Goal: Information Seeking & Learning: Learn about a topic

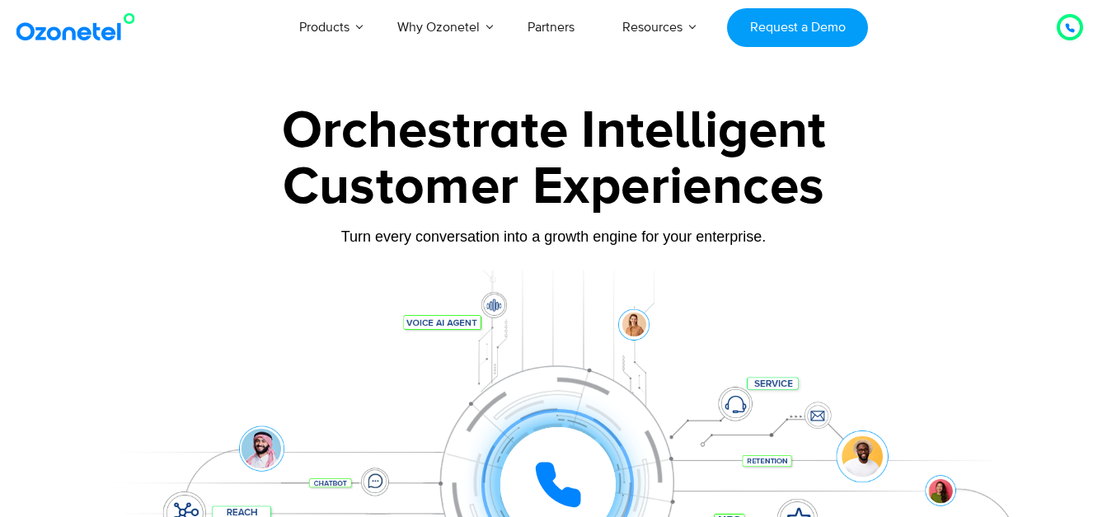
scroll to position [82, 0]
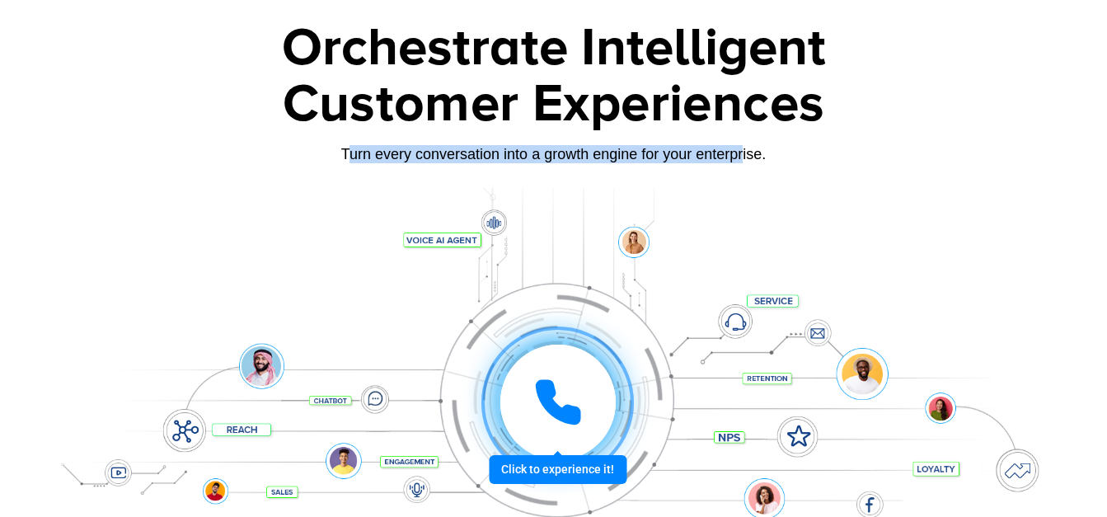
drag, startPoint x: 345, startPoint y: 157, endPoint x: 744, endPoint y: 153, distance: 399.0
click at [744, 153] on div "Turn every conversation into a growth engine for your enterprise." at bounding box center [554, 154] width 1030 height 18
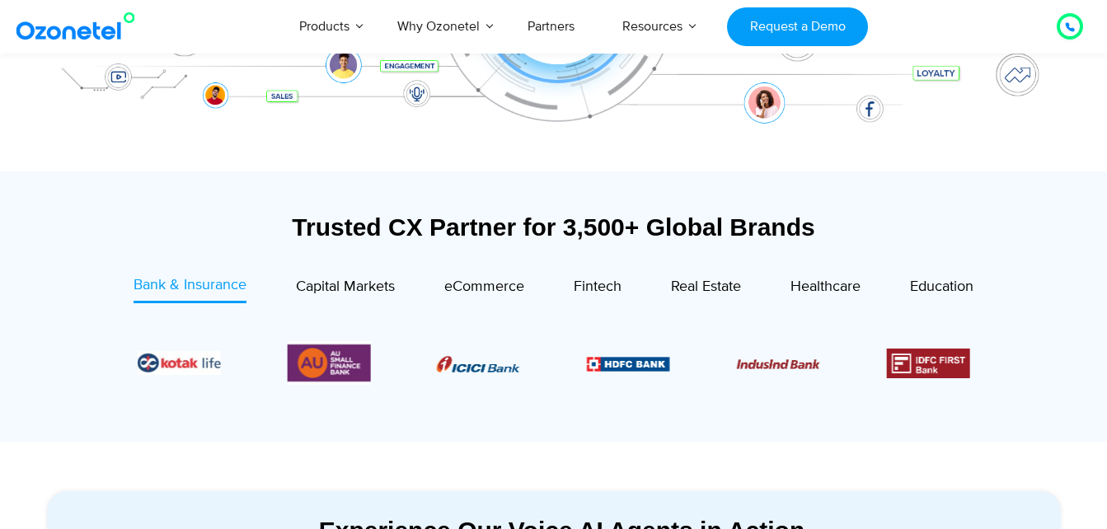
scroll to position [577, 0]
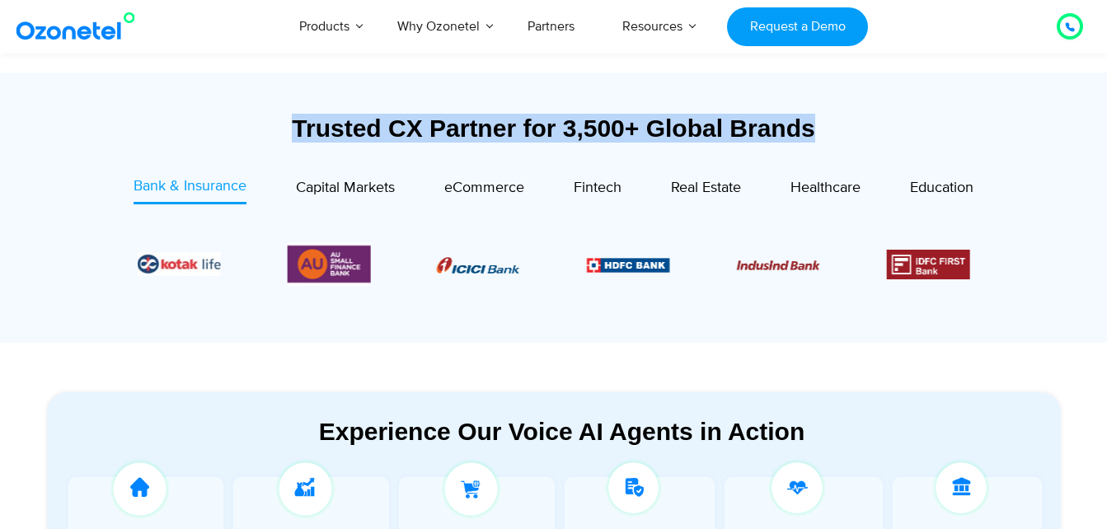
drag, startPoint x: 298, startPoint y: 133, endPoint x: 845, endPoint y: 132, distance: 546.6
click at [845, 132] on div "Trusted CX Partner for 3,500+ Global Brands" at bounding box center [554, 128] width 1014 height 29
click at [353, 185] on span "Capital Markets" at bounding box center [345, 188] width 99 height 18
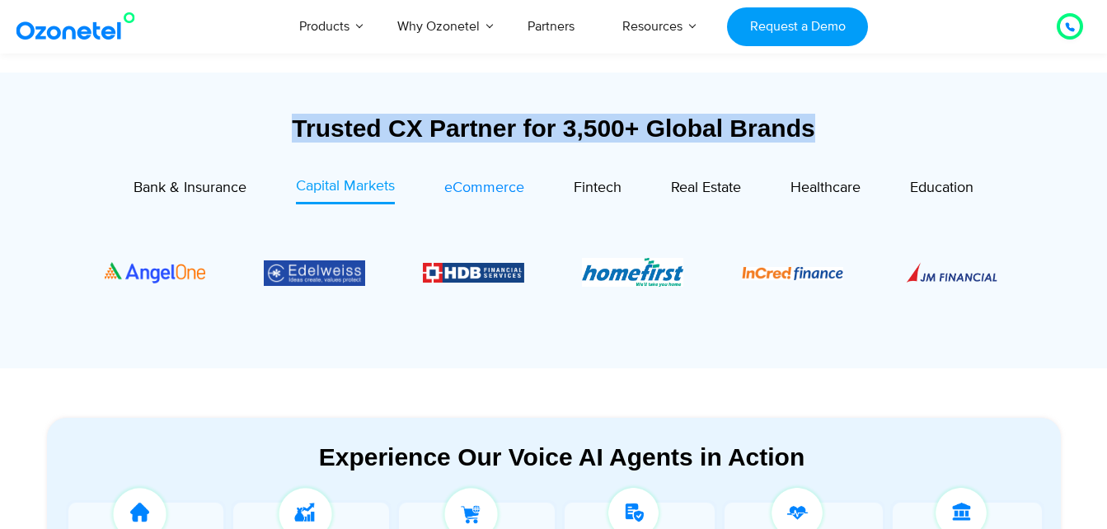
click at [468, 189] on span "eCommerce" at bounding box center [484, 188] width 80 height 18
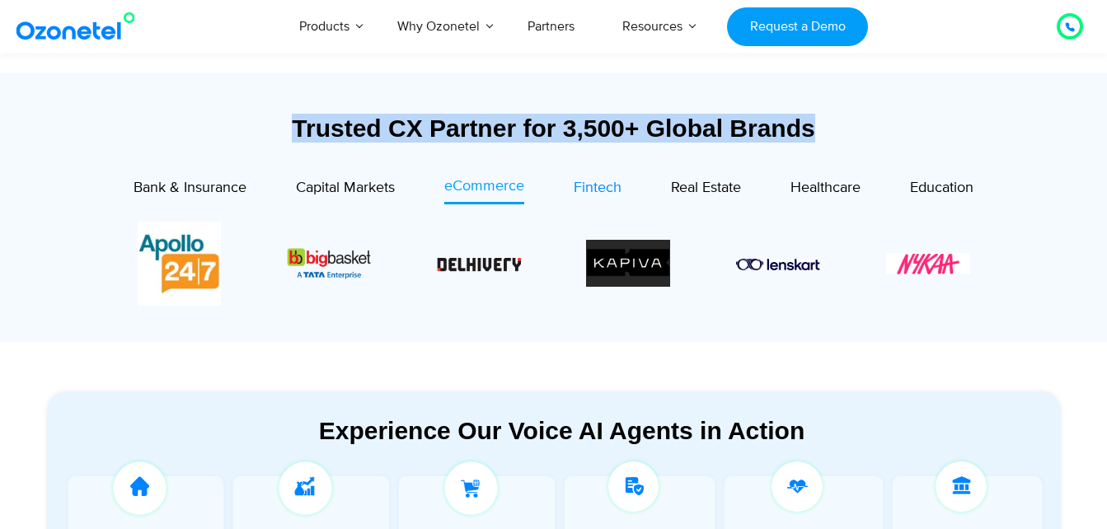
click at [607, 190] on span "Fintech" at bounding box center [598, 188] width 48 height 18
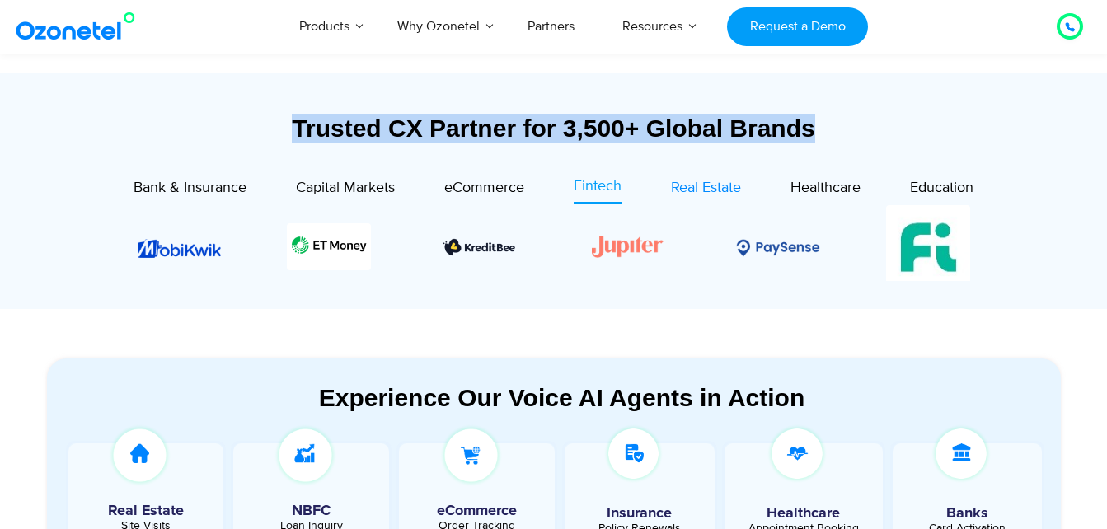
click at [720, 190] on span "Real Estate" at bounding box center [706, 188] width 70 height 18
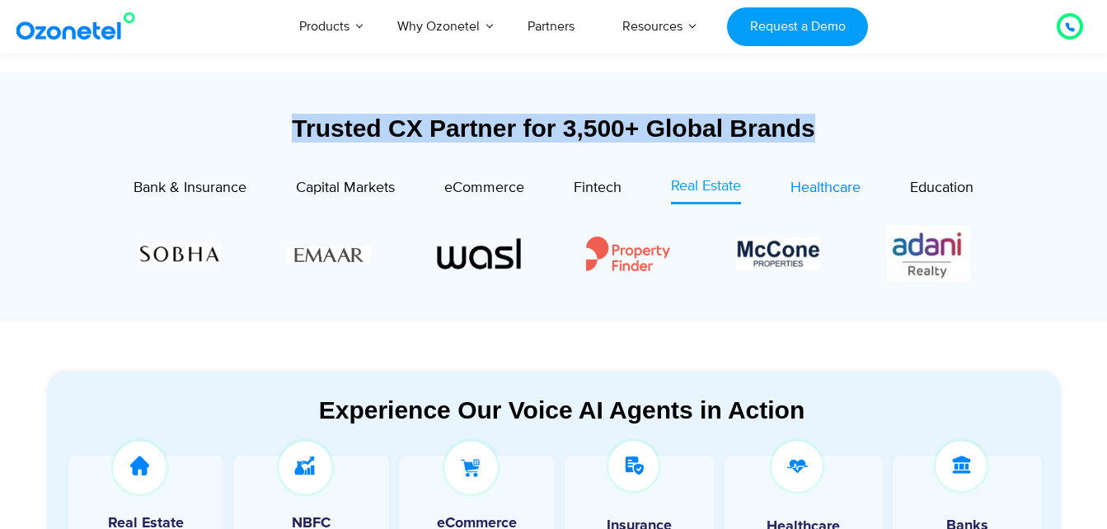
click at [819, 190] on span "Healthcare" at bounding box center [826, 188] width 70 height 18
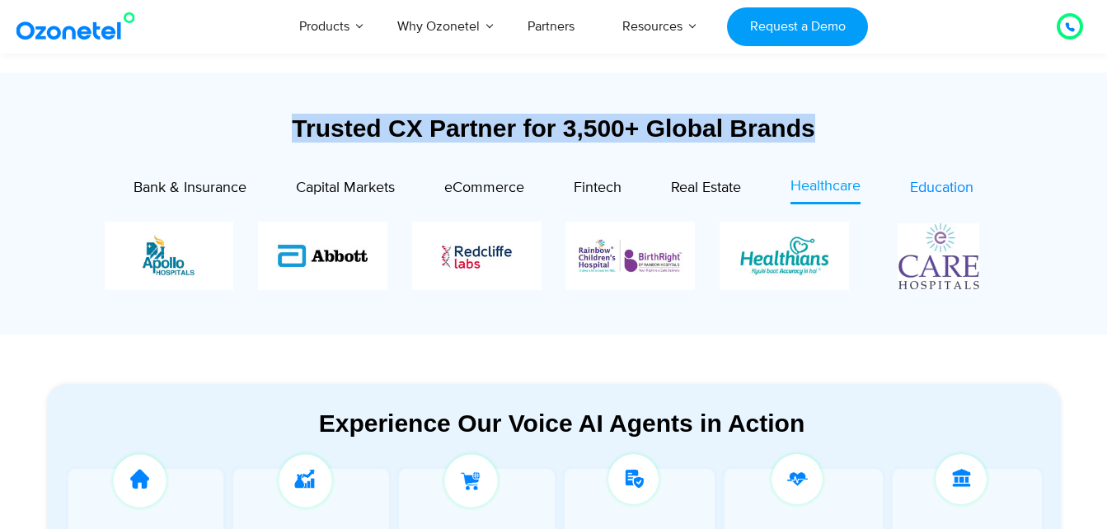
click at [923, 189] on span "Education" at bounding box center [941, 188] width 63 height 18
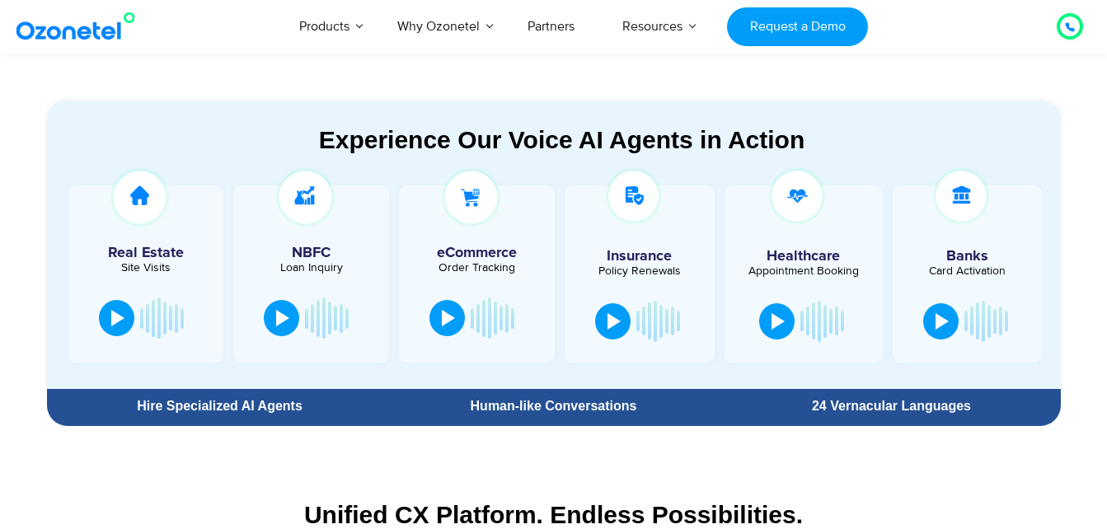
scroll to position [824, 0]
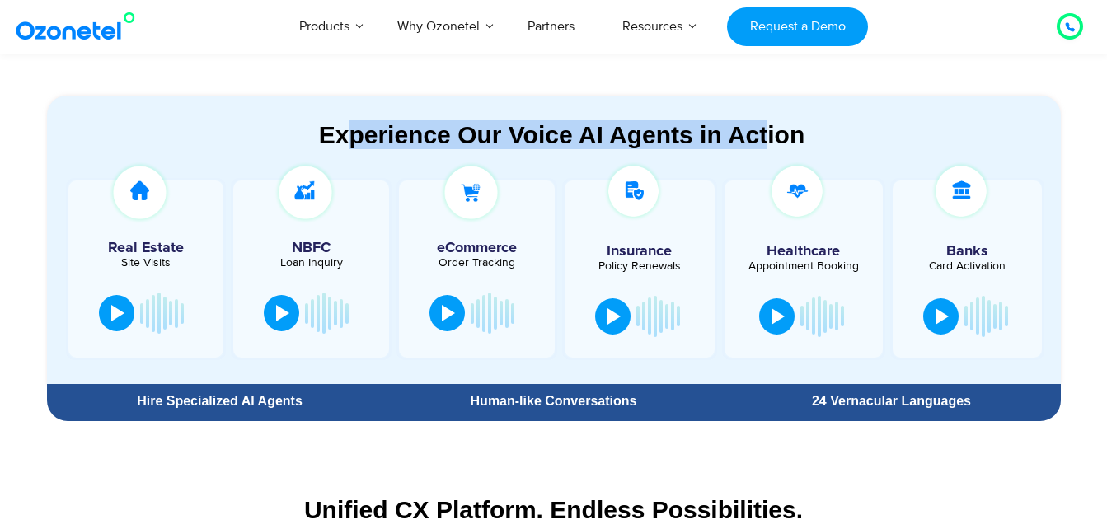
drag, startPoint x: 346, startPoint y: 136, endPoint x: 771, endPoint y: 128, distance: 424.6
click at [771, 128] on div "Experience Our Voice AI Agents in Action" at bounding box center [561, 134] width 997 height 29
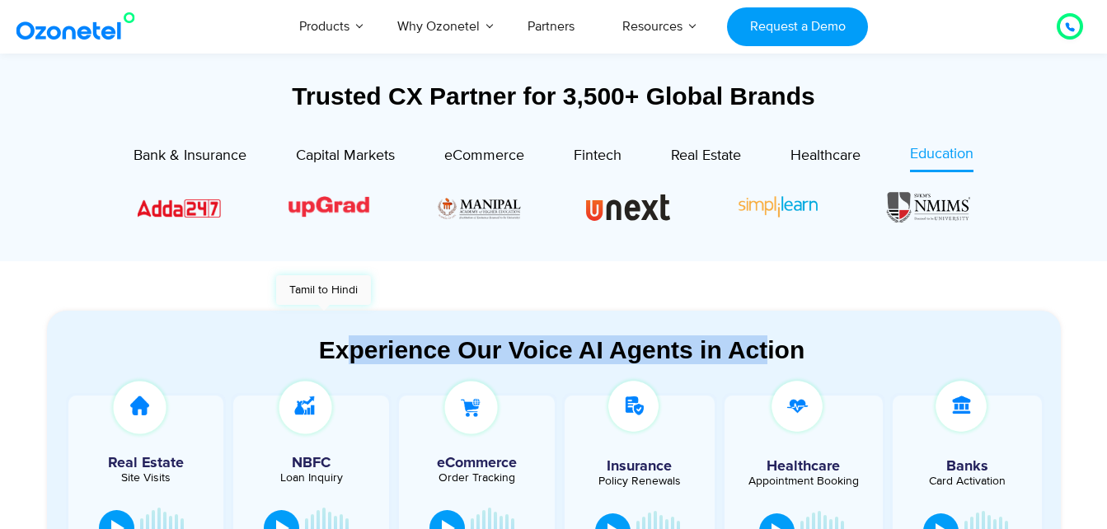
scroll to position [495, 0]
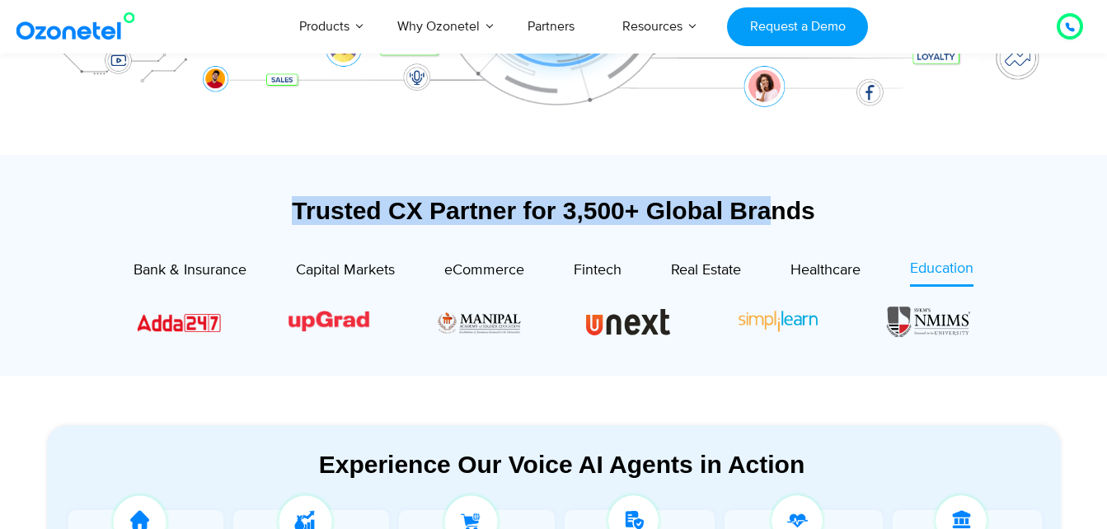
drag, startPoint x: 298, startPoint y: 216, endPoint x: 770, endPoint y: 210, distance: 471.6
click at [770, 210] on div "Trusted CX Partner for 3,500+ Global Brands" at bounding box center [554, 210] width 1014 height 29
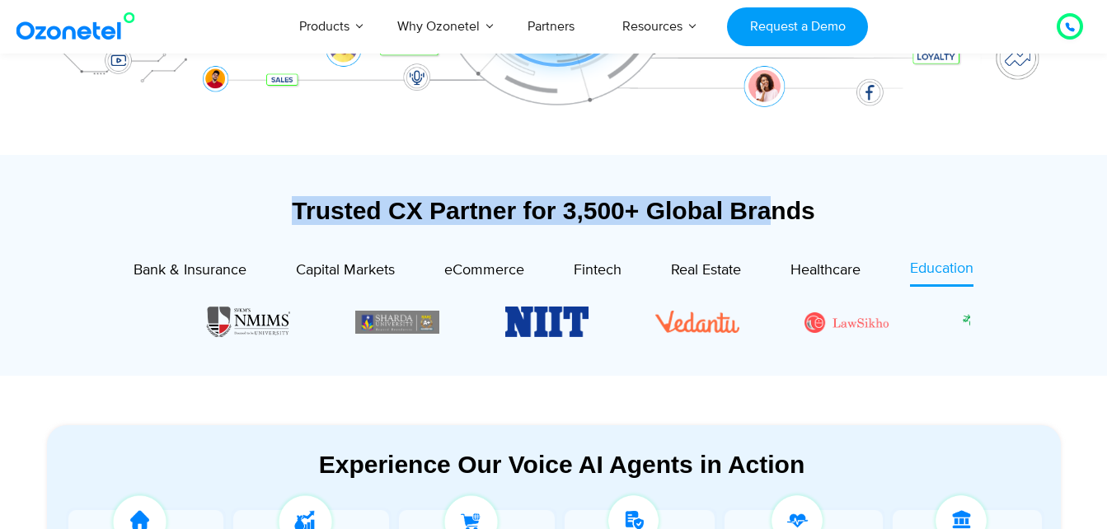
click at [385, 315] on img "7 / 18" at bounding box center [397, 322] width 84 height 23
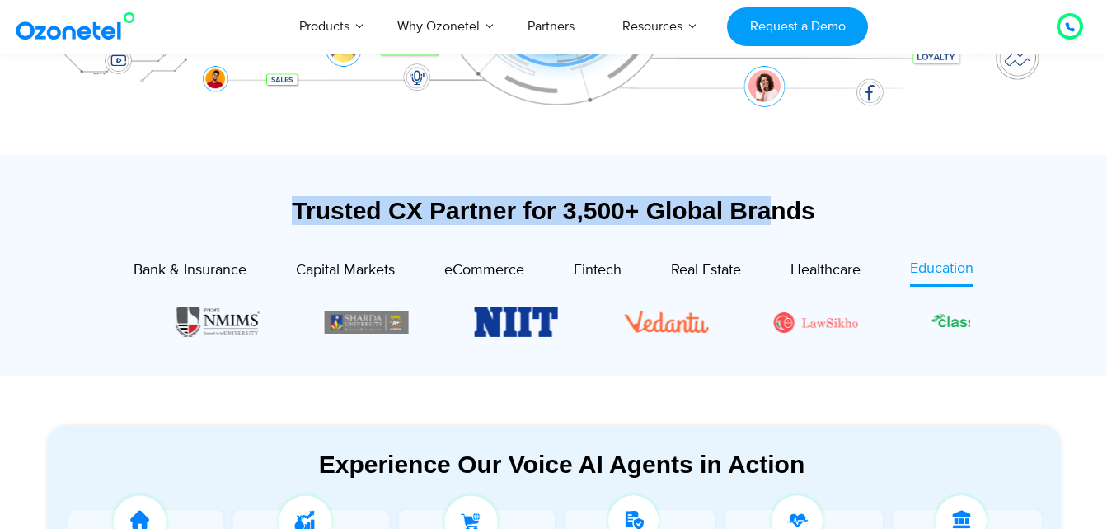
click at [294, 306] on div "Image Carousel" at bounding box center [554, 321] width 833 height 35
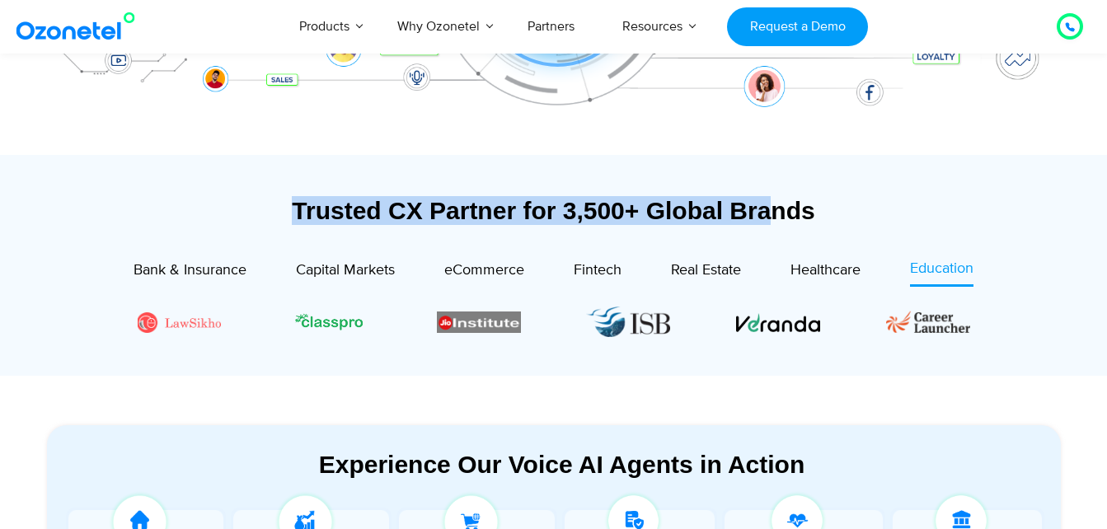
click at [736, 326] on img "14 / 18" at bounding box center [778, 322] width 84 height 19
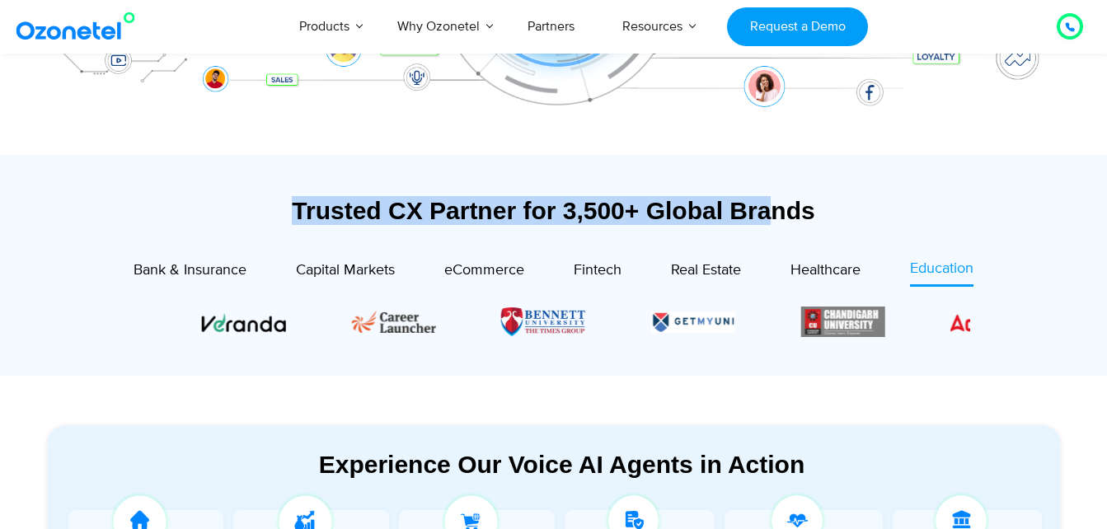
click at [800, 318] on img "18 / 18" at bounding box center [842, 322] width 84 height 31
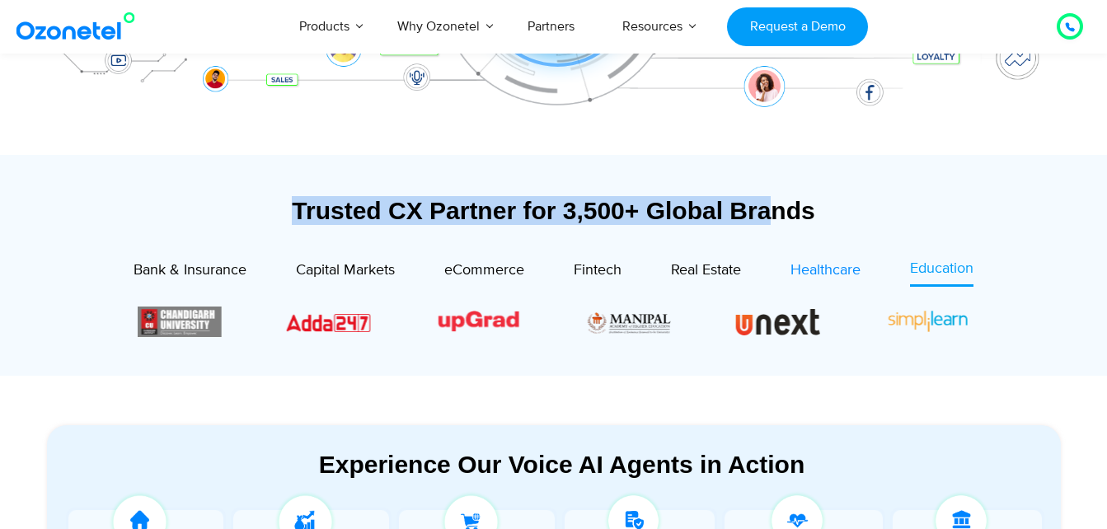
click at [835, 266] on span "Healthcare" at bounding box center [826, 270] width 70 height 18
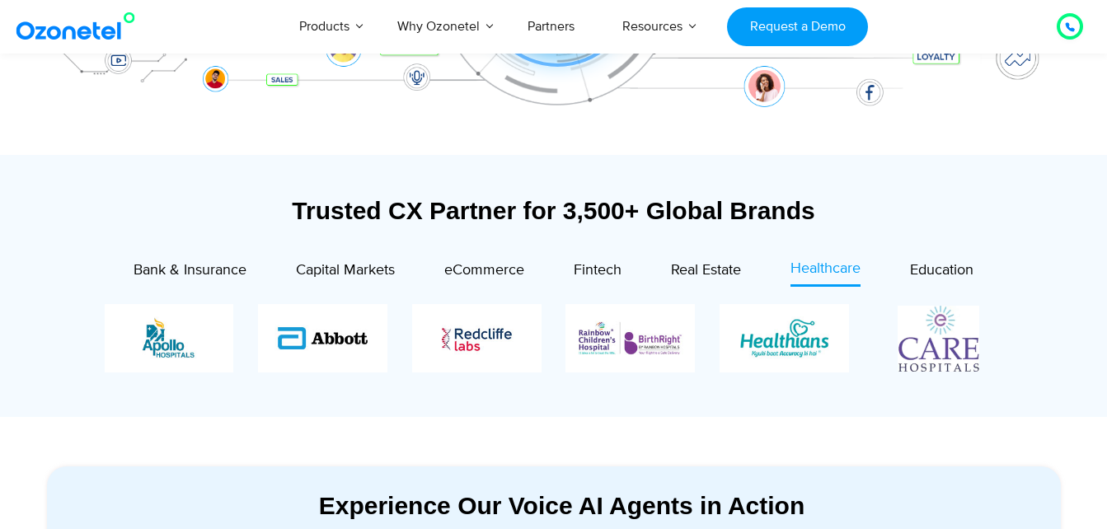
drag, startPoint x: 795, startPoint y: 339, endPoint x: 192, endPoint y: 328, distance: 602.7
click at [190, 328] on div "Image Carousel" at bounding box center [554, 338] width 899 height 68
drag, startPoint x: 520, startPoint y: 333, endPoint x: 735, endPoint y: 298, distance: 217.2
click at [979, 317] on div "Image Carousel" at bounding box center [554, 338] width 899 height 68
click at [700, 268] on span "Real Estate" at bounding box center [706, 270] width 70 height 18
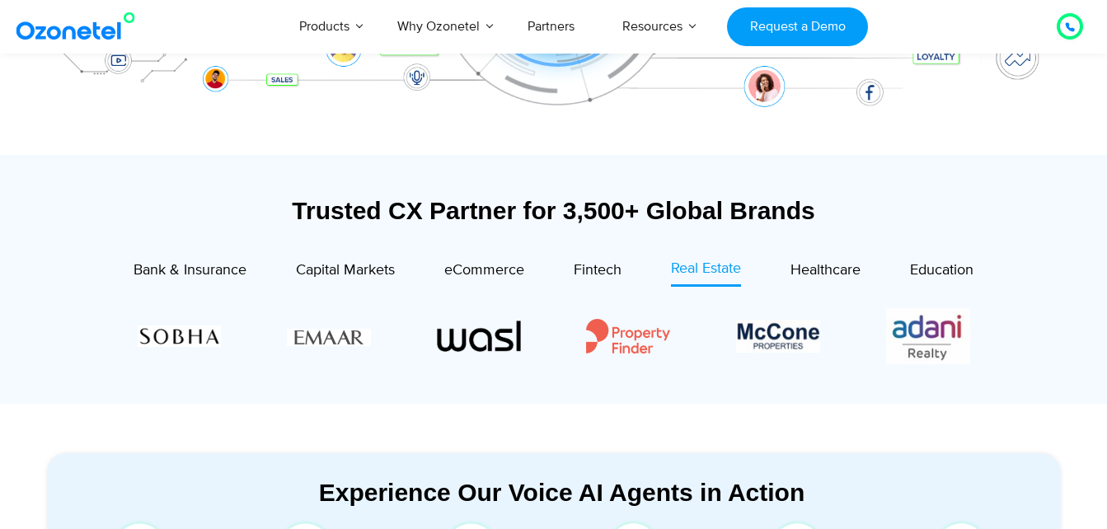
drag, startPoint x: 606, startPoint y: 327, endPoint x: 885, endPoint y: 324, distance: 278.7
click at [885, 324] on div "Image Carousel" at bounding box center [554, 335] width 833 height 63
click at [598, 267] on span "Fintech" at bounding box center [598, 270] width 48 height 18
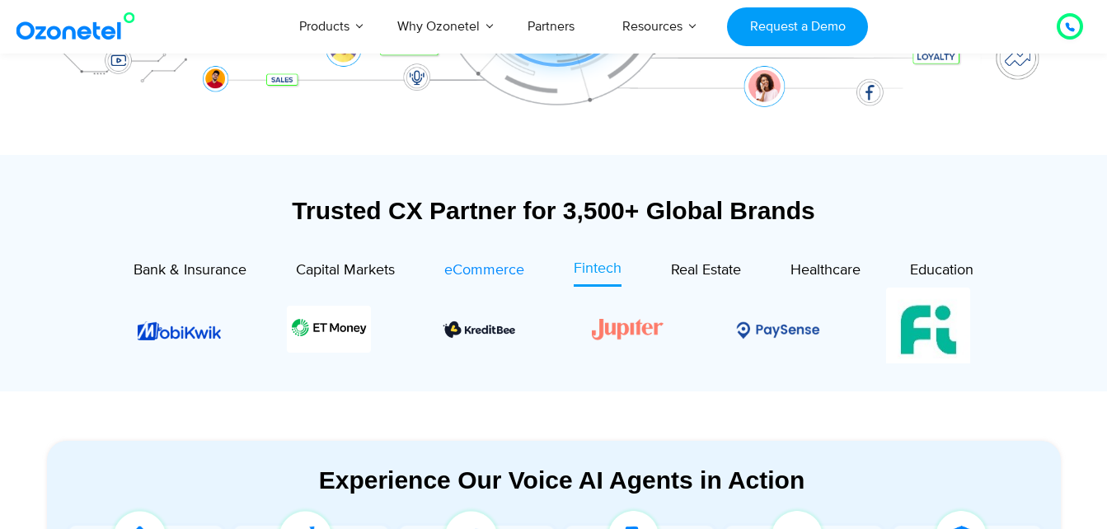
click at [493, 275] on span "eCommerce" at bounding box center [484, 270] width 80 height 18
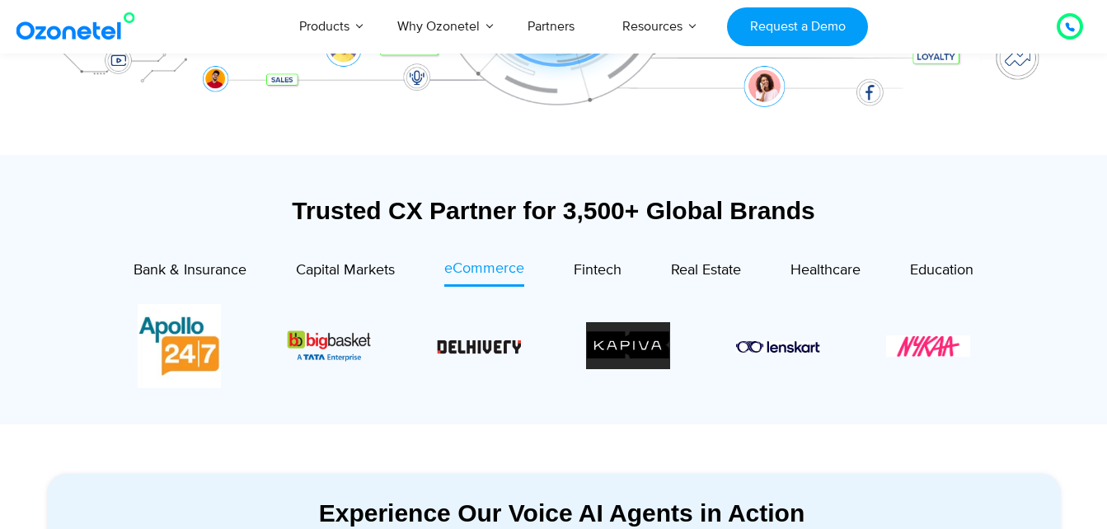
drag, startPoint x: 315, startPoint y: 354, endPoint x: 751, endPoint y: 349, distance: 436.1
click at [751, 349] on div "Image Carousel" at bounding box center [554, 346] width 833 height 84
click at [365, 275] on span "Capital Markets" at bounding box center [345, 270] width 99 height 18
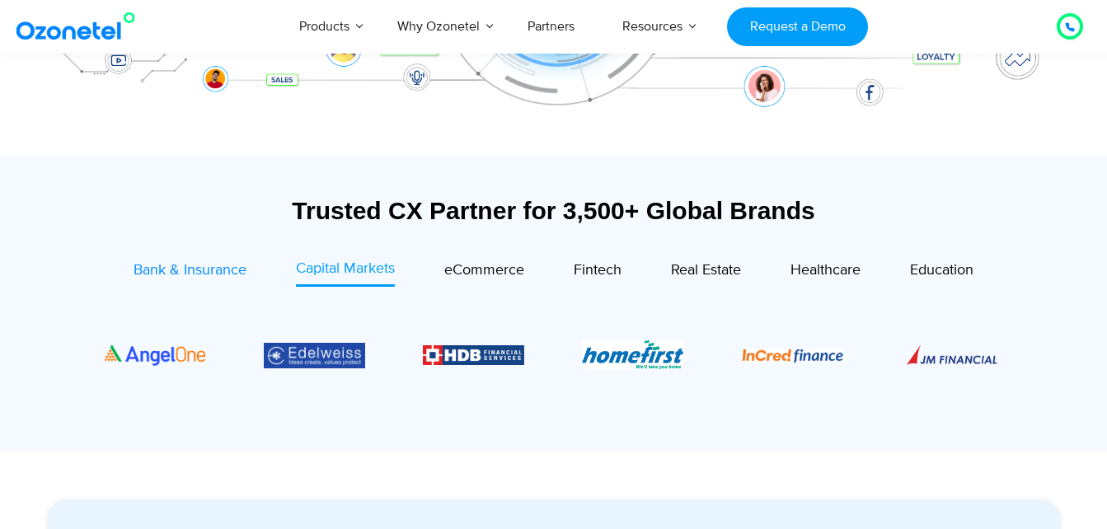
click at [199, 275] on span "Bank & Insurance" at bounding box center [190, 270] width 113 height 18
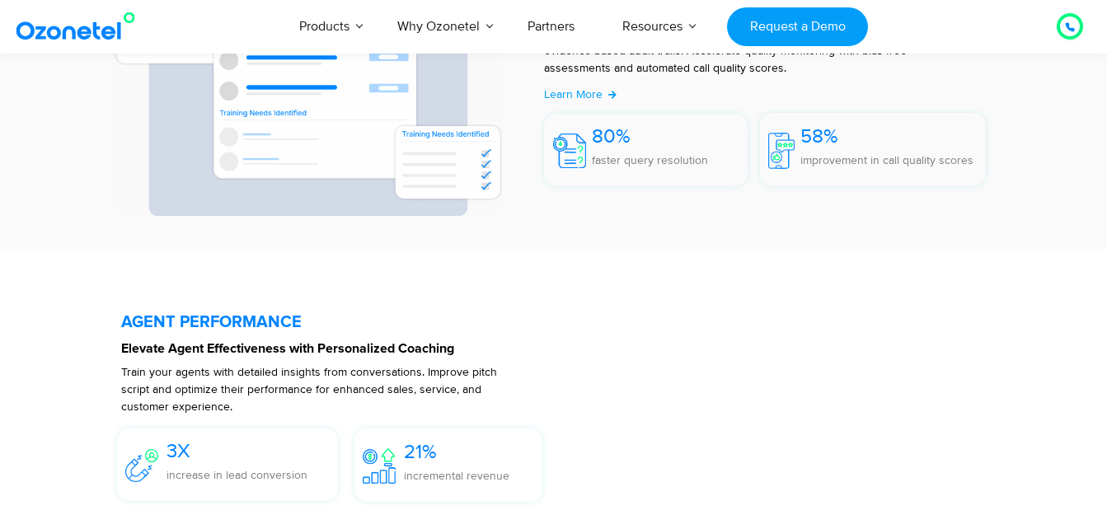
scroll to position [2967, 0]
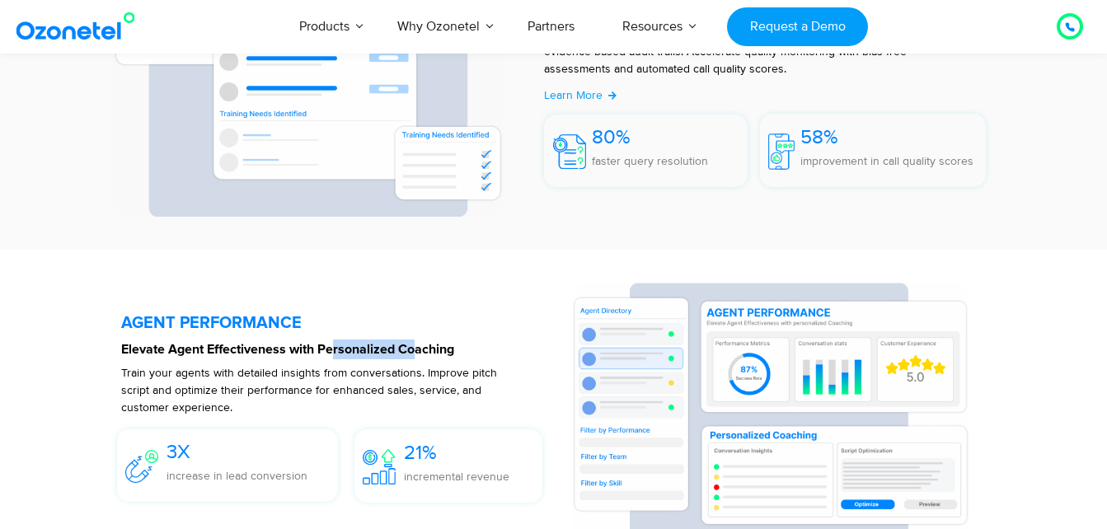
drag, startPoint x: 332, startPoint y: 354, endPoint x: 422, endPoint y: 350, distance: 89.9
click at [422, 350] on strong "Elevate Agent Effectiveness with Personalized Coaching" at bounding box center [287, 349] width 333 height 13
drag, startPoint x: 422, startPoint y: 350, endPoint x: 336, endPoint y: 296, distance: 101.5
click at [336, 296] on div at bounding box center [338, 413] width 434 height 260
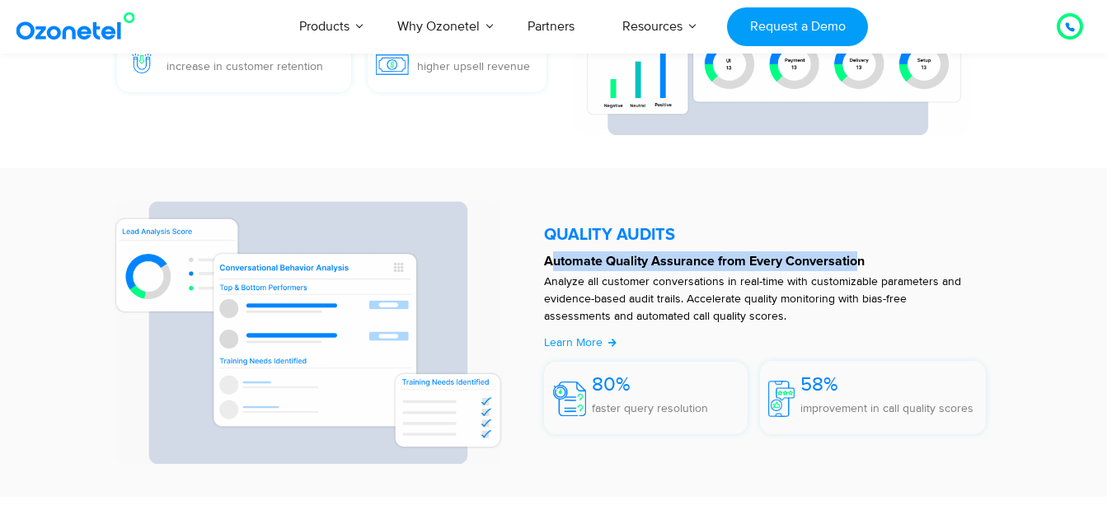
drag, startPoint x: 550, startPoint y: 267, endPoint x: 859, endPoint y: 265, distance: 309.1
click at [859, 265] on strong "Automate Quality Assurance from Every Conversation" at bounding box center [704, 261] width 321 height 13
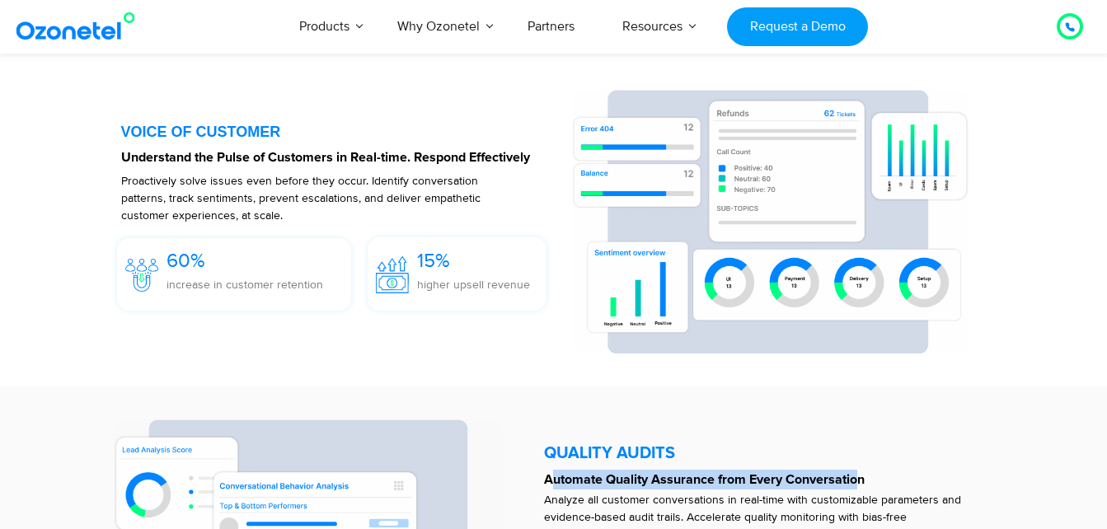
scroll to position [2472, 0]
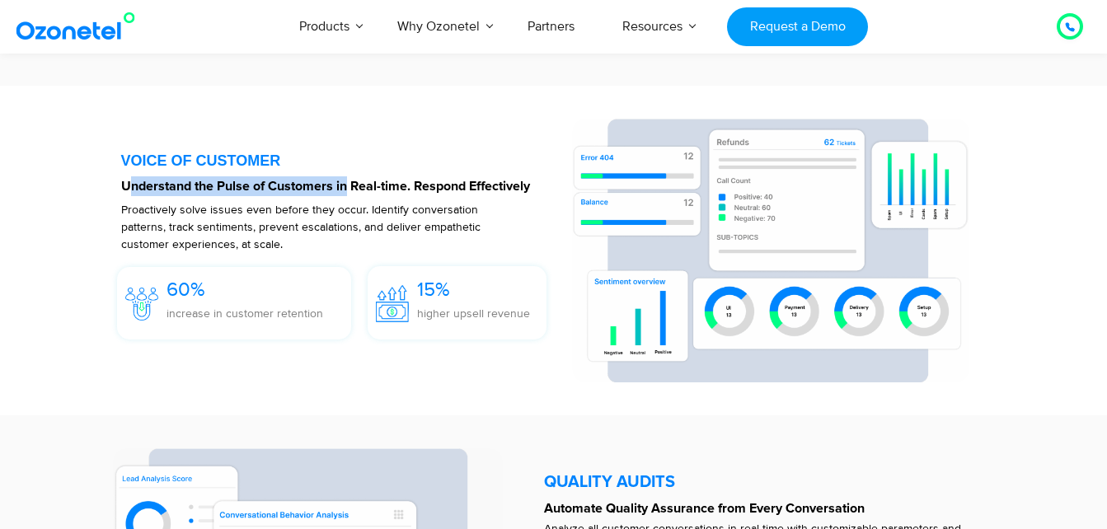
drag, startPoint x: 127, startPoint y: 188, endPoint x: 346, endPoint y: 182, distance: 219.4
click at [346, 182] on strong "Understand the Pulse of Customers in Real-time. Respond Effectively" at bounding box center [325, 186] width 409 height 13
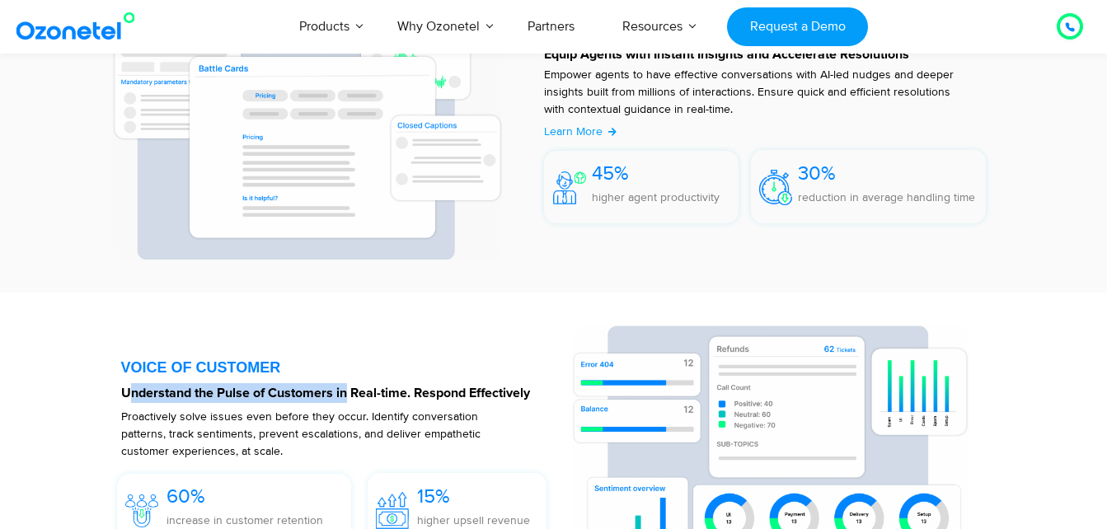
scroll to position [2060, 0]
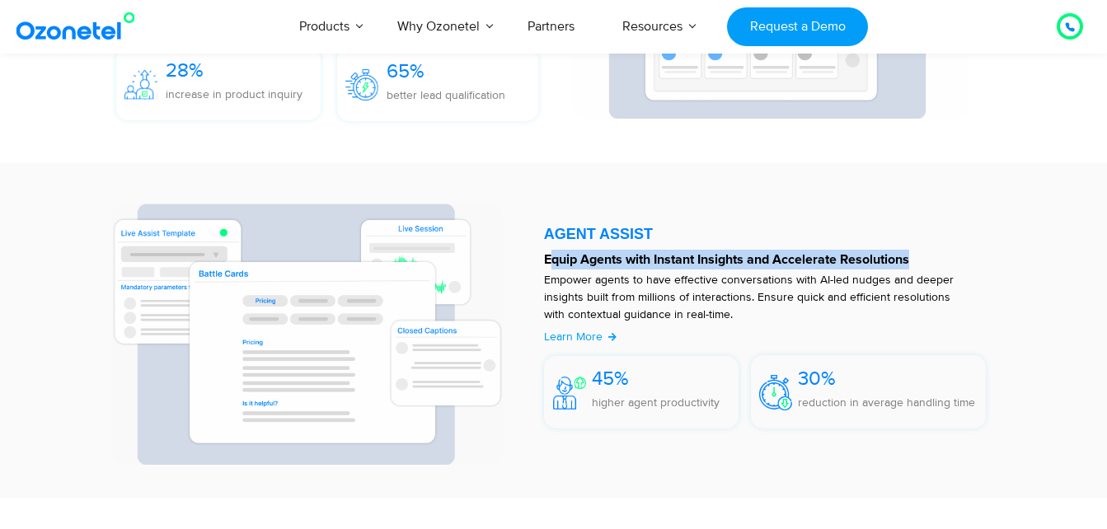
drag, startPoint x: 551, startPoint y: 263, endPoint x: 926, endPoint y: 263, distance: 374.3
click at [926, 263] on p "Equip Agents with Instant Insights and Accelerate Resolutions" at bounding box center [765, 260] width 443 height 20
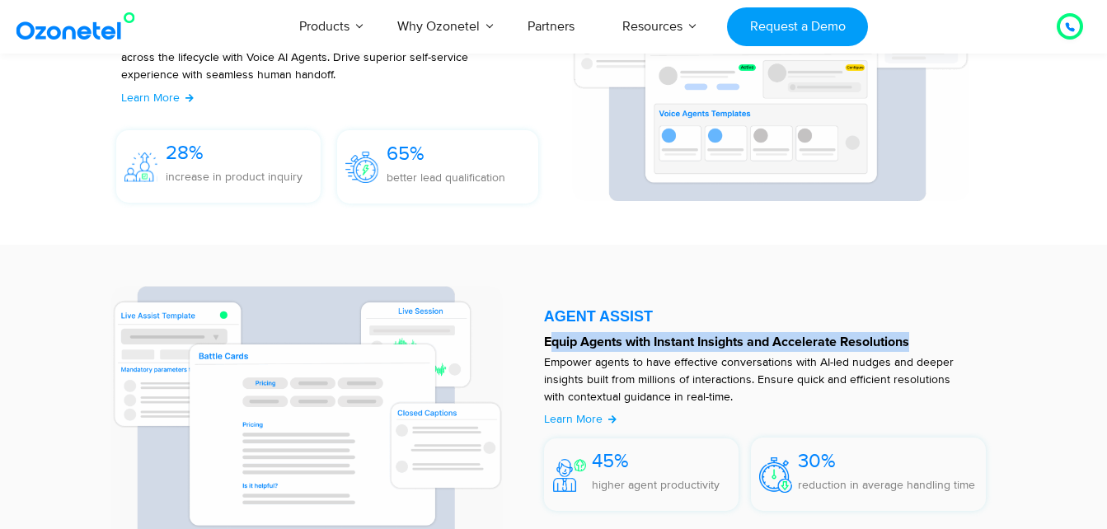
scroll to position [1895, 0]
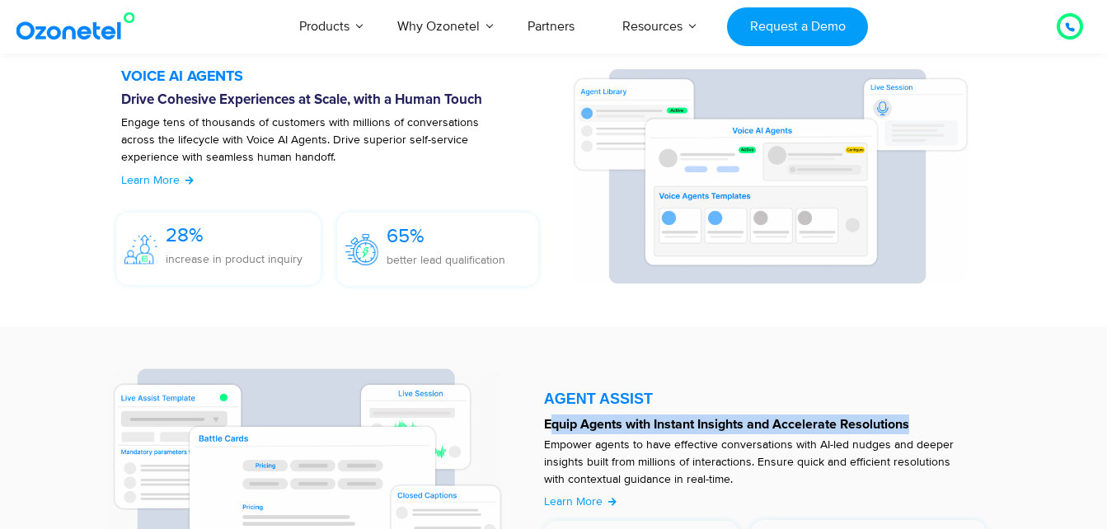
click at [909, 424] on strong "Equip Agents with Instant Insights and Accelerate Resolutions" at bounding box center [726, 424] width 365 height 13
drag, startPoint x: 920, startPoint y: 425, endPoint x: 538, endPoint y: 415, distance: 381.8
click at [538, 415] on div "AGENT ASSIST Equip Agents with Instant Insights and Accelerate Resolutions Empo…" at bounding box center [769, 495] width 467 height 270
drag, startPoint x: 537, startPoint y: 415, endPoint x: 519, endPoint y: 373, distance: 46.5
click at [519, 373] on div at bounding box center [320, 495] width 431 height 270
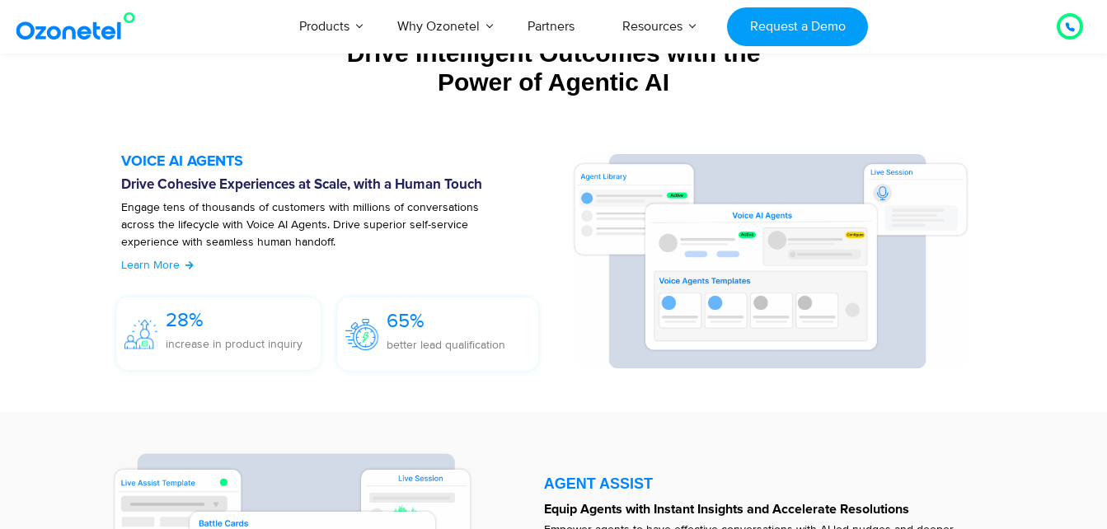
scroll to position [1730, 0]
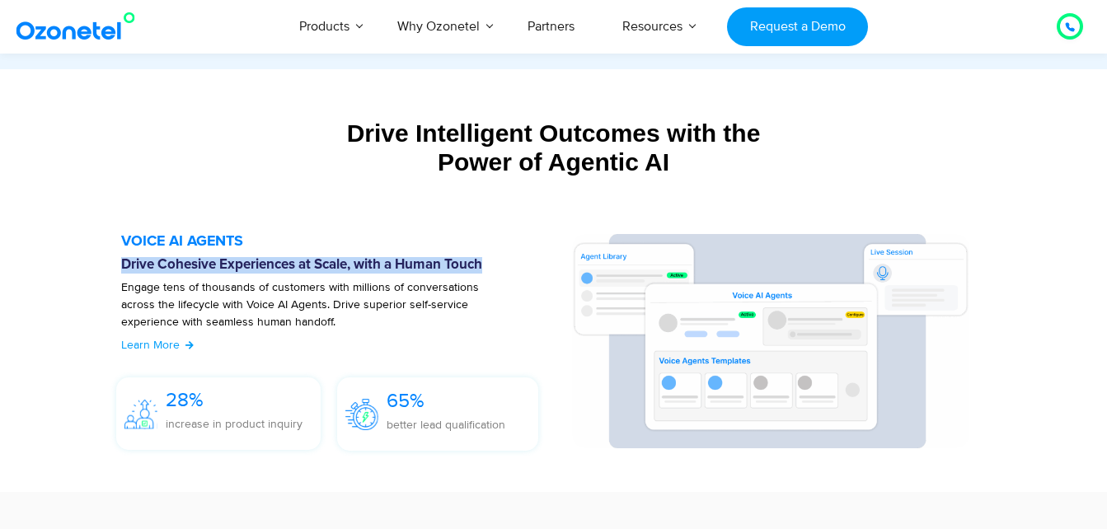
drag, startPoint x: 123, startPoint y: 264, endPoint x: 495, endPoint y: 264, distance: 372.6
click at [495, 264] on h6 "Drive Cohesive Experiences at Scale, with a Human Touch" at bounding box center [338, 265] width 434 height 16
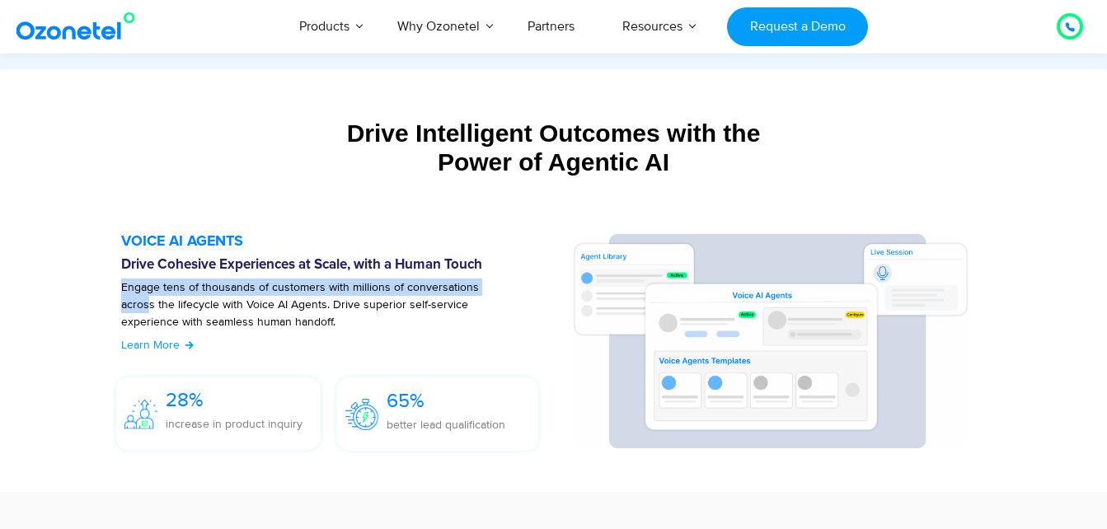
drag, startPoint x: 109, startPoint y: 293, endPoint x: 505, endPoint y: 289, distance: 395.7
click at [505, 289] on div "VOICE AI AGENTS Drive Cohesive Experiences at Scale, with a Human Touch Engage …" at bounding box center [338, 346] width 467 height 224
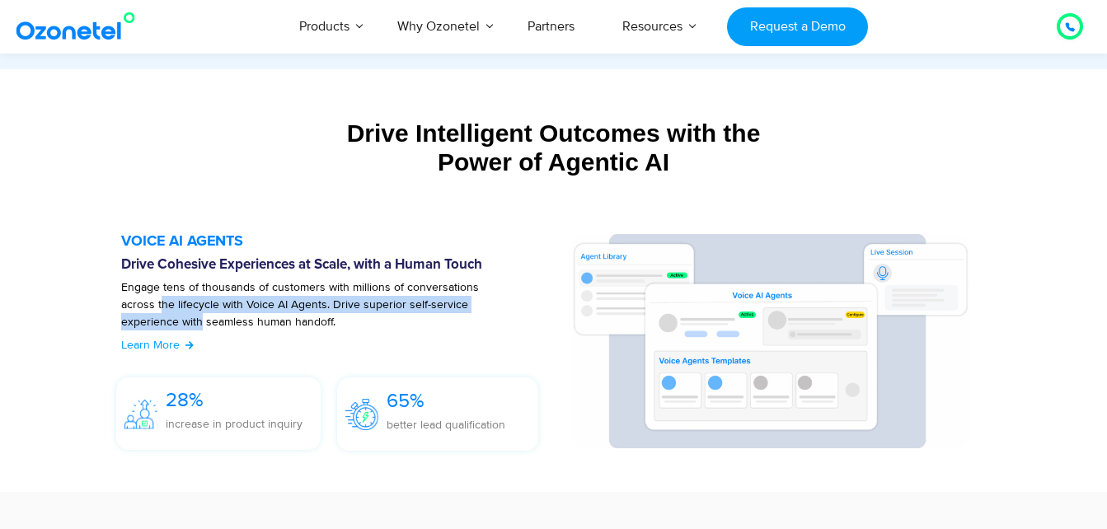
drag, startPoint x: 124, startPoint y: 307, endPoint x: 510, endPoint y: 311, distance: 385.8
click at [510, 311] on p "Engage tens of thousands of customers with millions of conversations across the…" at bounding box center [317, 313] width 393 height 69
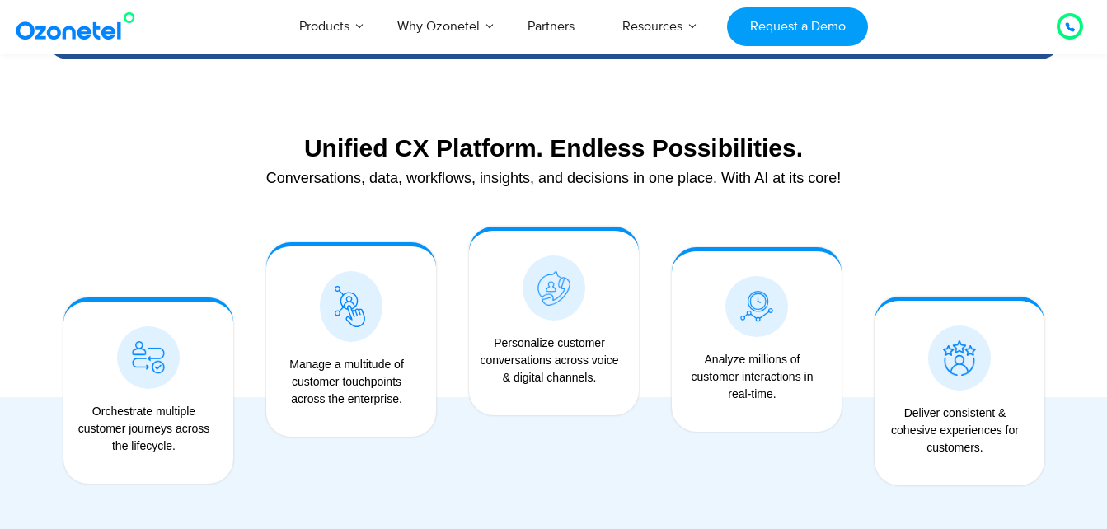
scroll to position [1153, 0]
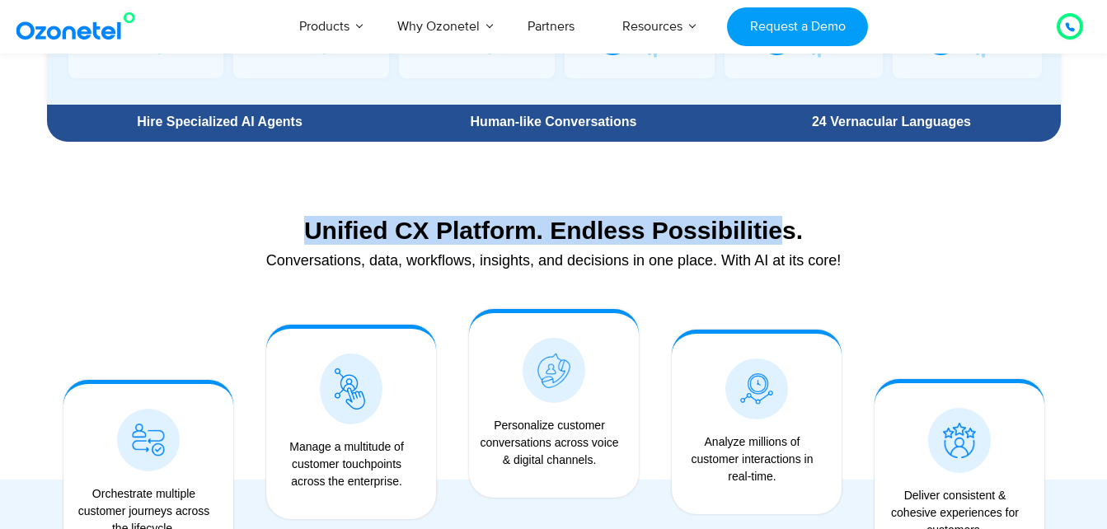
drag, startPoint x: 309, startPoint y: 235, endPoint x: 782, endPoint y: 234, distance: 473.2
click at [782, 234] on div "Unified CX Platform. Endless Possibilities." at bounding box center [553, 230] width 997 height 29
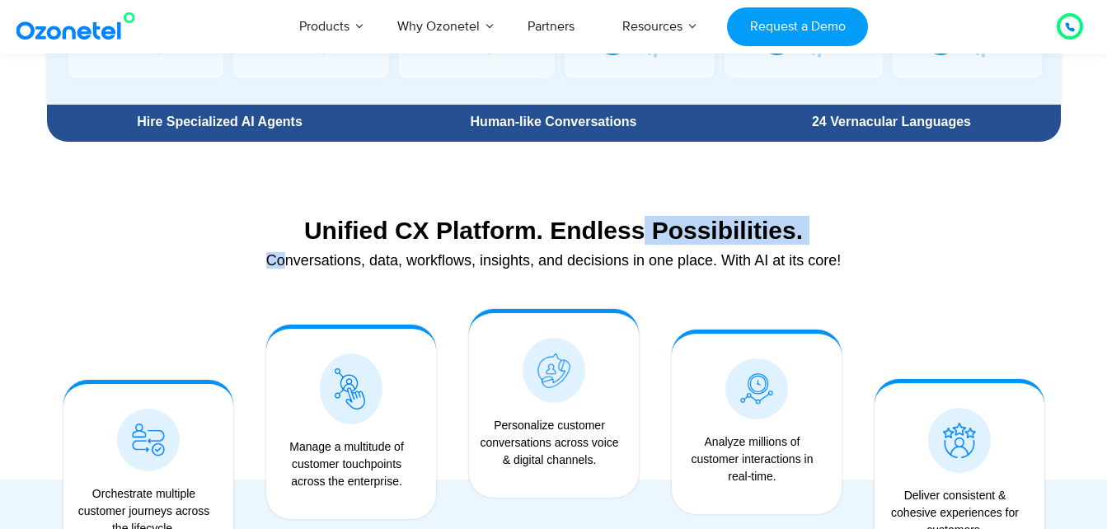
drag, startPoint x: 285, startPoint y: 262, endPoint x: 639, endPoint y: 246, distance: 354.0
click at [639, 246] on div "Unified CX Platform. Endless Possibilities. Conversations, data, workflows, ins…" at bounding box center [554, 246] width 1014 height 77
drag, startPoint x: 639, startPoint y: 246, endPoint x: 332, endPoint y: 254, distance: 306.8
click at [332, 254] on div "Conversations, data, workflows, insights, and decisions in one place. With AI a…" at bounding box center [553, 260] width 997 height 15
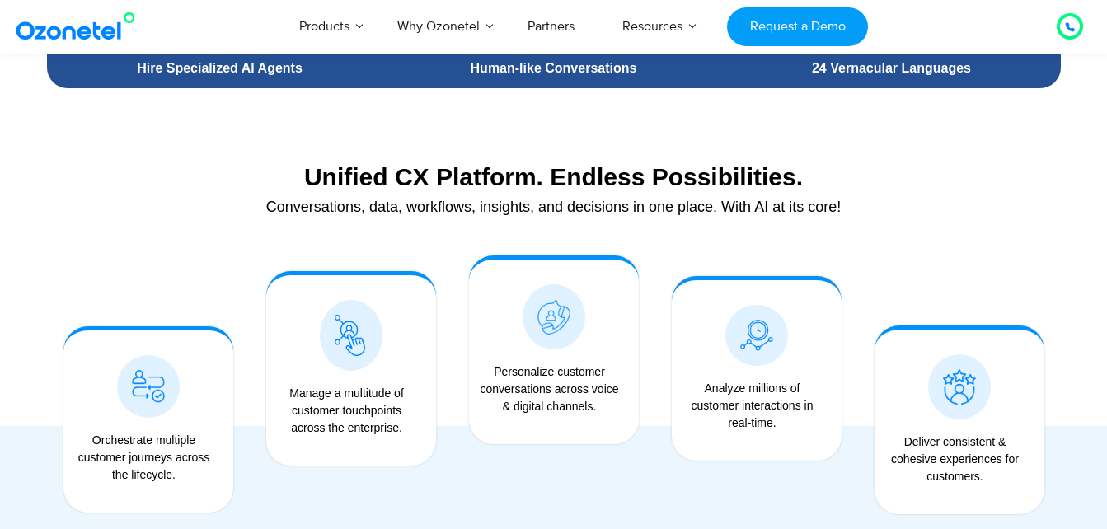
scroll to position [1236, 0]
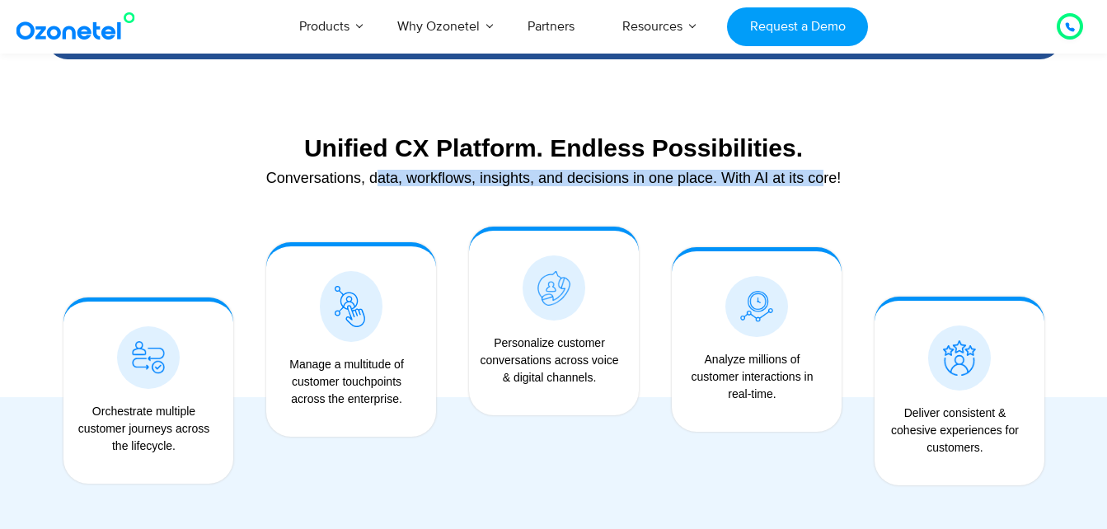
drag, startPoint x: 379, startPoint y: 181, endPoint x: 826, endPoint y: 186, distance: 446.8
click at [826, 186] on div "Conversations, data, workflows, insights, and decisions in one place. With AI a…" at bounding box center [553, 186] width 997 height 15
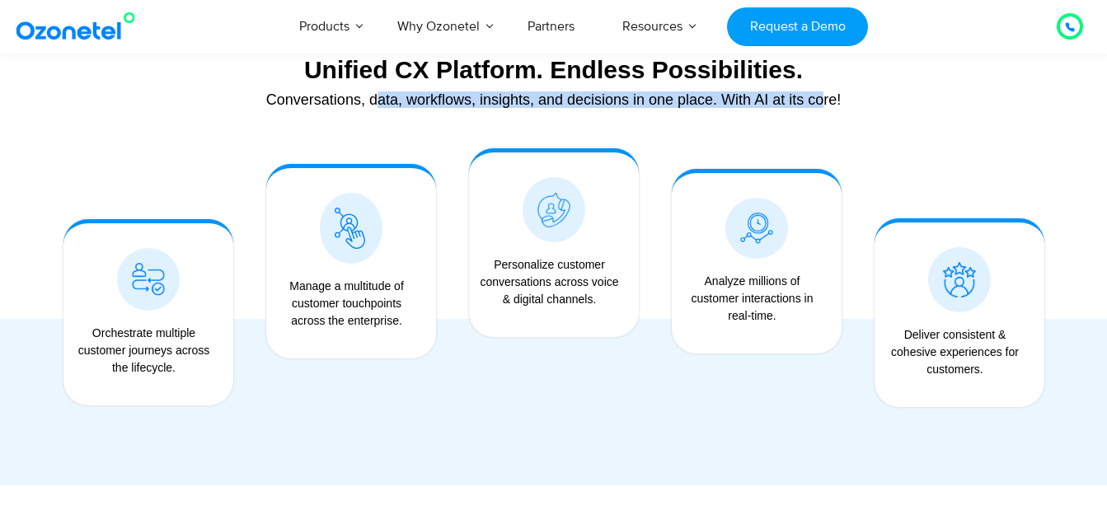
scroll to position [1318, 0]
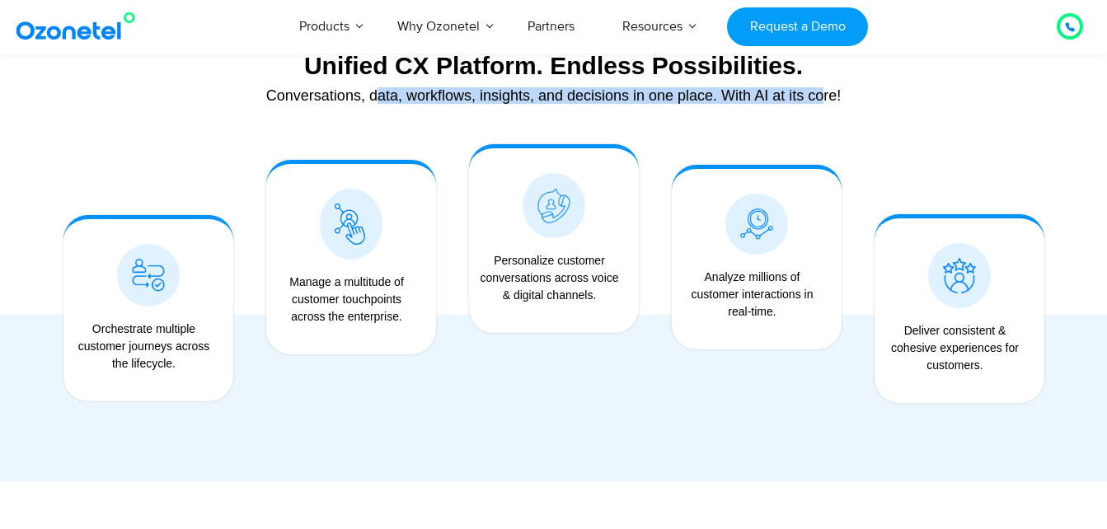
drag, startPoint x: 94, startPoint y: 332, endPoint x: 197, endPoint y: 359, distance: 106.6
click at [197, 359] on div "Orchestrate multiple customer journeys across the lifecycle." at bounding box center [144, 347] width 145 height 52
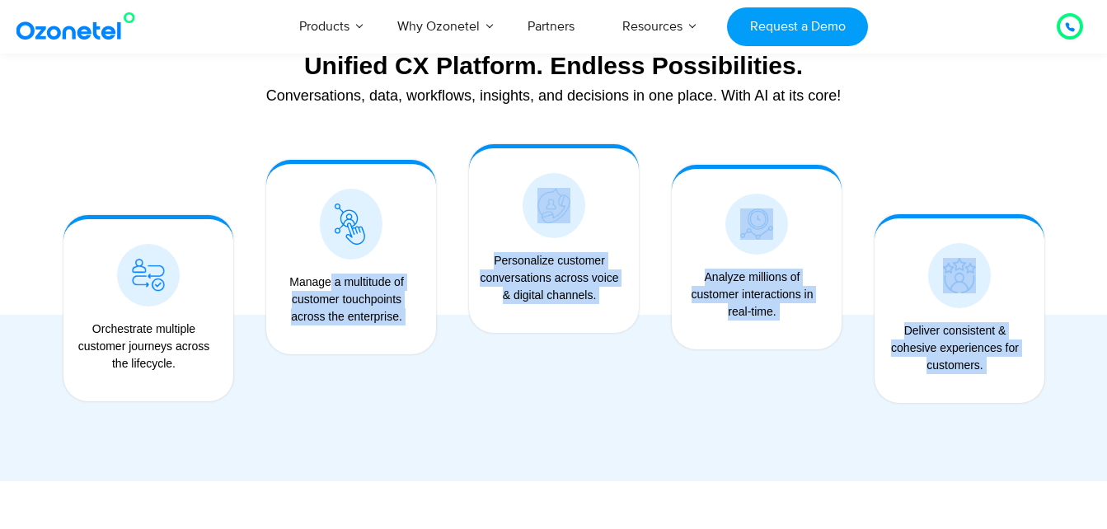
drag, startPoint x: 299, startPoint y: 280, endPoint x: 977, endPoint y: 383, distance: 685.3
click at [977, 383] on div "Orchestrate multiple customer journeys across the lifecycle. Manage a multitude…" at bounding box center [554, 288] width 1014 height 321
click at [628, 405] on div "Personalize customer conversations across voice & digital channels." at bounding box center [554, 288] width 203 height 321
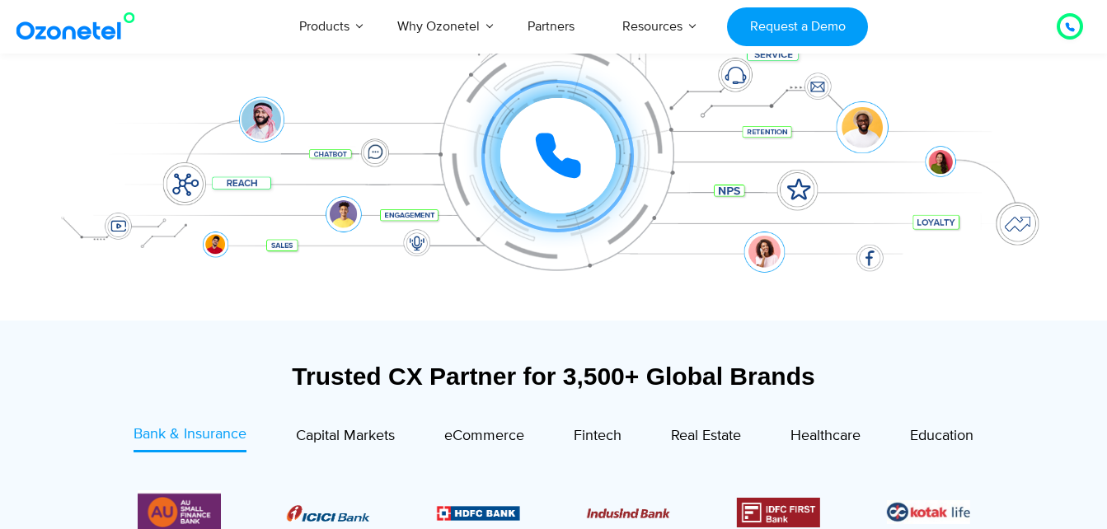
scroll to position [411, 0]
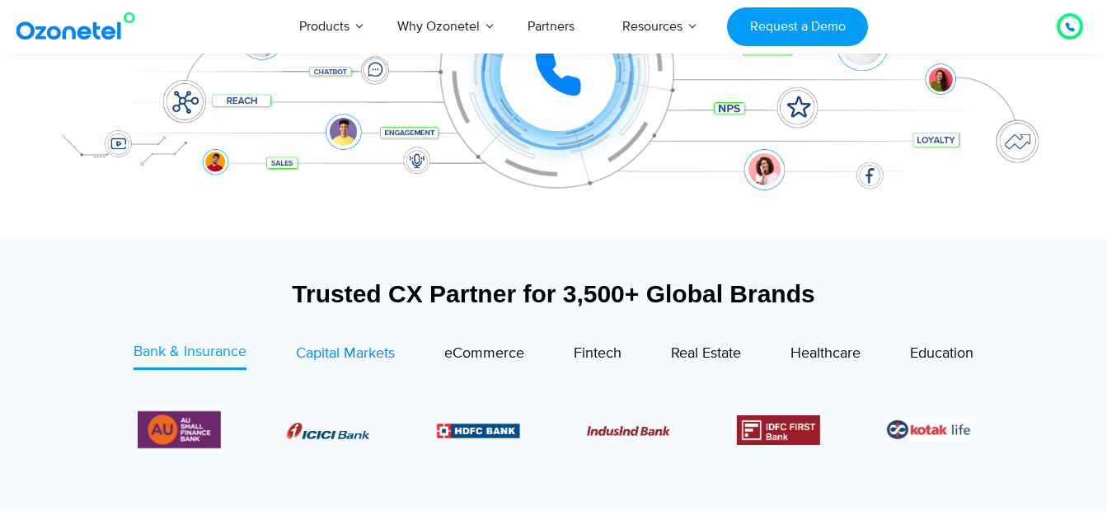
click at [312, 350] on span "Capital Markets" at bounding box center [345, 354] width 99 height 18
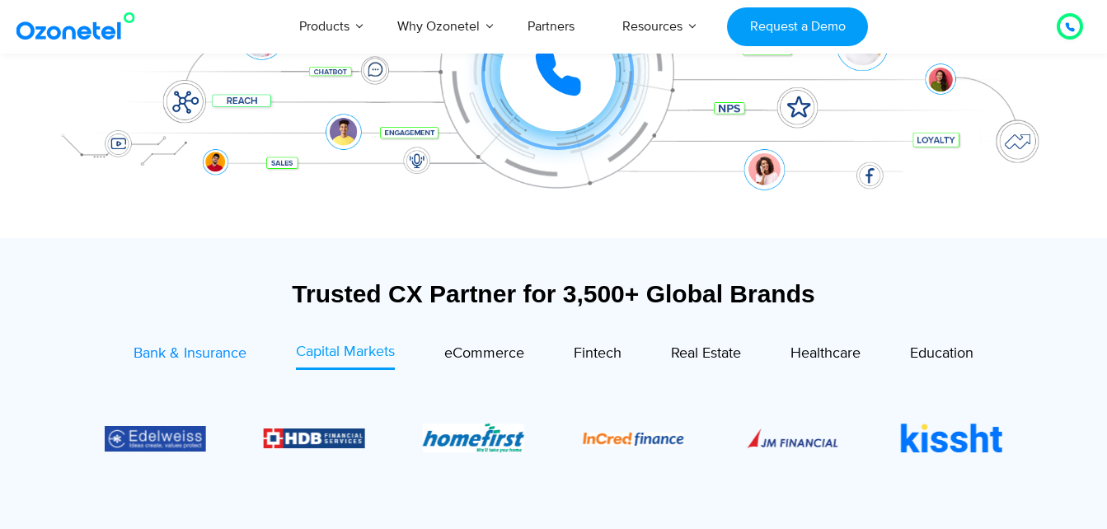
click at [153, 356] on span "Bank & Insurance" at bounding box center [190, 354] width 113 height 18
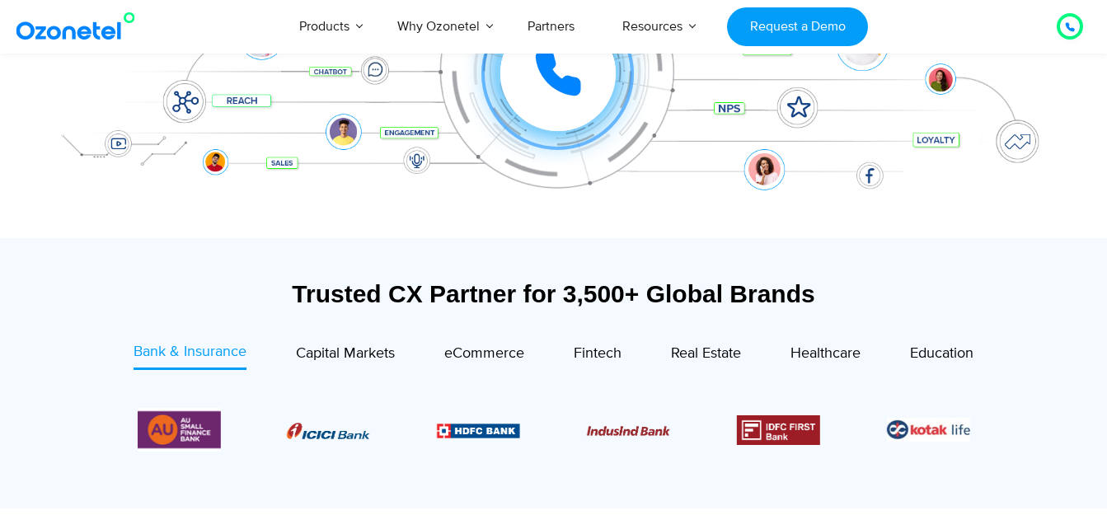
drag, startPoint x: 717, startPoint y: 436, endPoint x: -3, endPoint y: 421, distance: 720.6
drag, startPoint x: 345, startPoint y: 430, endPoint x: 329, endPoint y: 373, distance: 59.8
click at [580, 425] on div "Image Carousel" at bounding box center [554, 430] width 833 height 44
click at [346, 356] on span "Capital Markets" at bounding box center [345, 354] width 99 height 18
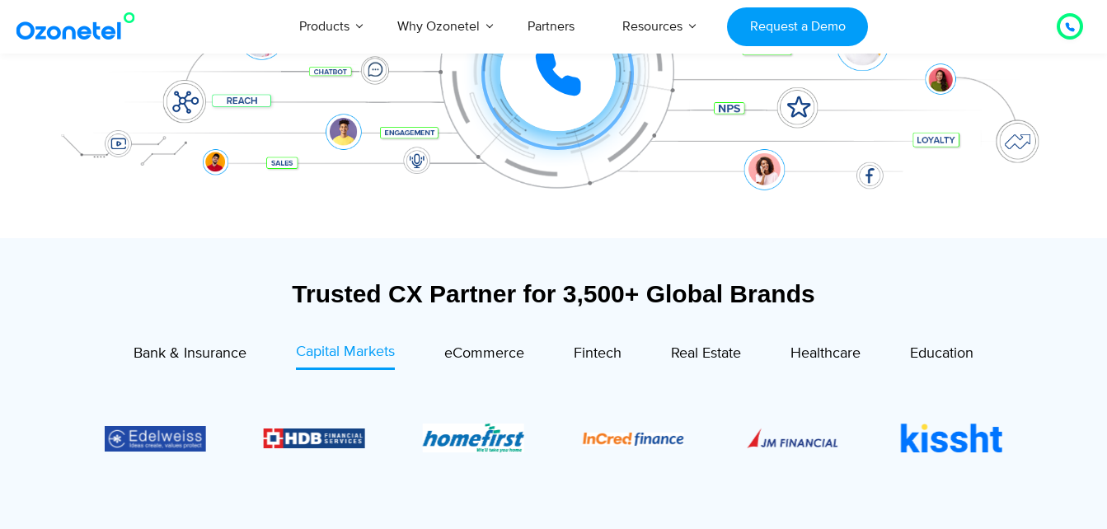
drag, startPoint x: 665, startPoint y: 430, endPoint x: 320, endPoint y: 434, distance: 345.4
click at [320, 434] on div "Image Carousel" at bounding box center [554, 437] width 899 height 101
drag, startPoint x: 265, startPoint y: 438, endPoint x: 517, endPoint y: 410, distance: 253.8
click at [557, 444] on div "Image Carousel" at bounding box center [554, 437] width 899 height 101
click at [499, 353] on span "eCommerce" at bounding box center [484, 354] width 80 height 18
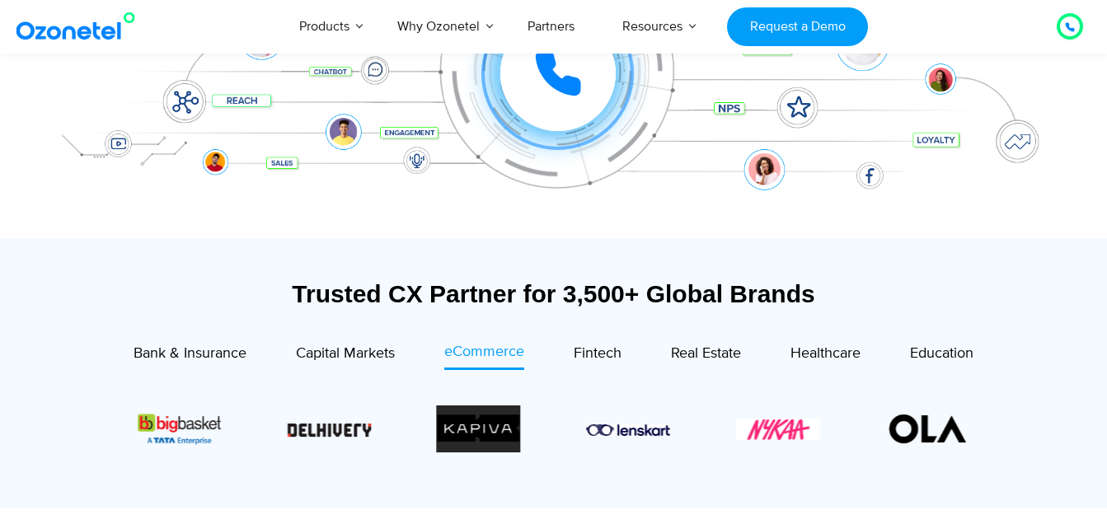
drag, startPoint x: 733, startPoint y: 432, endPoint x: 382, endPoint y: 425, distance: 351.2
click at [382, 425] on div "Image Carousel" at bounding box center [554, 429] width 833 height 84
click at [603, 353] on span "Fintech" at bounding box center [598, 354] width 48 height 18
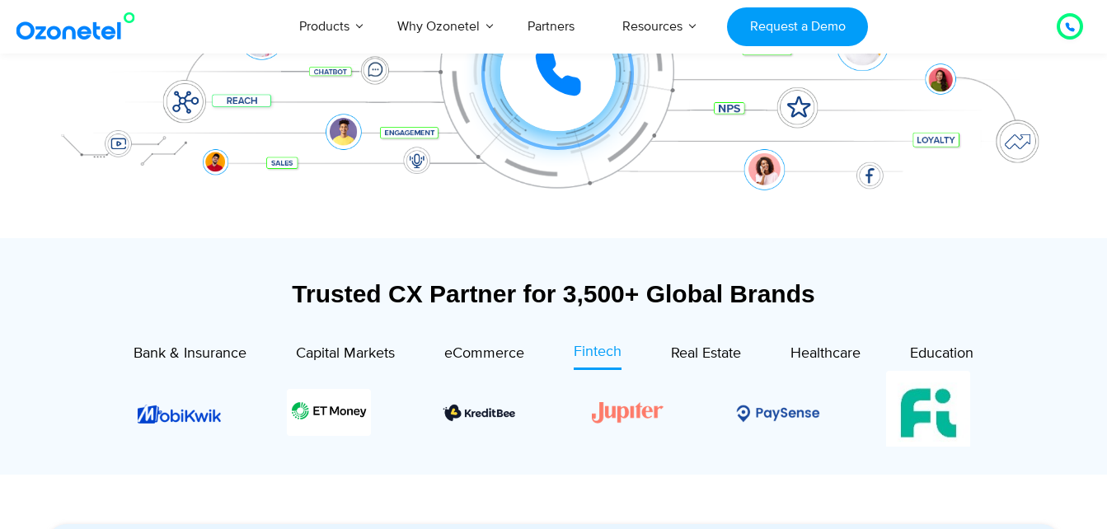
drag, startPoint x: 650, startPoint y: 415, endPoint x: 383, endPoint y: 415, distance: 267.9
click at [383, 415] on div "Image Carousel" at bounding box center [554, 413] width 833 height 84
click at [696, 354] on span "Real Estate" at bounding box center [706, 354] width 70 height 18
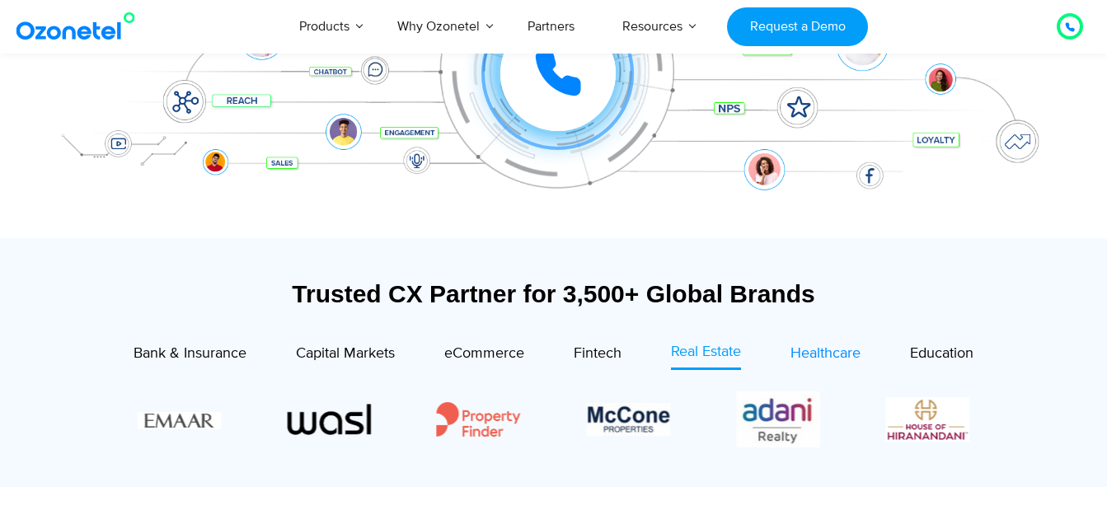
click at [820, 354] on span "Healthcare" at bounding box center [826, 354] width 70 height 18
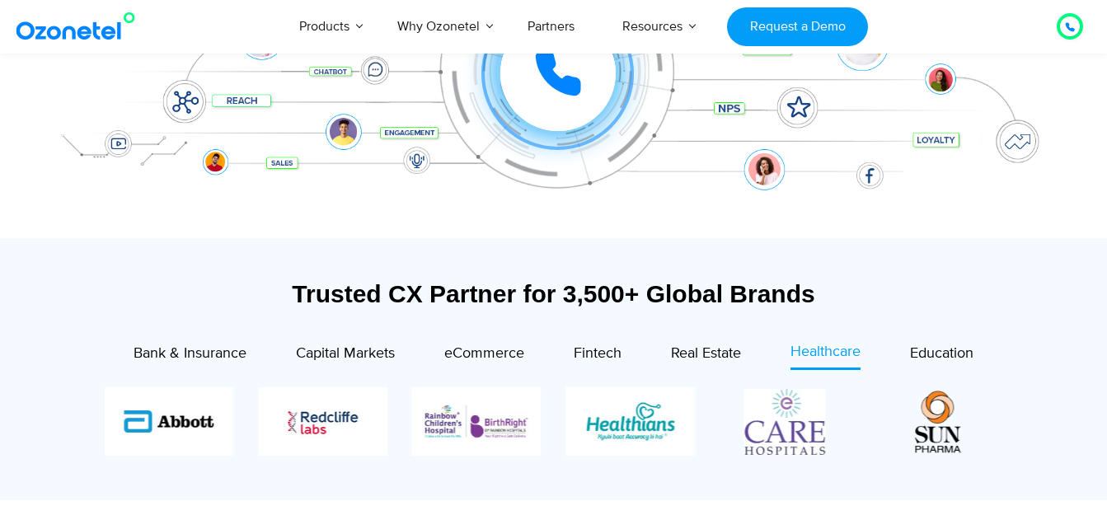
click at [748, 352] on div "Healthcare" at bounding box center [801, 355] width 120 height 29
click at [733, 354] on span "Real Estate" at bounding box center [706, 354] width 70 height 18
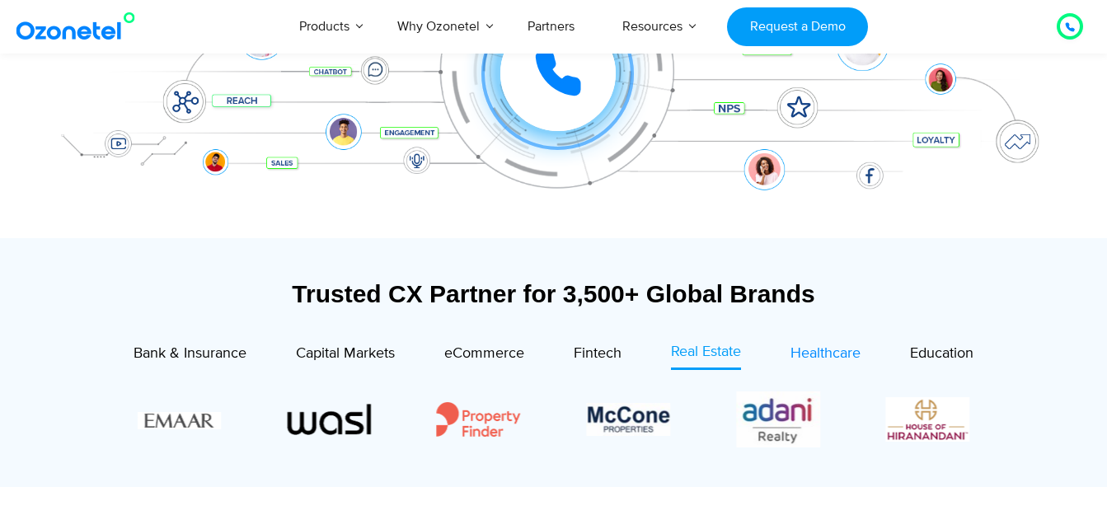
click at [809, 350] on span "Healthcare" at bounding box center [826, 354] width 70 height 18
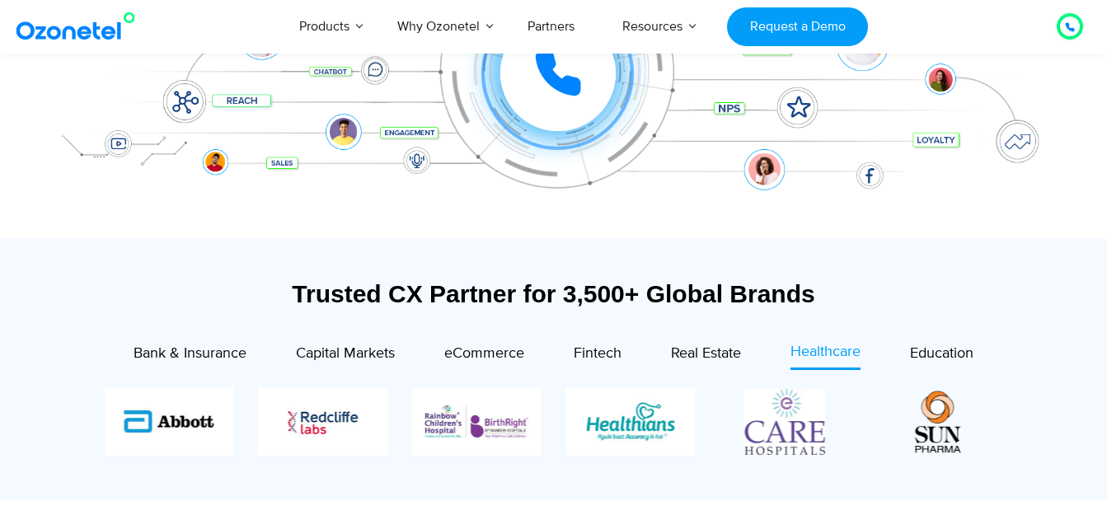
drag, startPoint x: 842, startPoint y: 412, endPoint x: 548, endPoint y: 426, distance: 294.6
click at [548, 426] on div "Image Carousel" at bounding box center [554, 421] width 899 height 68
click at [934, 368] on link "Education" at bounding box center [941, 355] width 63 height 29
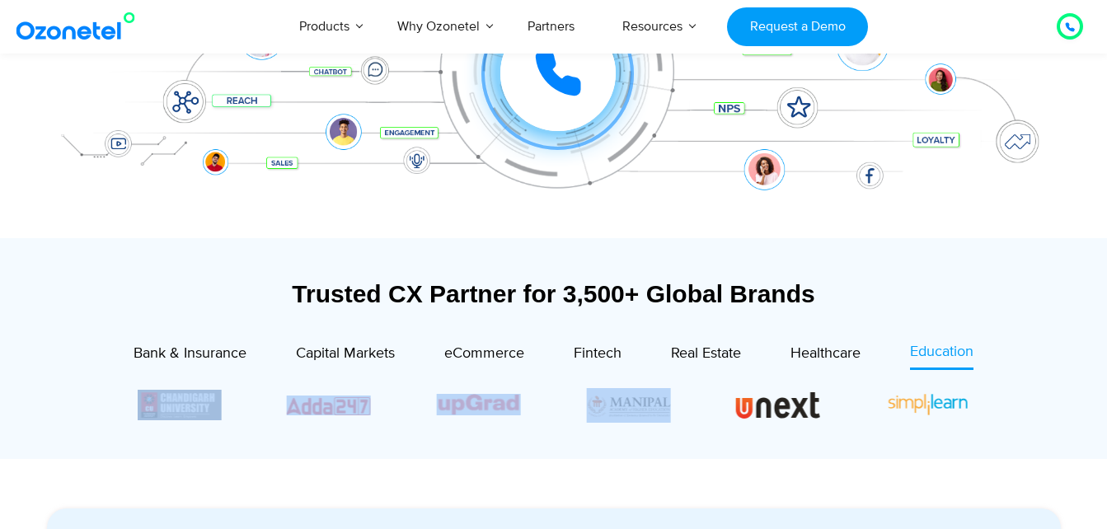
drag, startPoint x: 816, startPoint y: 423, endPoint x: 584, endPoint y: 414, distance: 232.6
click at [586, 414] on div "Image Carousel" at bounding box center [554, 404] width 833 height 35
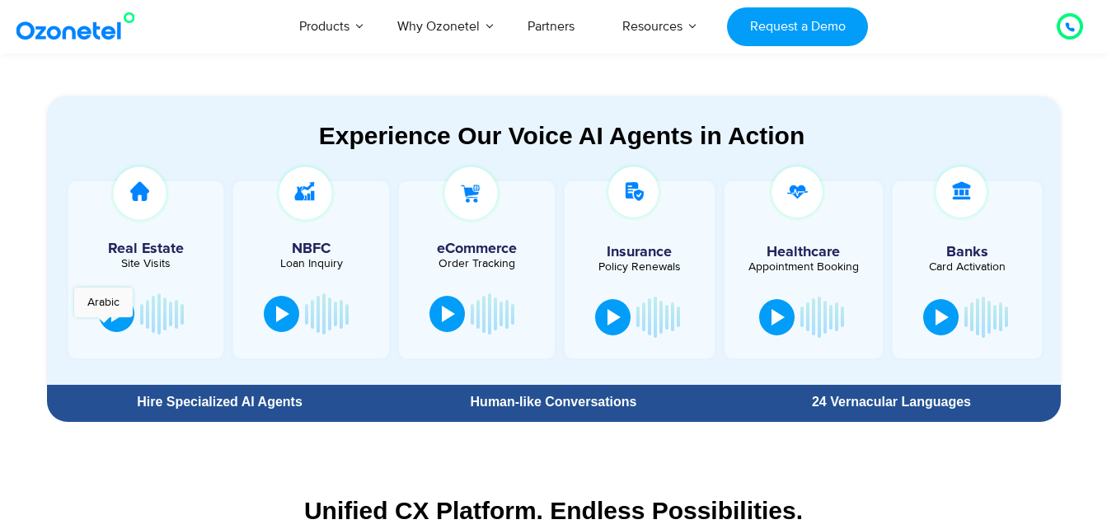
click at [12, 319] on section "Experience Our Voice AI Agents in Action Real Estate Site Visits NBFC Loan Inqu…" at bounding box center [553, 238] width 1107 height 383
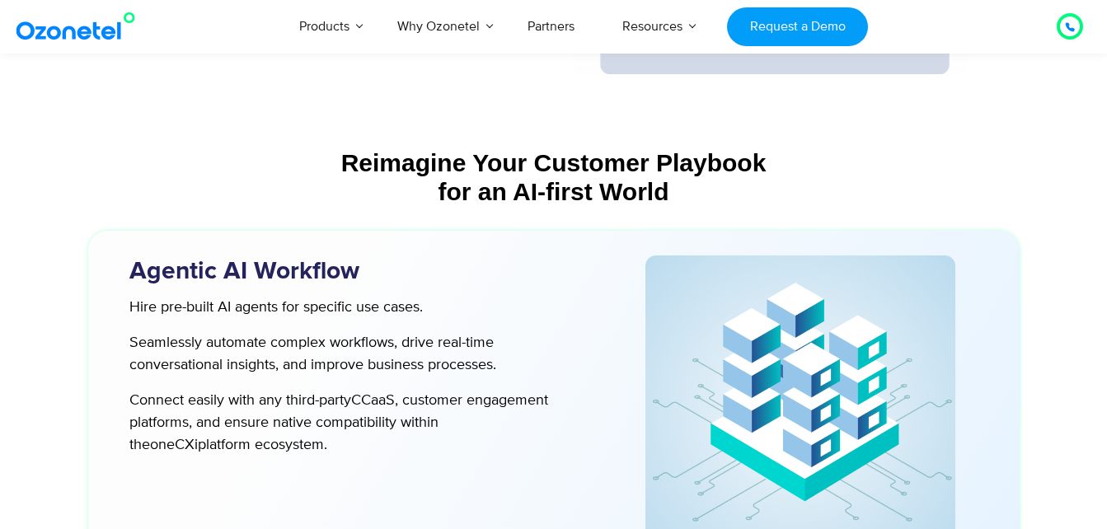
scroll to position [4121, 0]
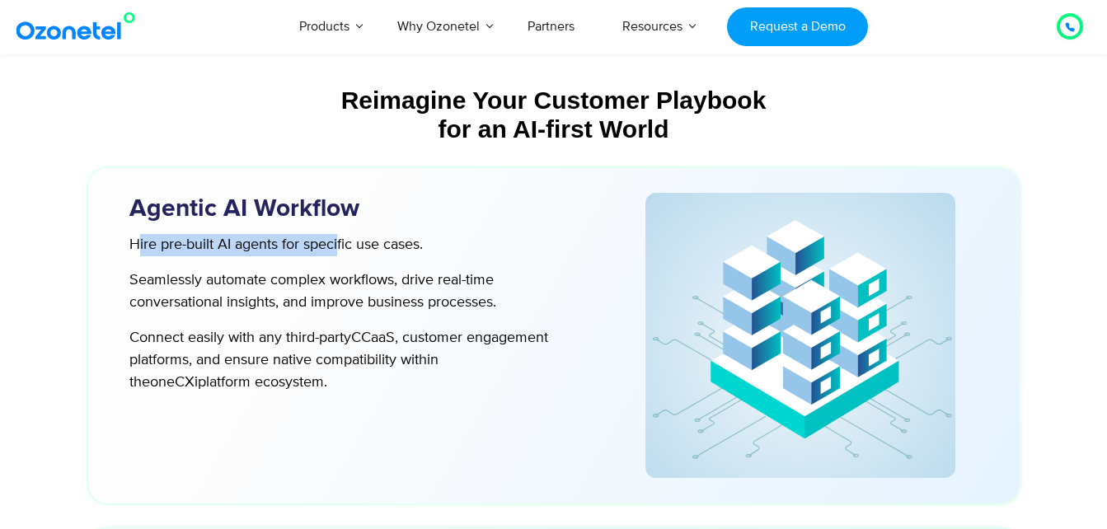
drag, startPoint x: 134, startPoint y: 246, endPoint x: 338, endPoint y: 256, distance: 203.9
click at [338, 256] on p "Hire pre-built AI agents for specific use cases." at bounding box center [343, 245] width 428 height 22
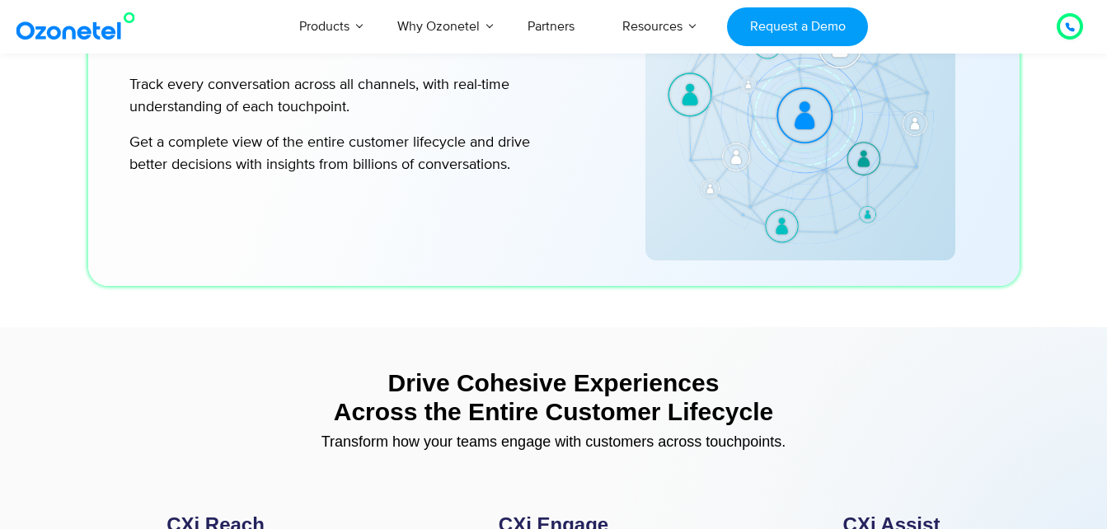
scroll to position [5687, 0]
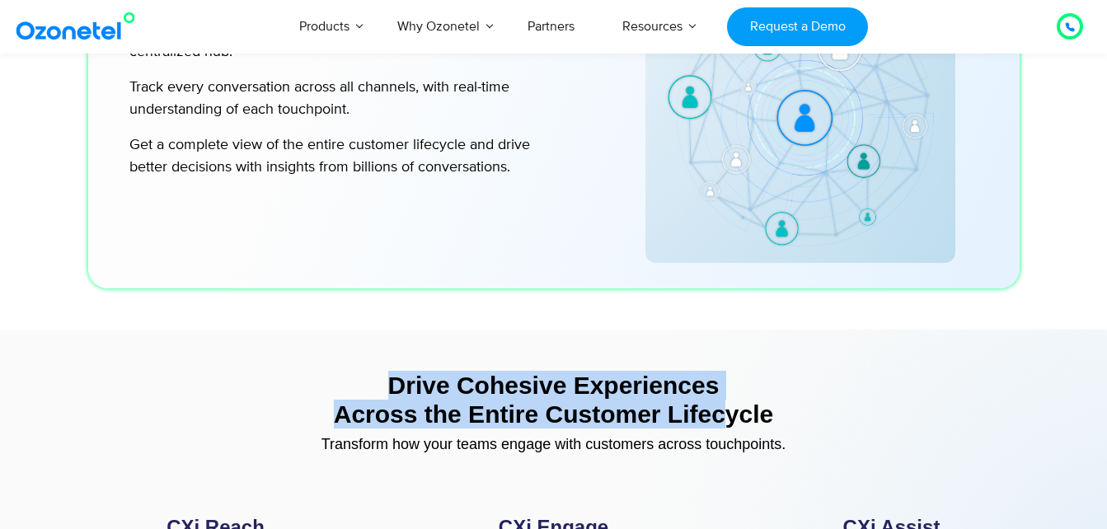
drag, startPoint x: 378, startPoint y: 383, endPoint x: 711, endPoint y: 425, distance: 336.6
click at [711, 425] on div "Drive Cohesive Experiences Across the Entire Customer Lifecycle" at bounding box center [553, 400] width 997 height 58
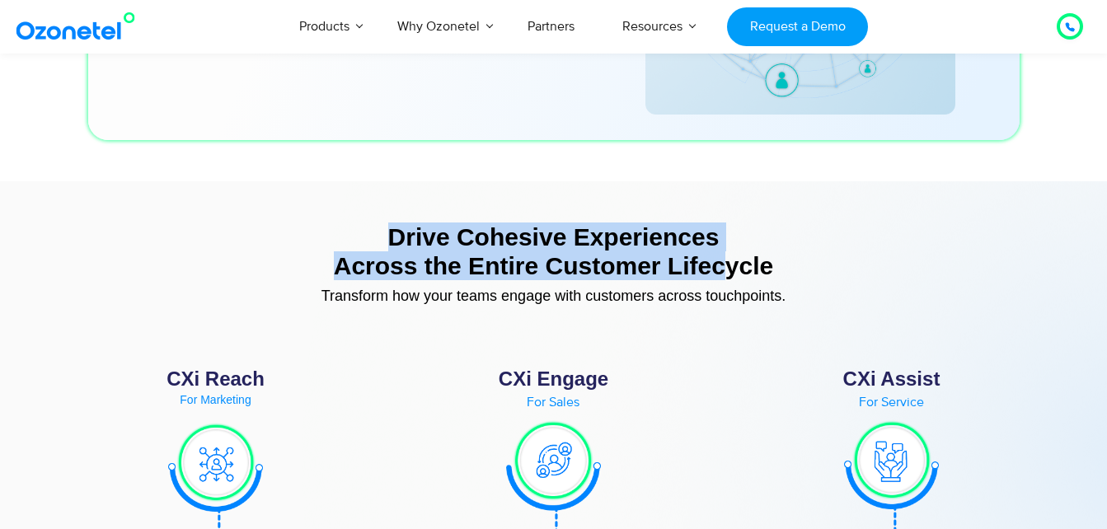
scroll to position [5852, 0]
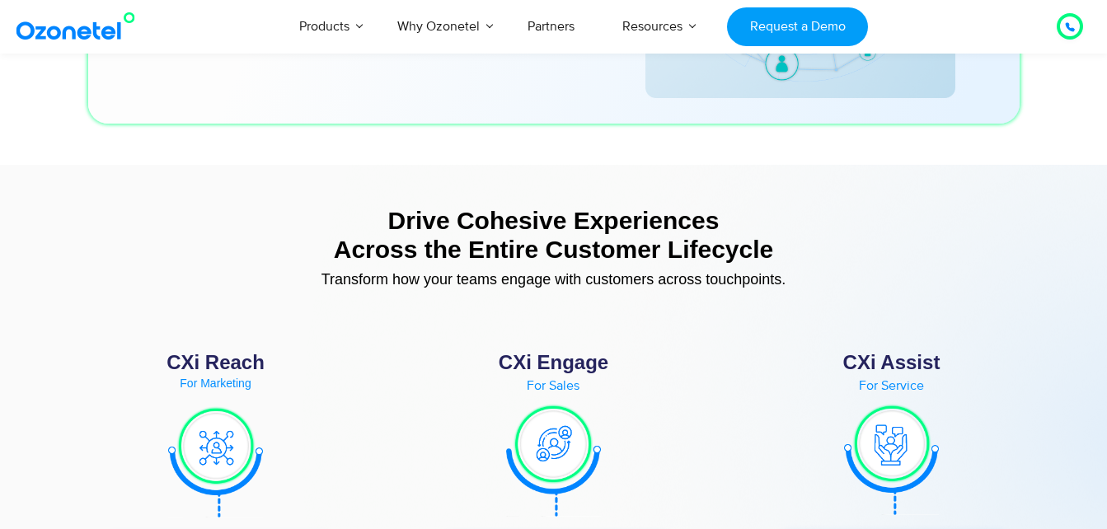
click at [199, 316] on section "CXi Reach For Marketing Amplify your reach with hyper-personalized, cross-chann…" at bounding box center [554, 493] width 1014 height 381
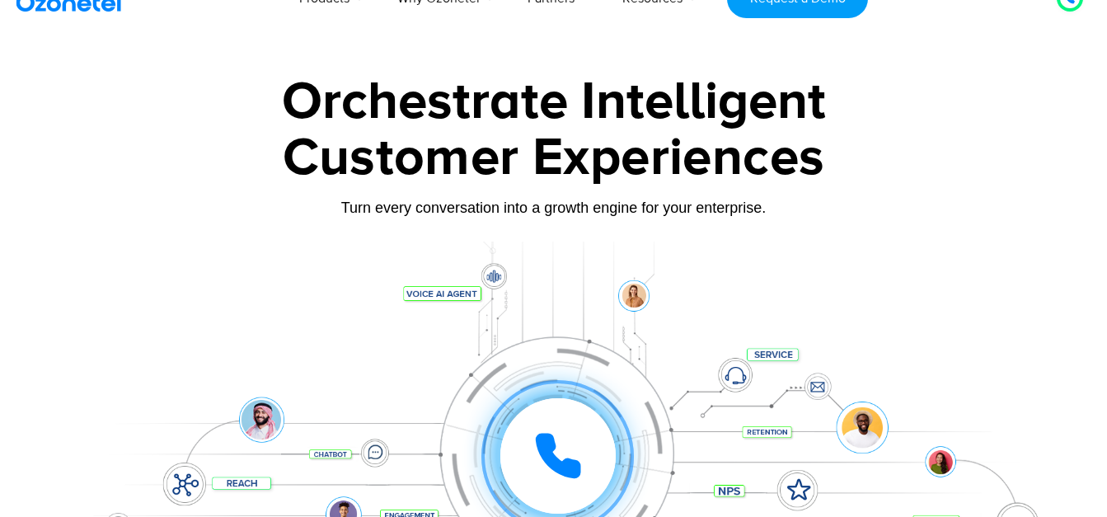
scroll to position [0, 0]
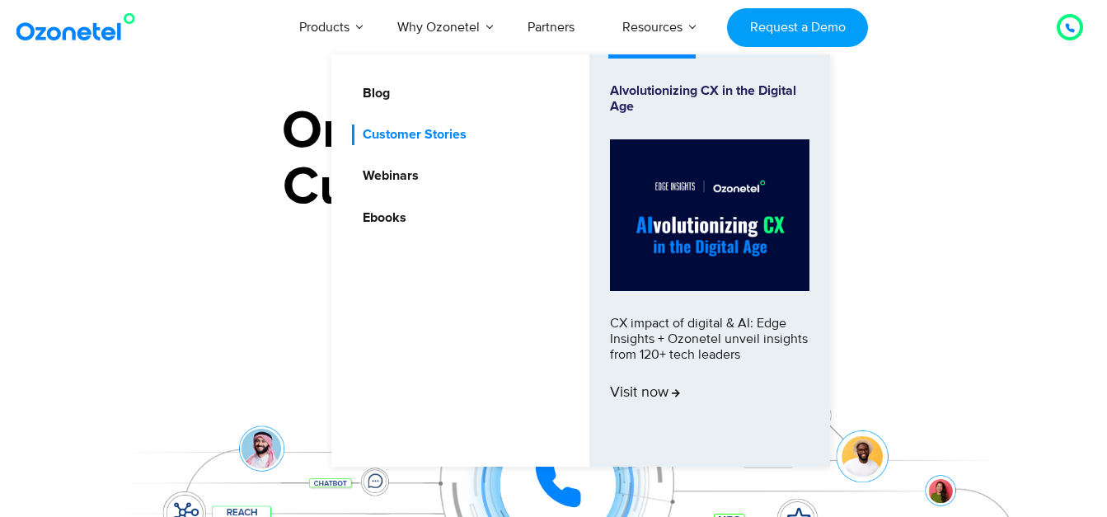
click at [419, 129] on link "Customer Stories" at bounding box center [410, 134] width 117 height 21
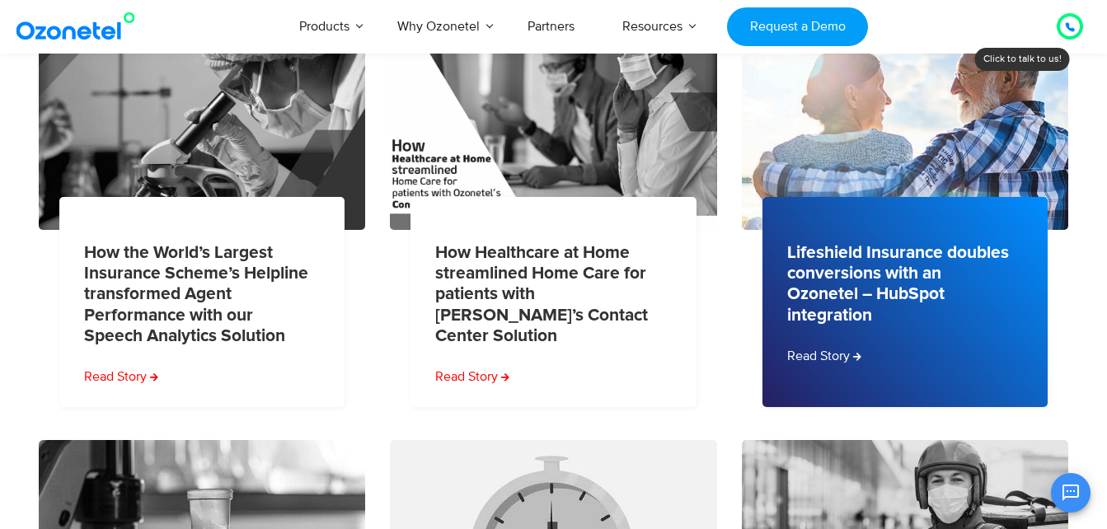
click at [842, 293] on link "Lifeshield Insurance doubles conversions with an Ozonetel – HubSpot integration" at bounding box center [900, 283] width 227 height 83
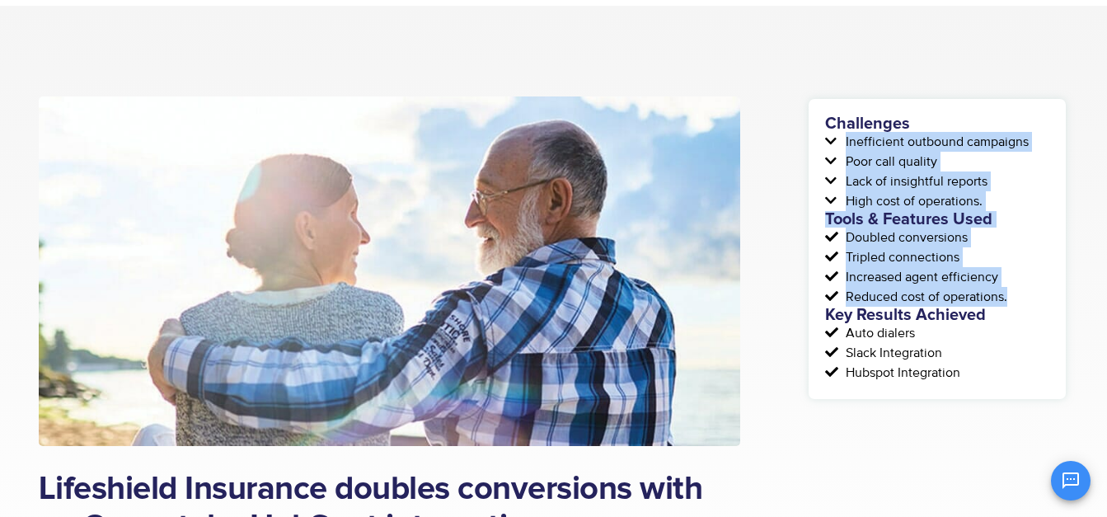
drag, startPoint x: 860, startPoint y: 138, endPoint x: 1030, endPoint y: 298, distance: 234.4
click at [1030, 298] on div "Challenges Inefficient outbound campaigns Poor call quality Lack of insightful …" at bounding box center [937, 248] width 224 height 267
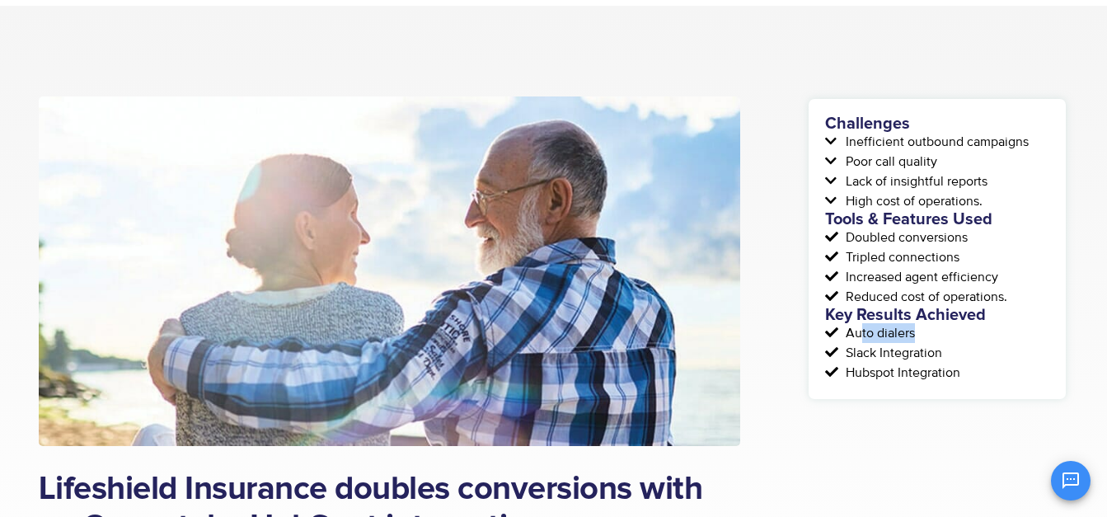
drag, startPoint x: 859, startPoint y: 336, endPoint x: 934, endPoint y: 336, distance: 75.0
click at [935, 336] on li "Auto dialers" at bounding box center [937, 333] width 224 height 20
drag, startPoint x: 934, startPoint y: 336, endPoint x: 936, endPoint y: 358, distance: 22.3
click at [936, 358] on span "Slack Integration" at bounding box center [892, 353] width 101 height 20
drag, startPoint x: 936, startPoint y: 358, endPoint x: 961, endPoint y: 369, distance: 28.0
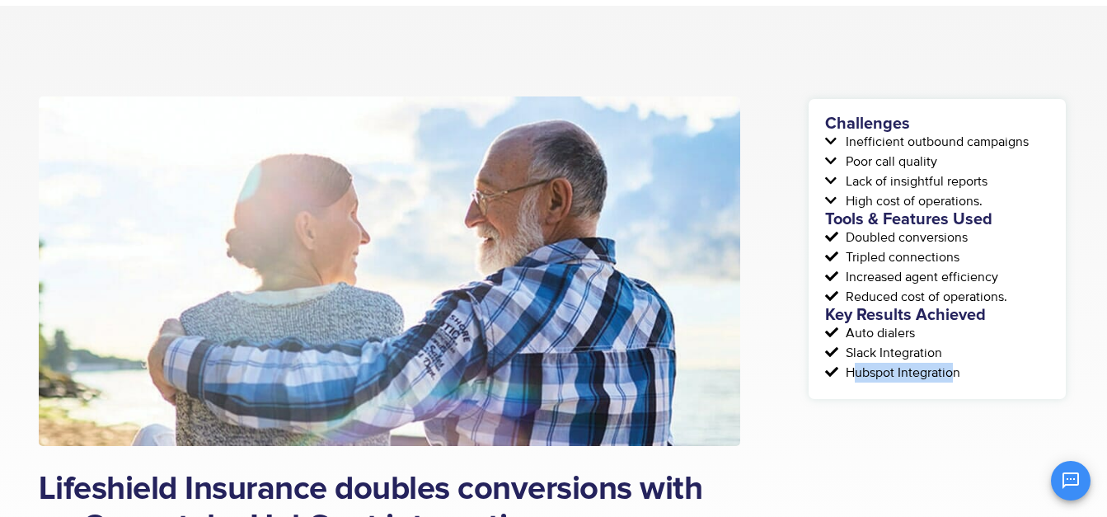
click at [961, 369] on li "Hubspot Integration" at bounding box center [937, 373] width 224 height 20
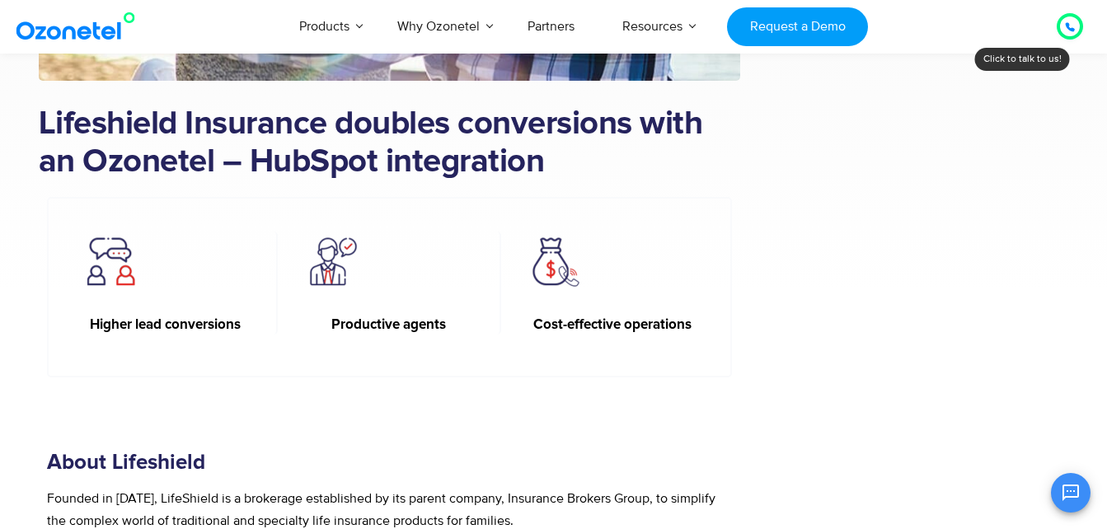
scroll to position [495, 0]
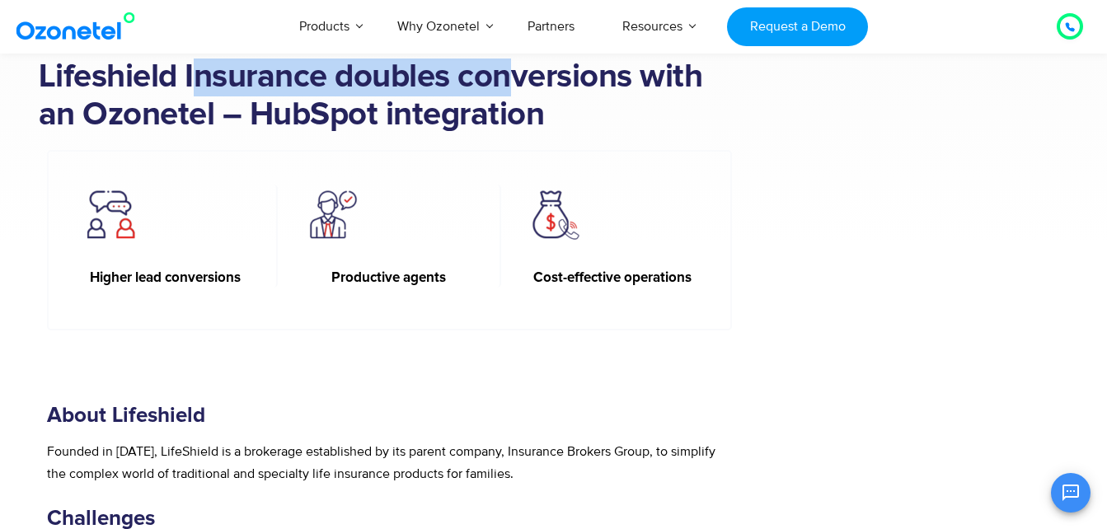
drag, startPoint x: 194, startPoint y: 85, endPoint x: 550, endPoint y: 83, distance: 356.1
click at [550, 83] on h1 "Lifeshield Insurance doubles conversions with an Ozonetel – HubSpot integration" at bounding box center [390, 97] width 702 height 76
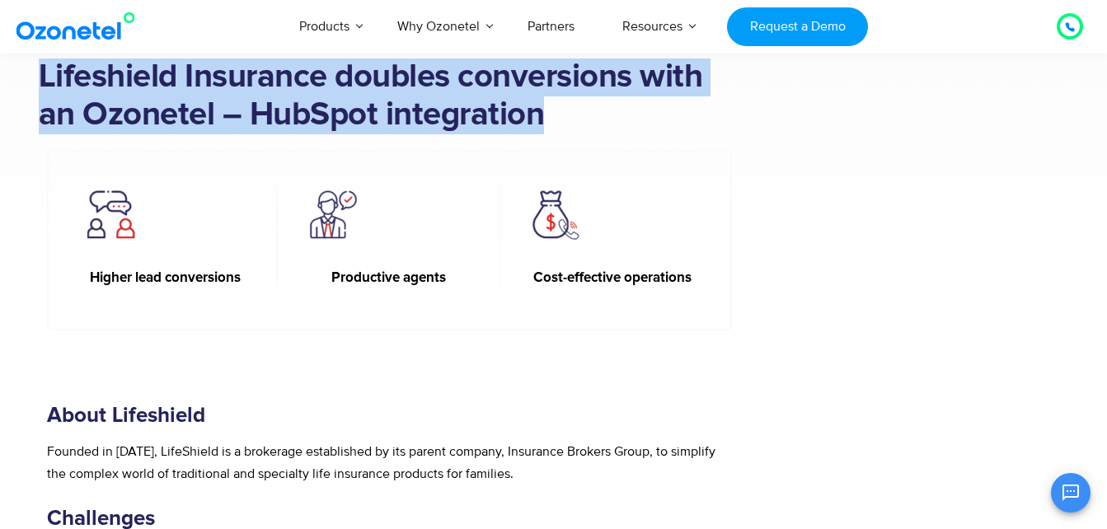
drag, startPoint x: 31, startPoint y: 79, endPoint x: 555, endPoint y: 120, distance: 525.1
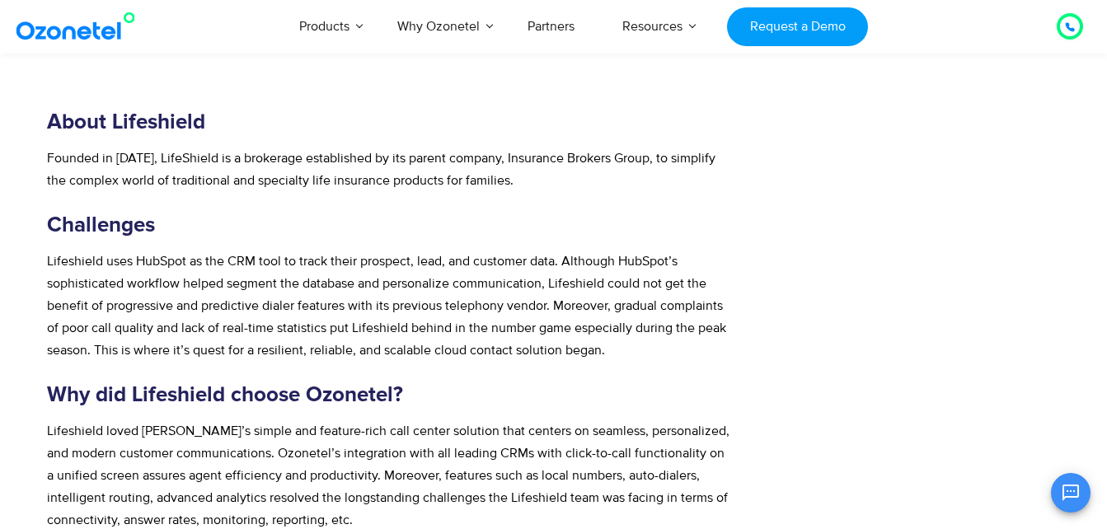
scroll to position [824, 0]
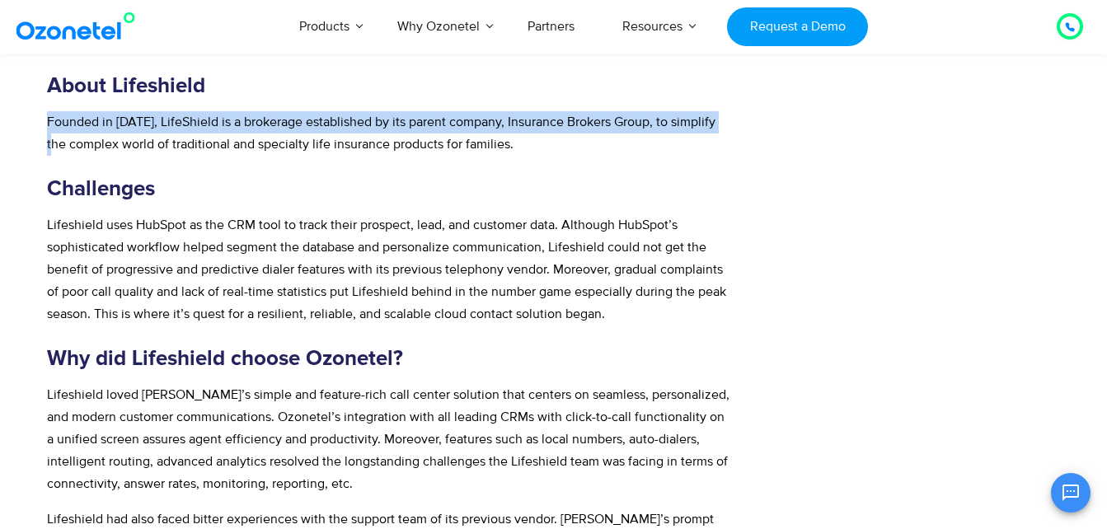
drag, startPoint x: 46, startPoint y: 123, endPoint x: 767, endPoint y: 126, distance: 720.5
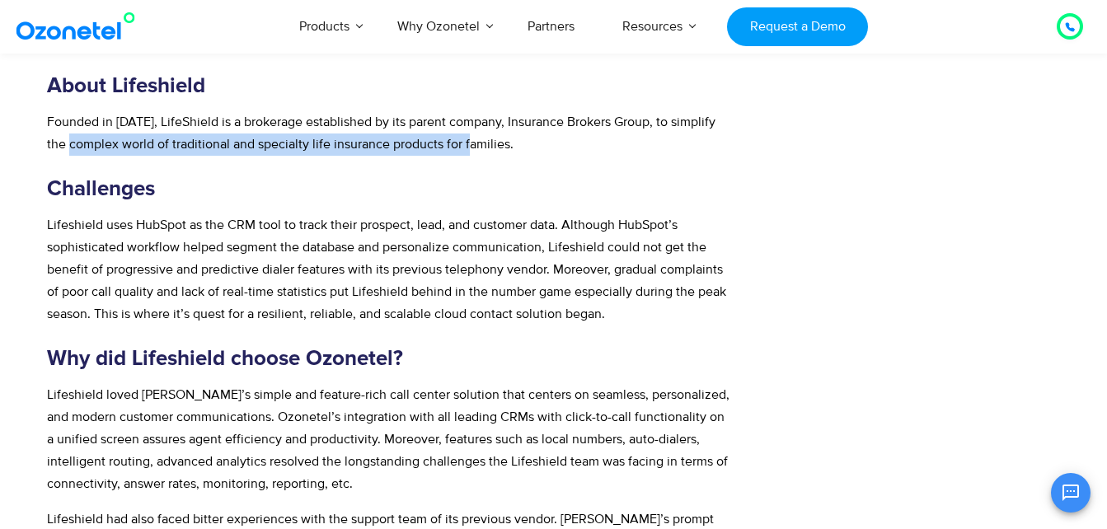
drag, startPoint x: 60, startPoint y: 142, endPoint x: 463, endPoint y: 142, distance: 403.1
click at [463, 142] on span "Founded in 2010, LifeShield is a brokerage established by its parent company, I…" at bounding box center [381, 133] width 669 height 39
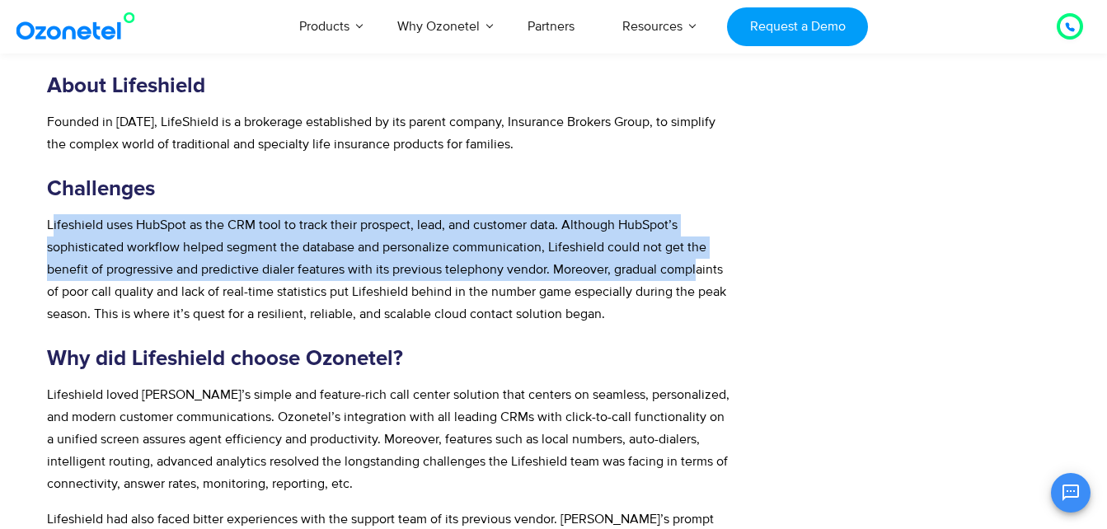
drag, startPoint x: 54, startPoint y: 225, endPoint x: 695, endPoint y: 271, distance: 642.2
click at [695, 271] on span "Lifeshield uses HubSpot as the CRM tool to track their prospect, lead, and cust…" at bounding box center [386, 270] width 679 height 106
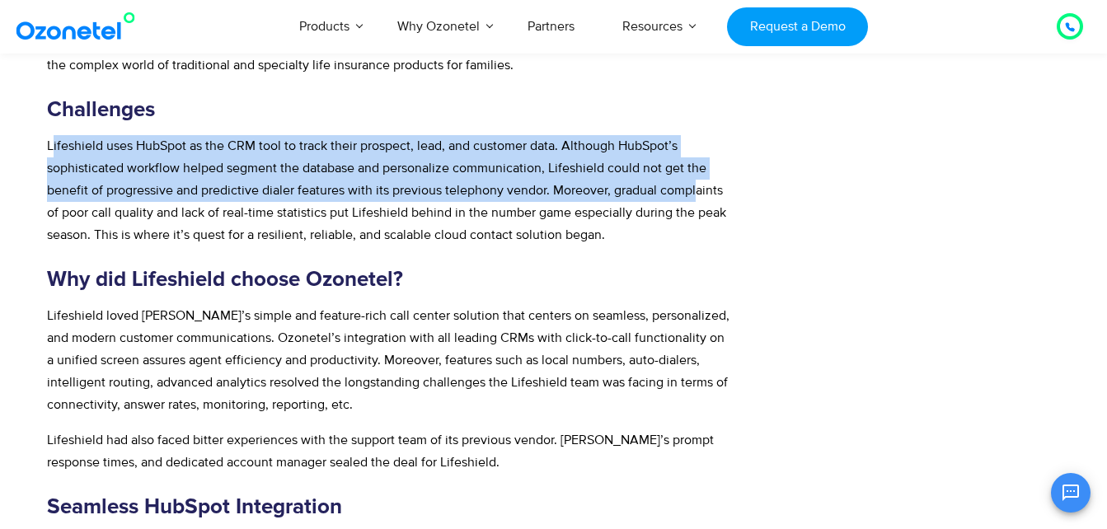
scroll to position [907, 0]
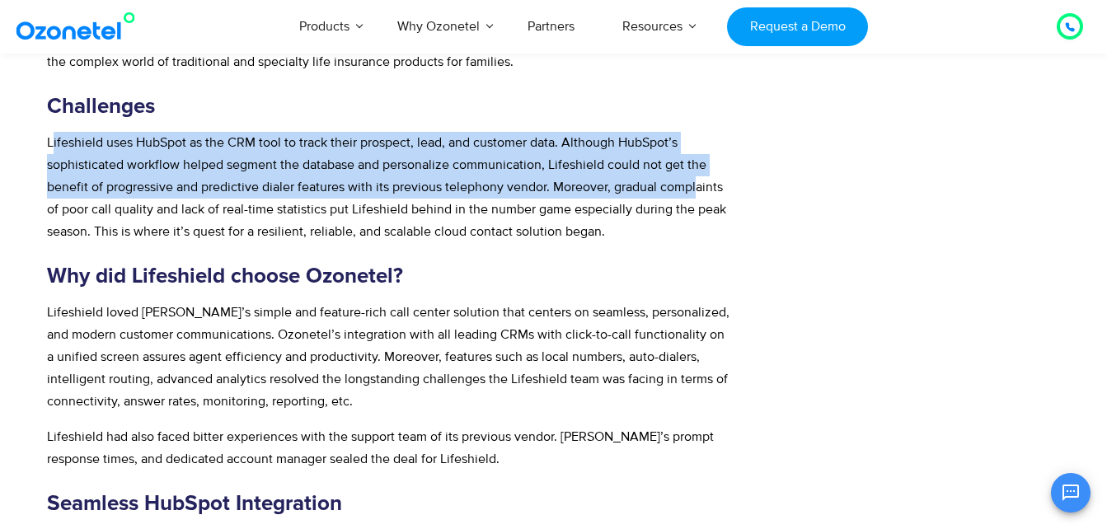
click at [237, 188] on span "Lifeshield uses HubSpot as the CRM tool to track their prospect, lead, and cust…" at bounding box center [386, 187] width 679 height 106
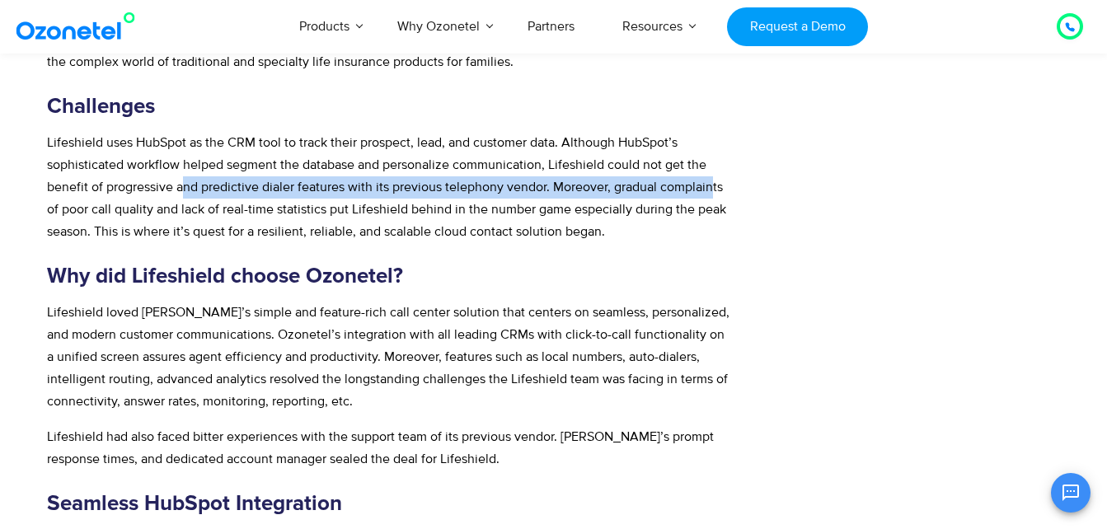
drag, startPoint x: 181, startPoint y: 189, endPoint x: 713, endPoint y: 194, distance: 532.6
click at [713, 194] on span "Lifeshield uses HubSpot as the CRM tool to track their prospect, lead, and cust…" at bounding box center [386, 187] width 679 height 106
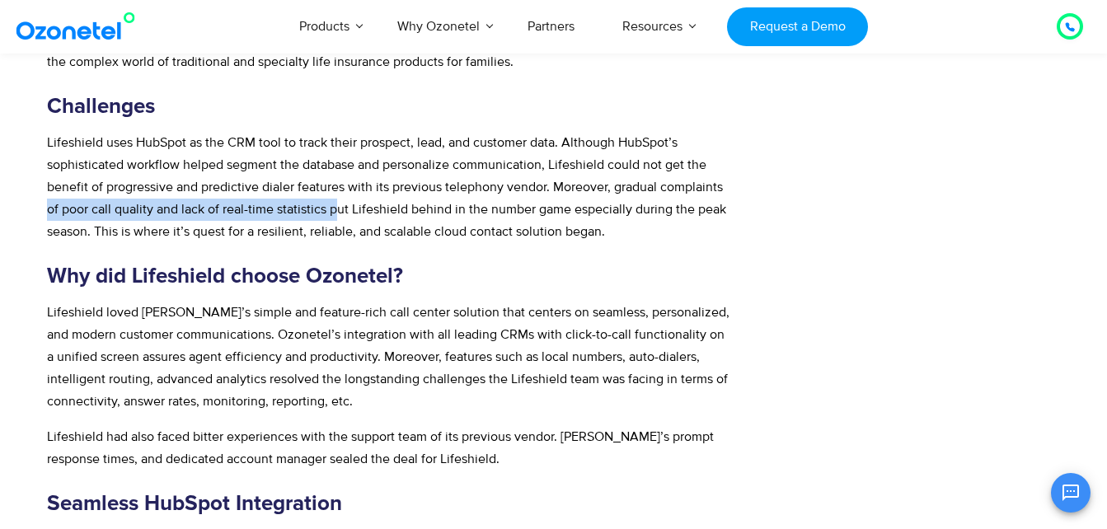
drag, startPoint x: 45, startPoint y: 201, endPoint x: 339, endPoint y: 205, distance: 294.3
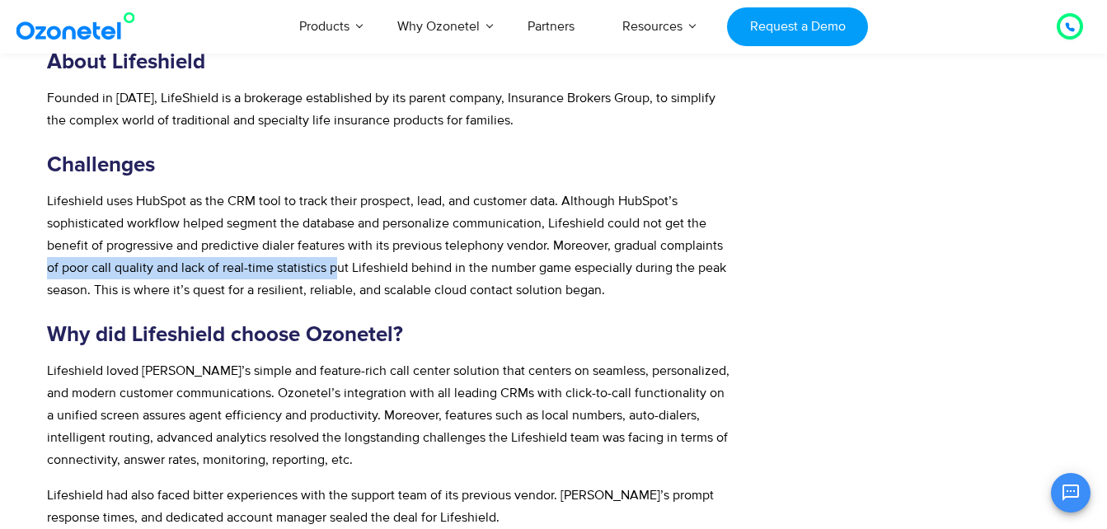
scroll to position [824, 0]
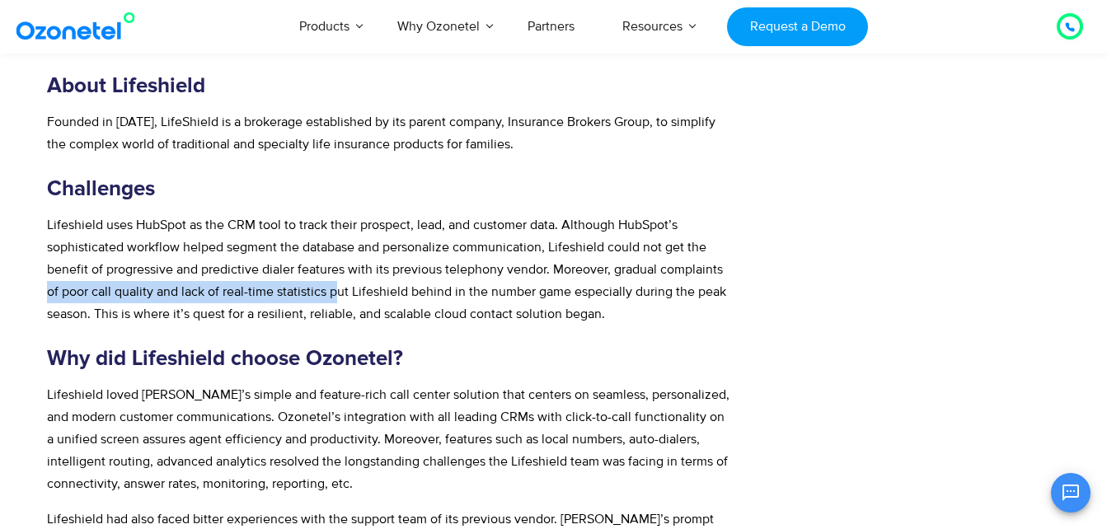
click at [148, 299] on span "Lifeshield uses HubSpot as the CRM tool to track their prospect, lead, and cust…" at bounding box center [386, 270] width 679 height 106
drag, startPoint x: 73, startPoint y: 293, endPoint x: 401, endPoint y: 298, distance: 327.3
click at [401, 298] on span "Lifeshield uses HubSpot as the CRM tool to track their prospect, lead, and cust…" at bounding box center [386, 270] width 679 height 106
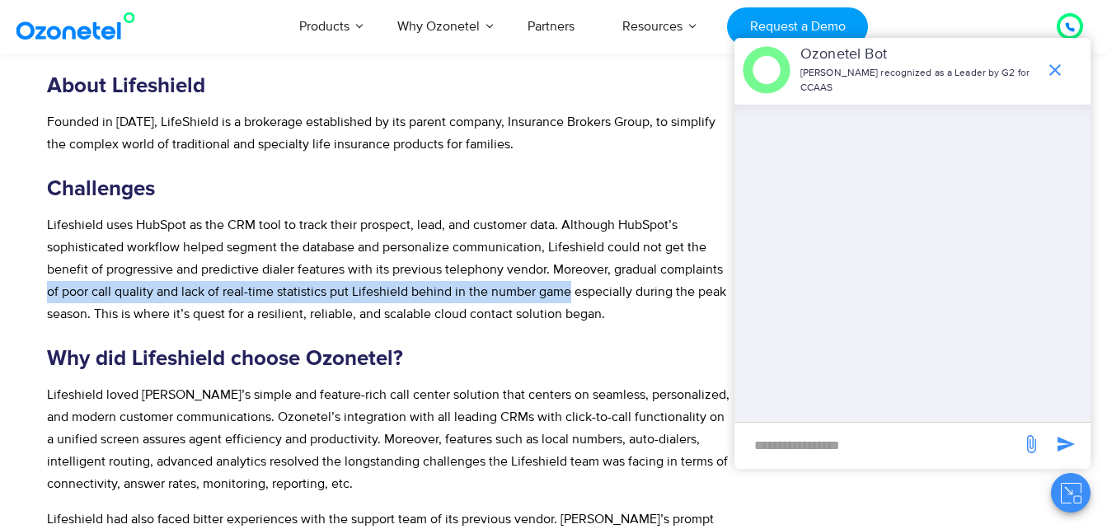
drag, startPoint x: 50, startPoint y: 290, endPoint x: 568, endPoint y: 297, distance: 517.7
click at [568, 297] on span "Lifeshield uses HubSpot as the CRM tool to track their prospect, lead, and cust…" at bounding box center [386, 270] width 679 height 106
click at [153, 293] on span "Lifeshield uses HubSpot as the CRM tool to track their prospect, lead, and cust…" at bounding box center [386, 270] width 679 height 106
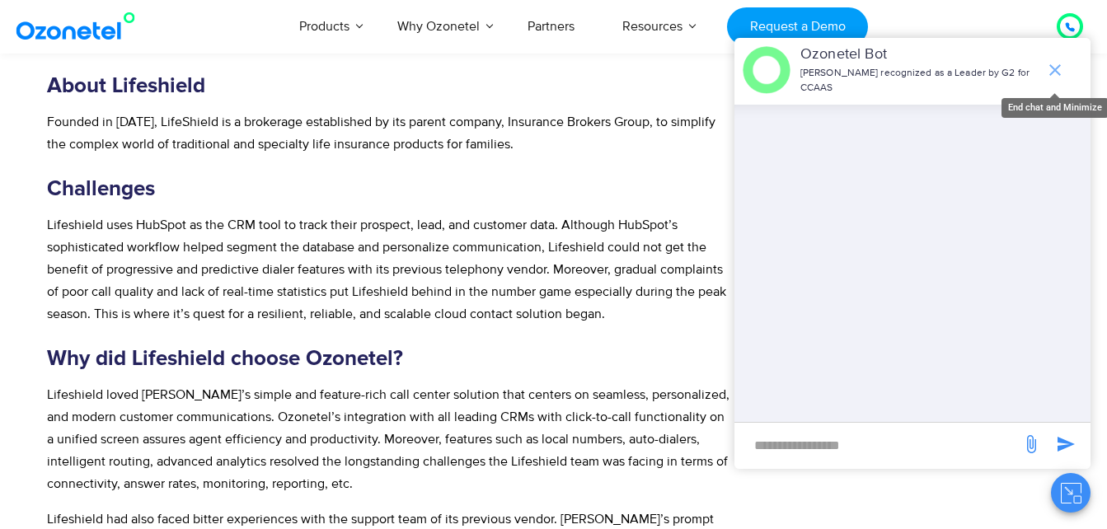
click at [1051, 68] on icon "end chat or minimize" at bounding box center [1055, 70] width 20 height 20
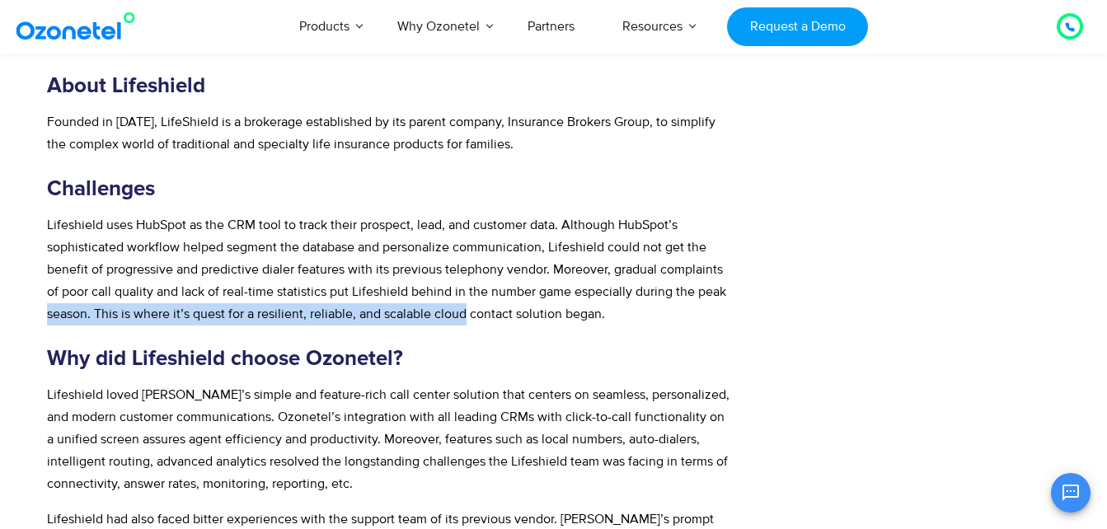
drag, startPoint x: 49, startPoint y: 313, endPoint x: 467, endPoint y: 317, distance: 418.0
click at [467, 317] on span "Lifeshield uses HubSpot as the CRM tool to track their prospect, lead, and cust…" at bounding box center [386, 270] width 679 height 106
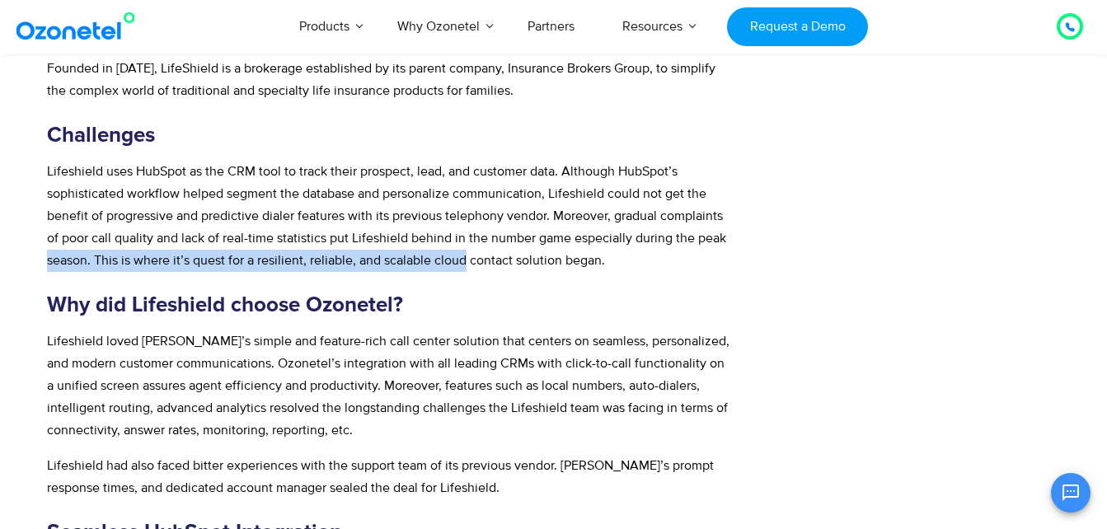
scroll to position [907, 0]
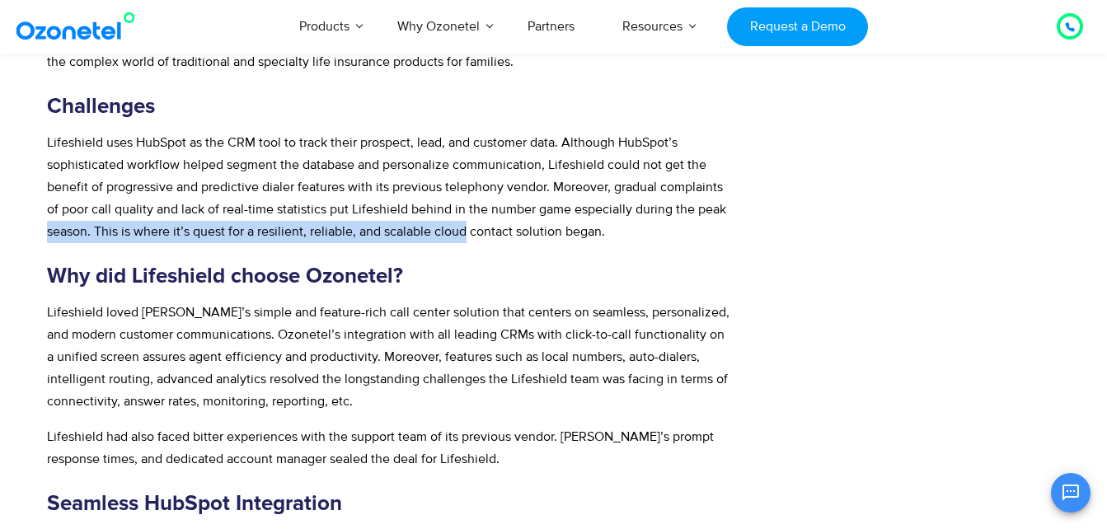
click at [145, 229] on span "Lifeshield uses HubSpot as the CRM tool to track their prospect, lead, and cust…" at bounding box center [386, 187] width 679 height 106
drag, startPoint x: 102, startPoint y: 228, endPoint x: 640, endPoint y: 226, distance: 537.5
click at [640, 226] on p "Lifeshield uses HubSpot as the CRM tool to track their prospect, lead, and cust…" at bounding box center [390, 187] width 686 height 111
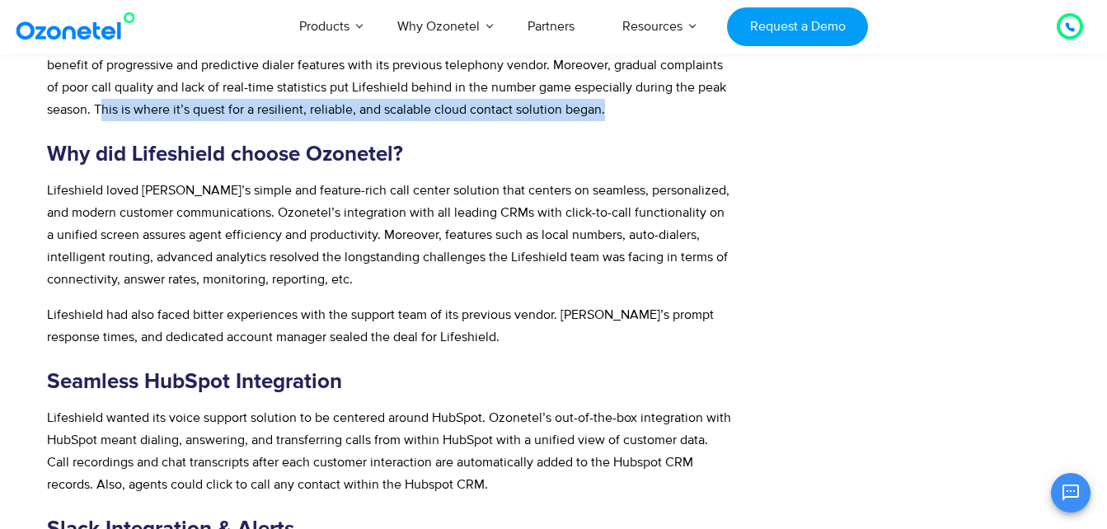
scroll to position [1072, 0]
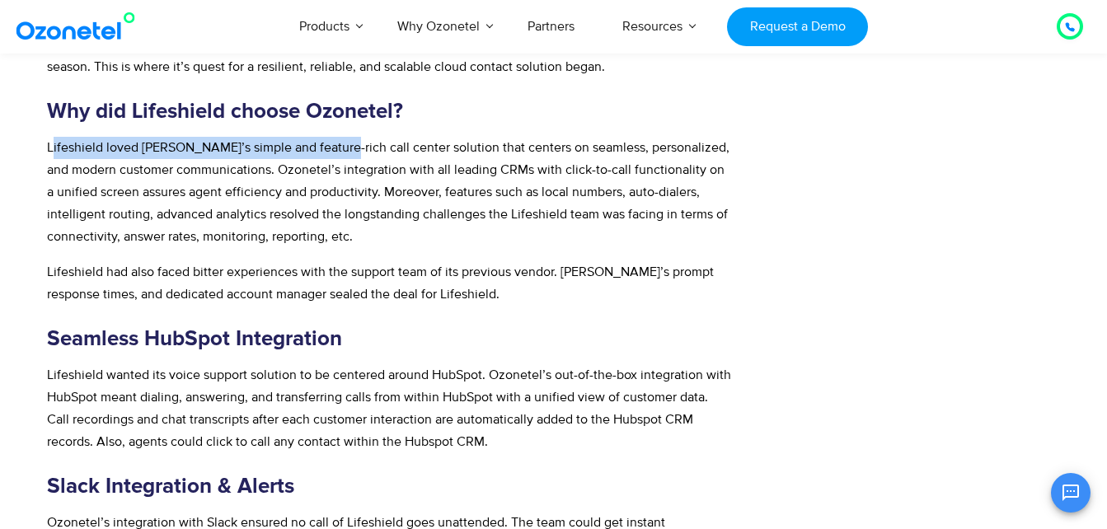
drag, startPoint x: 52, startPoint y: 146, endPoint x: 338, endPoint y: 141, distance: 286.1
click at [338, 141] on span "Lifeshield loved Ozonetel’s simple and feature-rich call center solution that c…" at bounding box center [388, 192] width 683 height 106
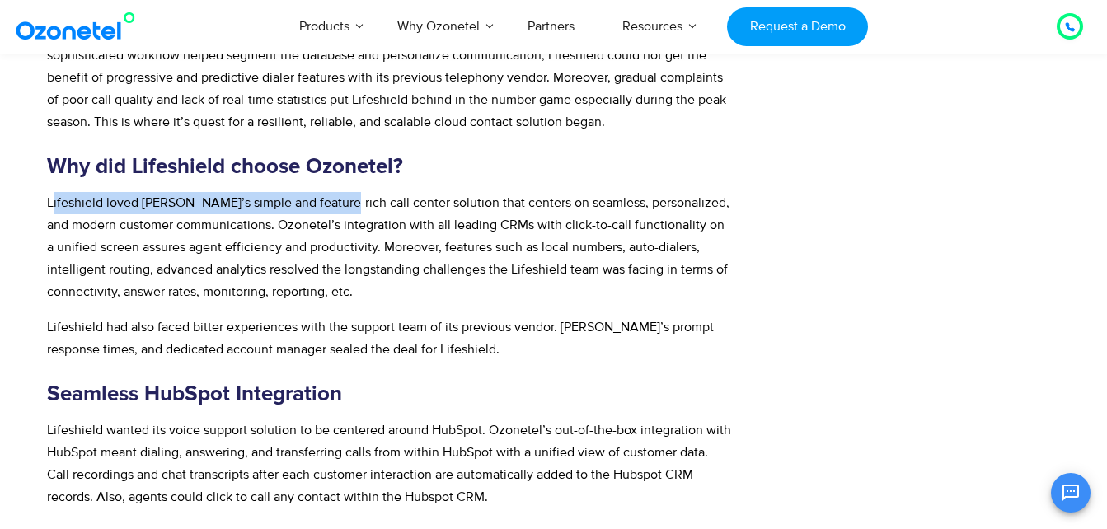
scroll to position [989, 0]
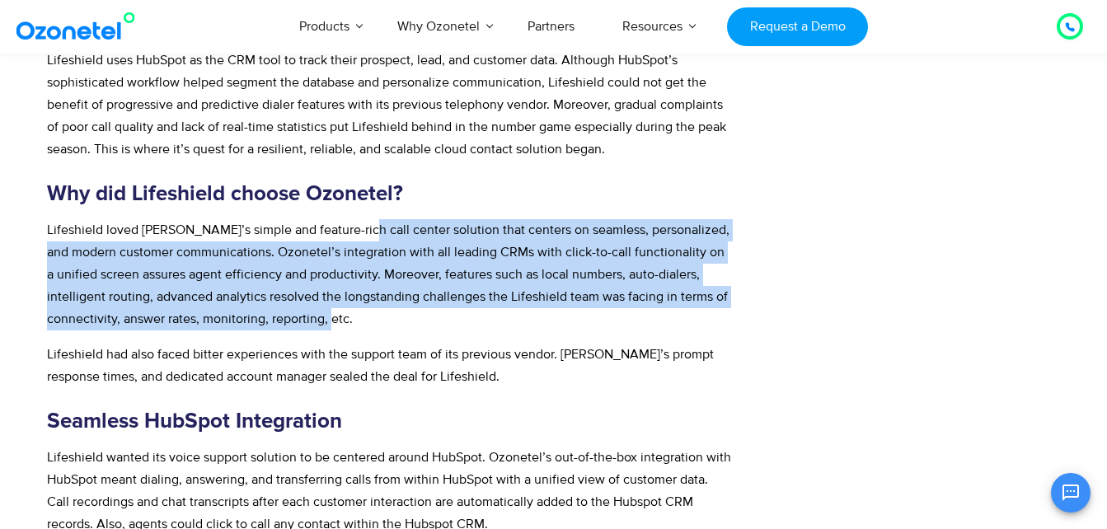
drag, startPoint x: 359, startPoint y: 231, endPoint x: 373, endPoint y: 321, distance: 91.8
click at [373, 321] on p "Lifeshield loved Ozonetel’s simple and feature-rich call center solution that c…" at bounding box center [390, 274] width 686 height 111
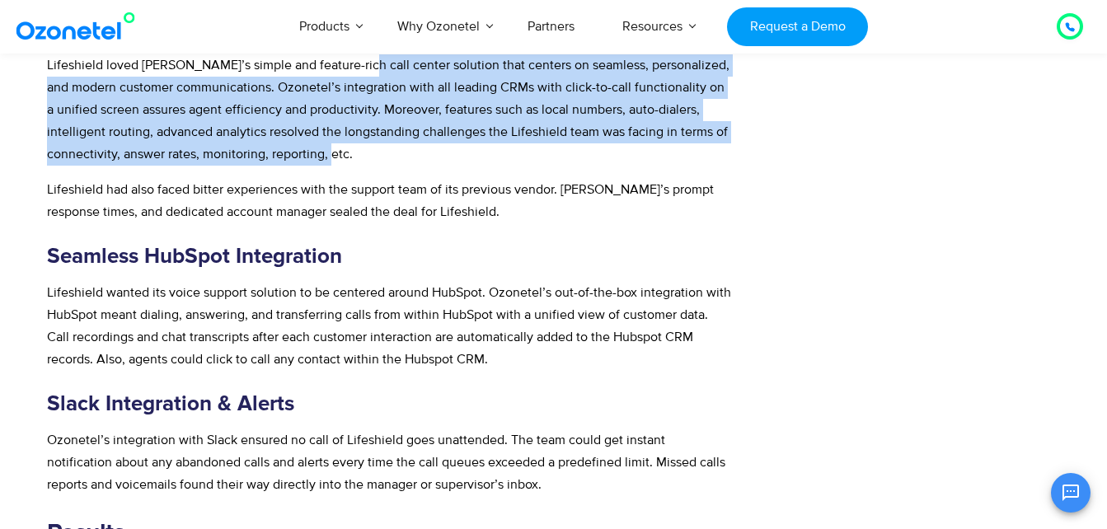
scroll to position [1072, 0]
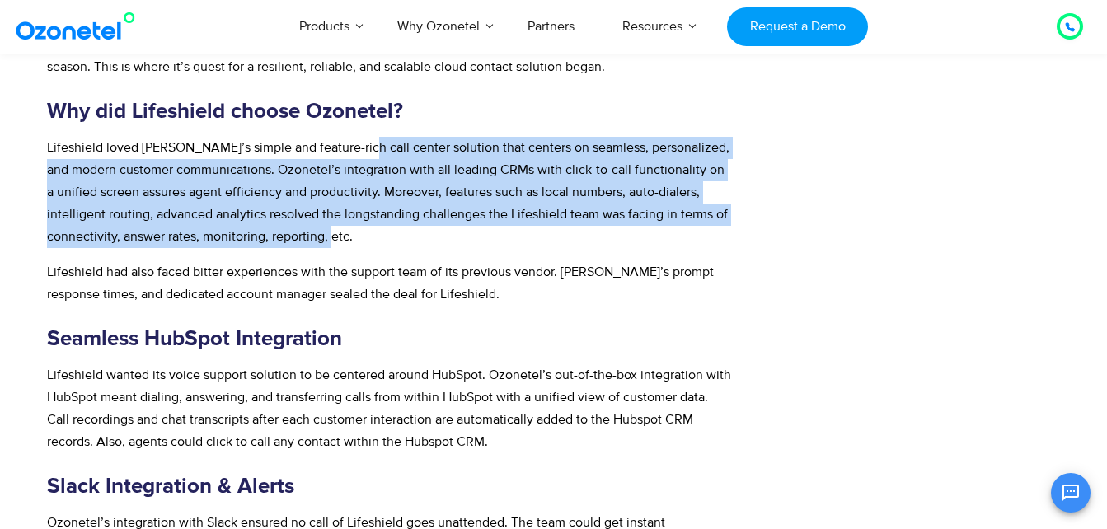
click at [659, 190] on span "Lifeshield loved Ozonetel’s simple and feature-rich call center solution that c…" at bounding box center [388, 192] width 683 height 106
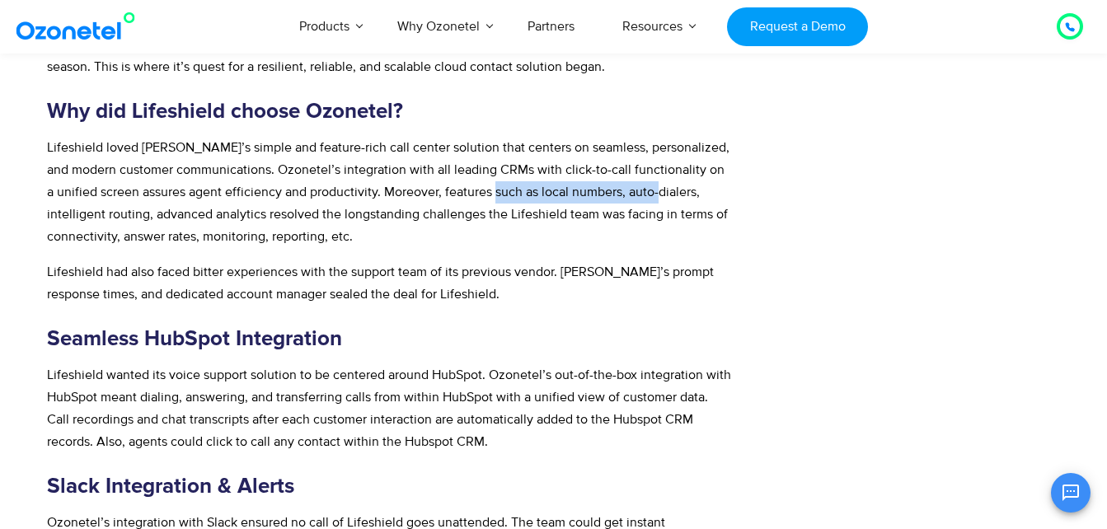
drag, startPoint x: 516, startPoint y: 195, endPoint x: 678, endPoint y: 195, distance: 161.6
click at [678, 195] on span "Lifeshield loved Ozonetel’s simple and feature-rich call center solution that c…" at bounding box center [388, 192] width 683 height 106
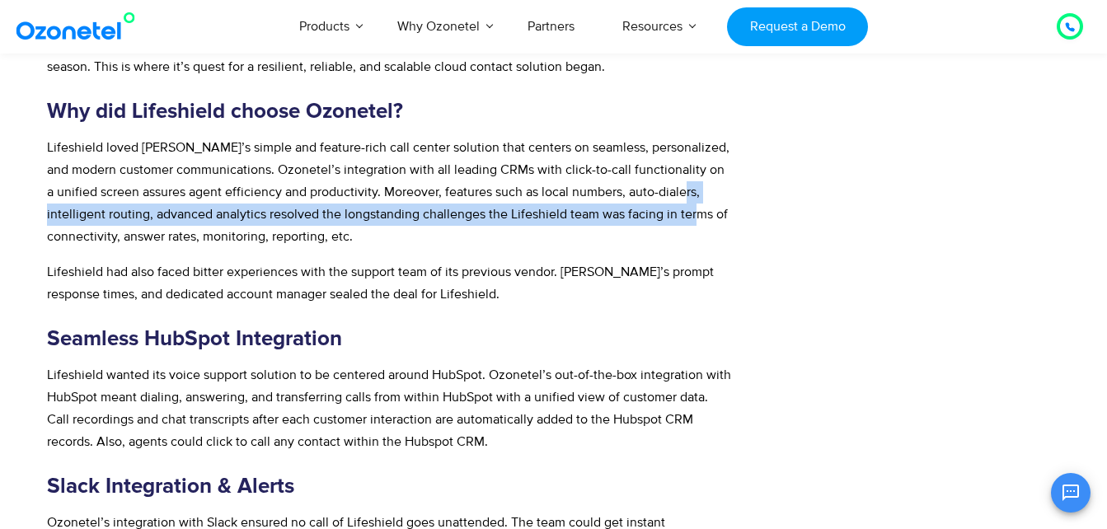
drag, startPoint x: 49, startPoint y: 214, endPoint x: 777, endPoint y: 207, distance: 727.9
click at [777, 207] on div "Lifeshield Insurance doubles conversions with an Ozonetel – HubSpot integration…" at bounding box center [423, 362] width 768 height 2511
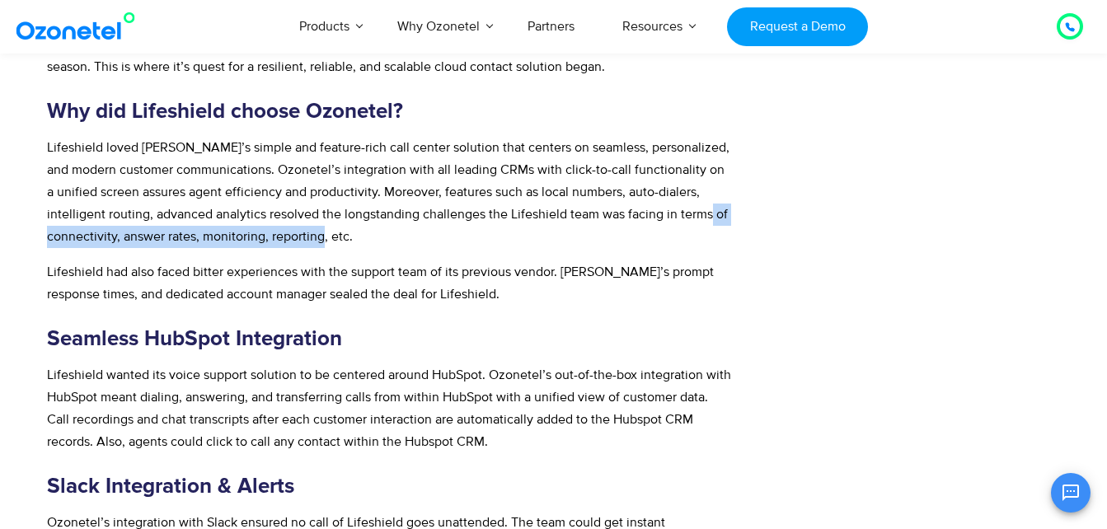
drag, startPoint x: 54, startPoint y: 239, endPoint x: 347, endPoint y: 237, distance: 292.7
click at [347, 237] on span "Lifeshield loved Ozonetel’s simple and feature-rich call center solution that c…" at bounding box center [388, 192] width 683 height 106
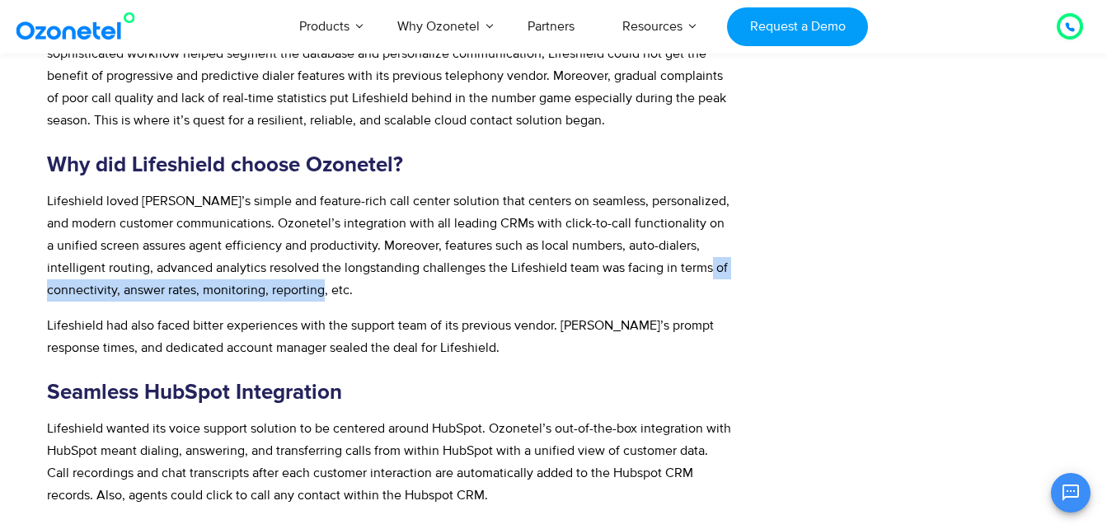
scroll to position [989, 0]
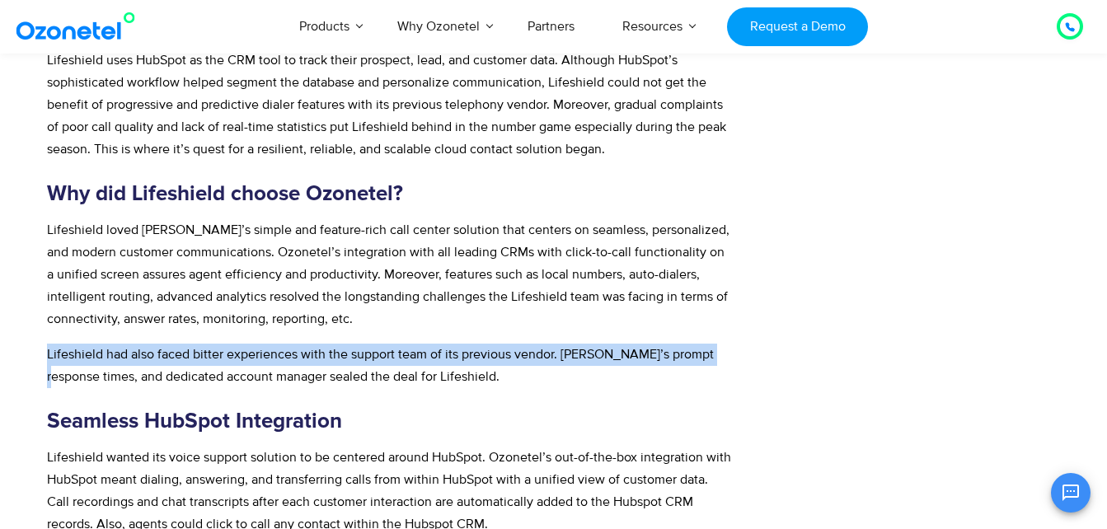
drag, startPoint x: 47, startPoint y: 350, endPoint x: 707, endPoint y: 359, distance: 660.4
click at [707, 359] on span "Lifeshield had also faced bitter experiences with the support team of its previ…" at bounding box center [380, 365] width 667 height 39
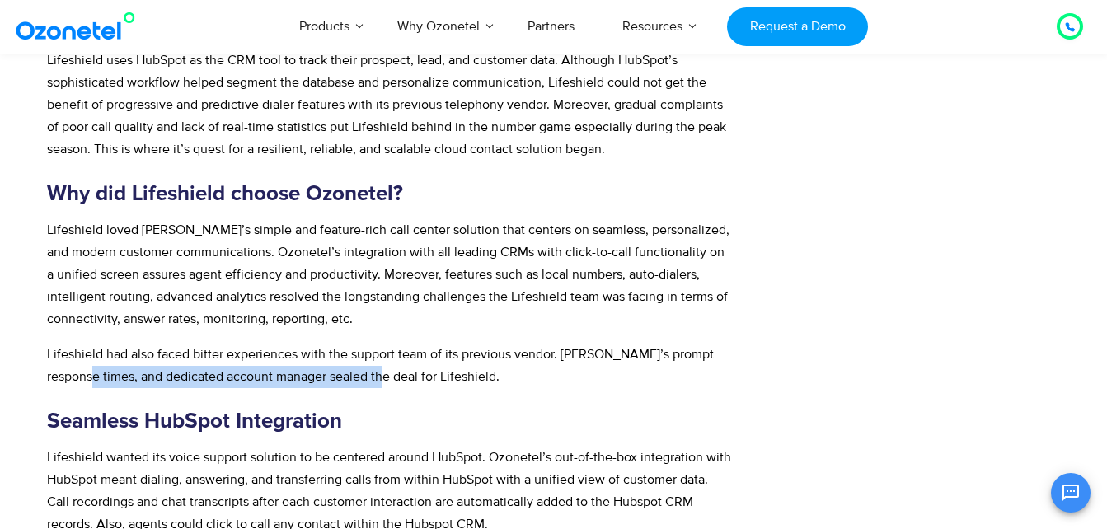
drag, startPoint x: 63, startPoint y: 377, endPoint x: 360, endPoint y: 372, distance: 297.6
click at [360, 372] on span "Lifeshield had also faced bitter experiences with the support team of its previ…" at bounding box center [380, 365] width 667 height 39
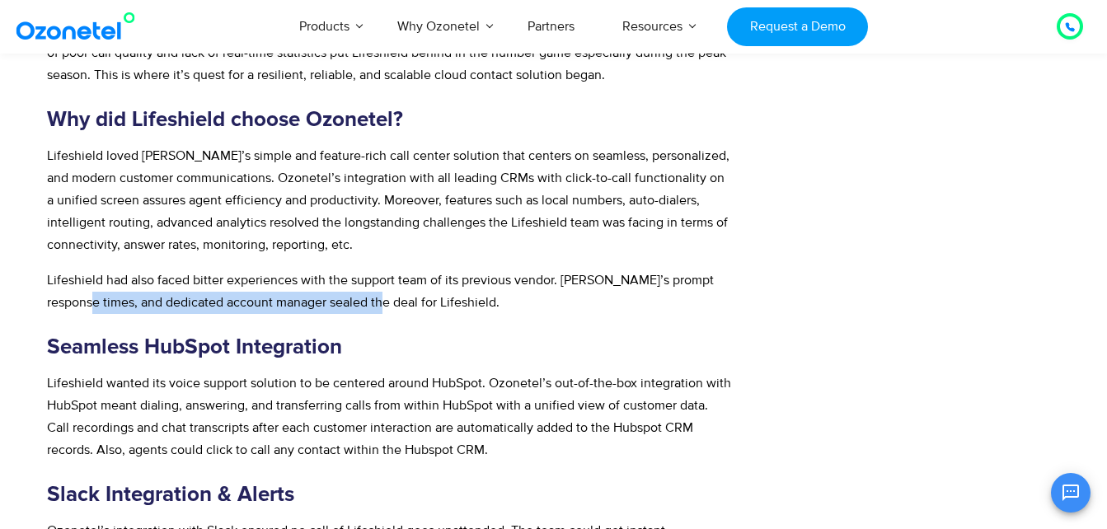
scroll to position [1237, 0]
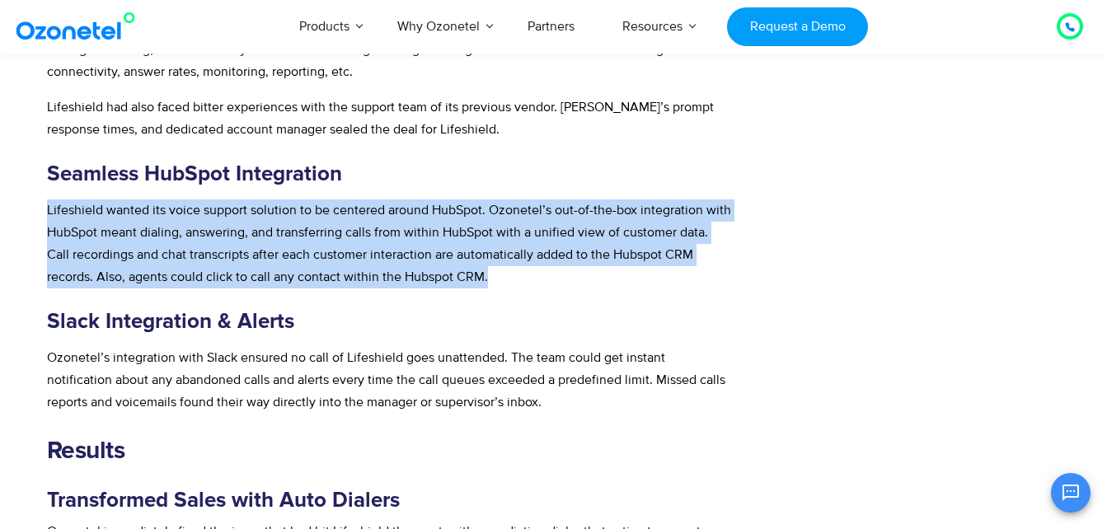
drag, startPoint x: 46, startPoint y: 205, endPoint x: 518, endPoint y: 281, distance: 477.6
click at [518, 281] on p "Lifeshield wanted its voice support solution to be centered around HubSpot. Ozo…" at bounding box center [390, 243] width 686 height 89
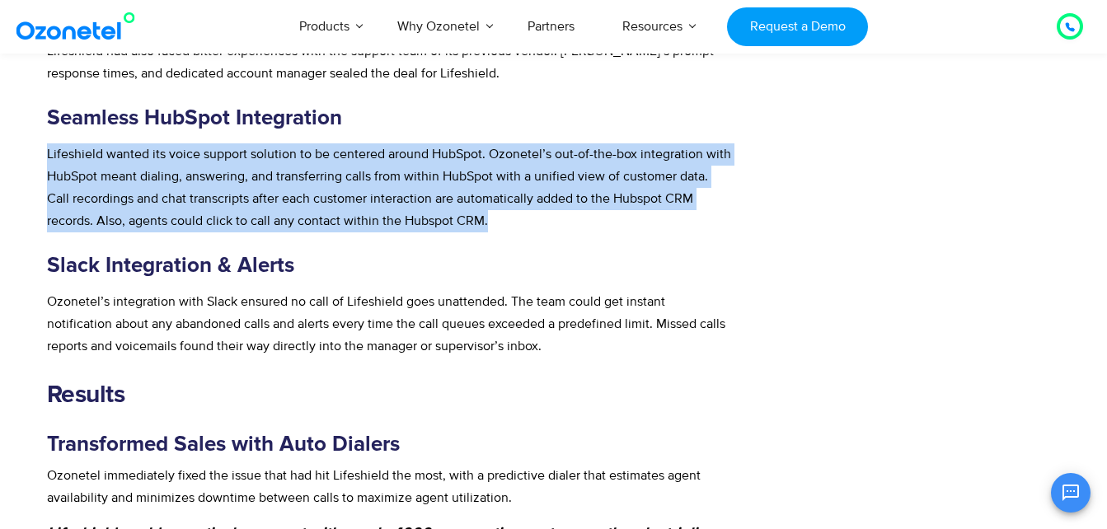
scroll to position [1319, 0]
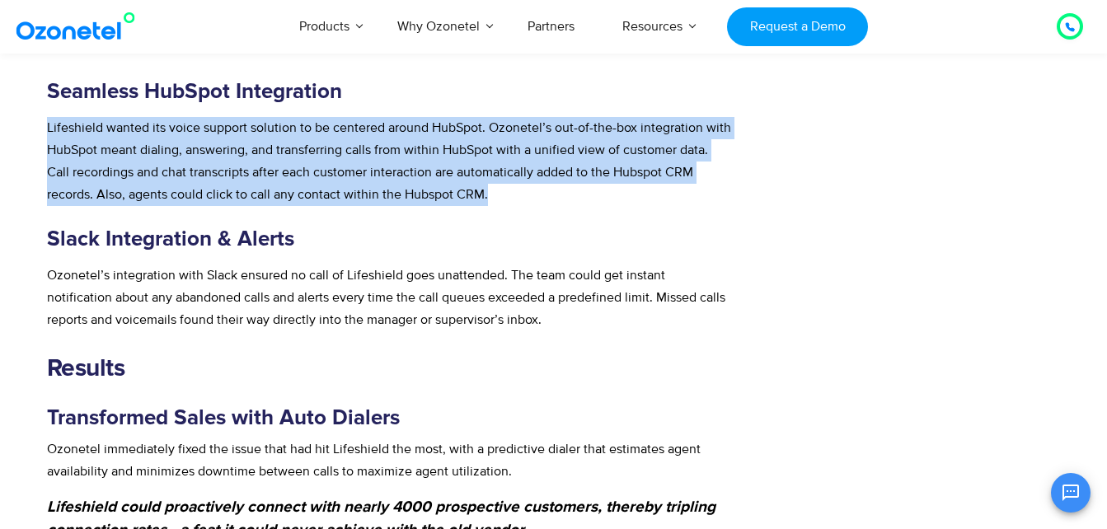
click at [297, 195] on span "Lifeshield wanted its voice support solution to be centered around HubSpot. Ozo…" at bounding box center [389, 161] width 684 height 83
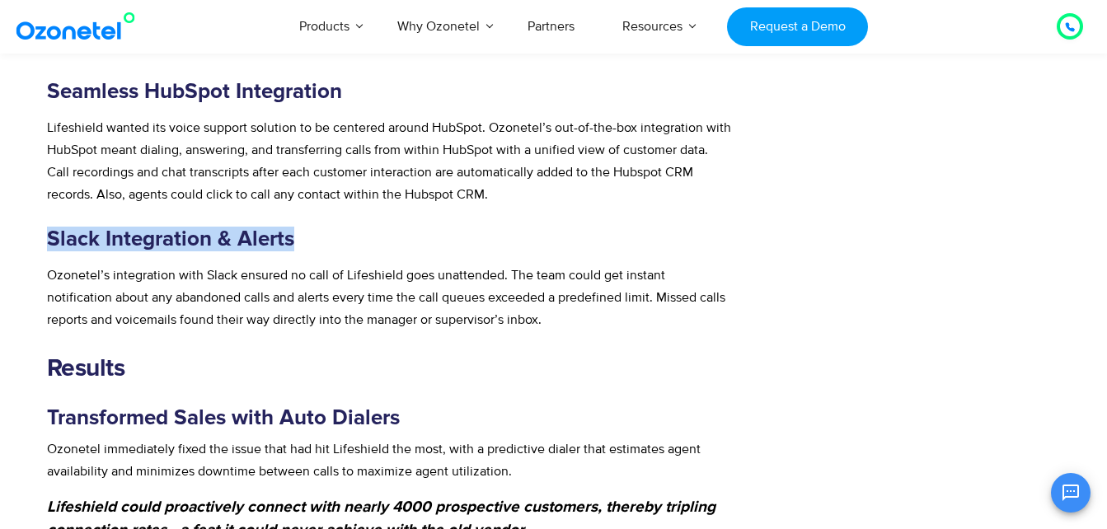
drag, startPoint x: 48, startPoint y: 242, endPoint x: 372, endPoint y: 241, distance: 324.0
click at [372, 241] on h3 "Slack Integration & Alerts" at bounding box center [390, 239] width 686 height 25
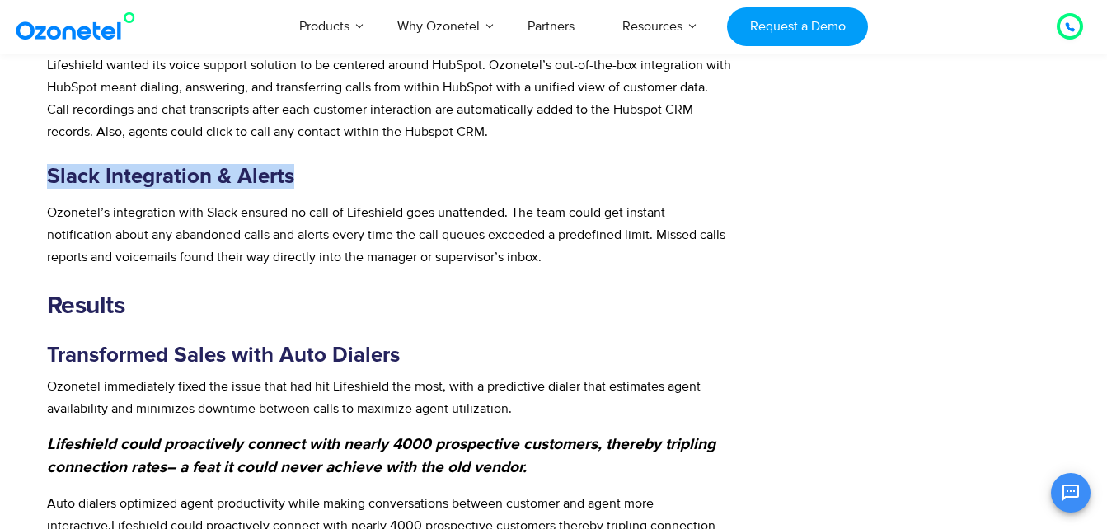
scroll to position [1484, 0]
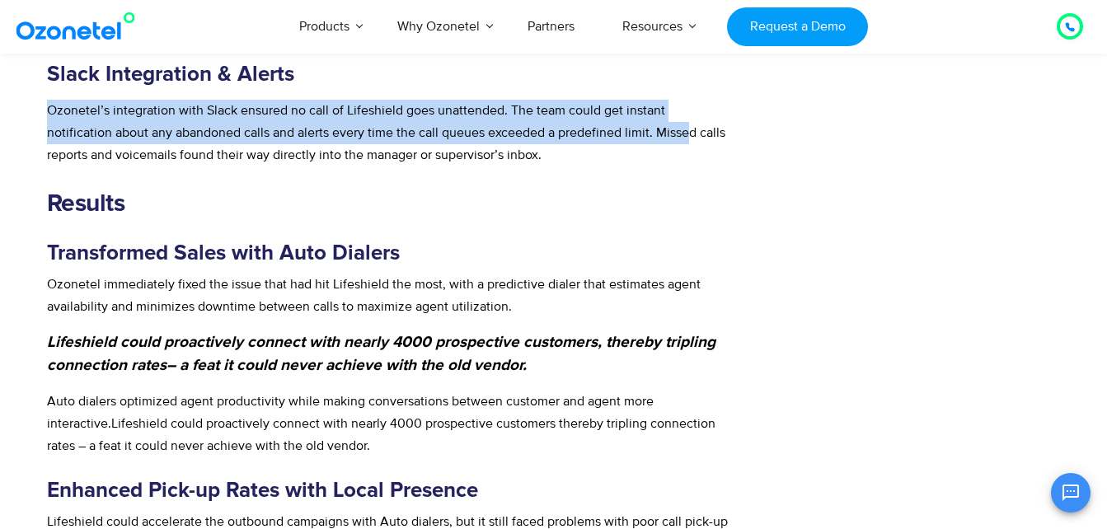
drag, startPoint x: 48, startPoint y: 115, endPoint x: 619, endPoint y: 134, distance: 571.6
click at [619, 134] on span "Ozonetel’s integration with Slack ensured no call of Lifeshield goes unattended…" at bounding box center [386, 132] width 678 height 61
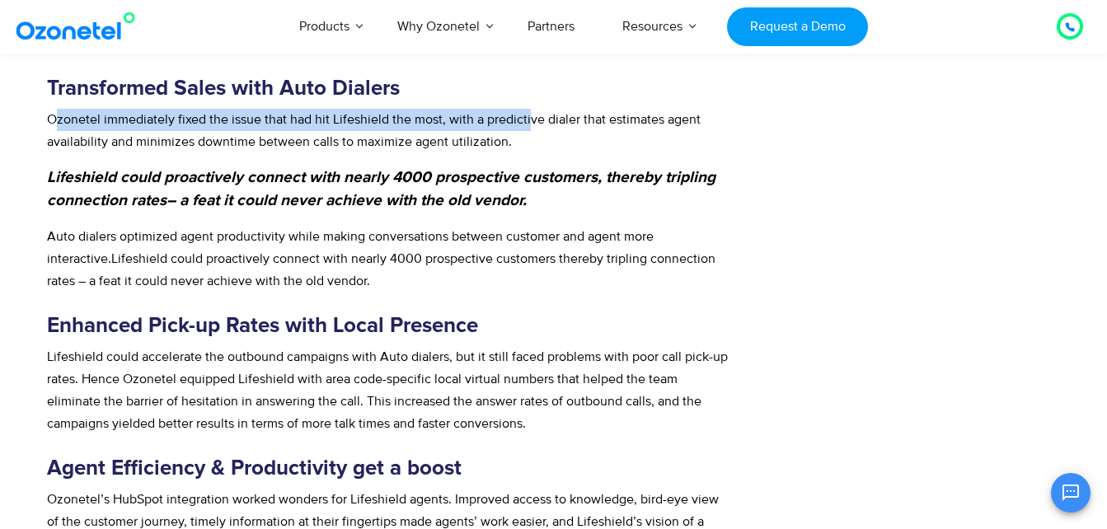
drag, startPoint x: 57, startPoint y: 124, endPoint x: 533, endPoint y: 118, distance: 475.7
click at [533, 118] on span "Ozonetel immediately fixed the issue that had hit Lifeshield the most, with a p…" at bounding box center [374, 130] width 654 height 39
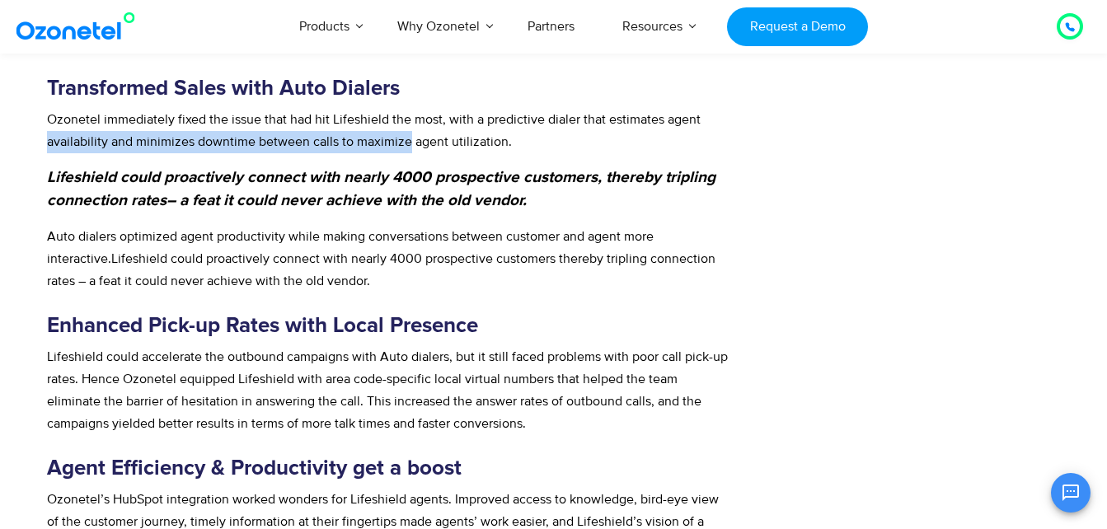
drag, startPoint x: 35, startPoint y: 144, endPoint x: 406, endPoint y: 139, distance: 371.0
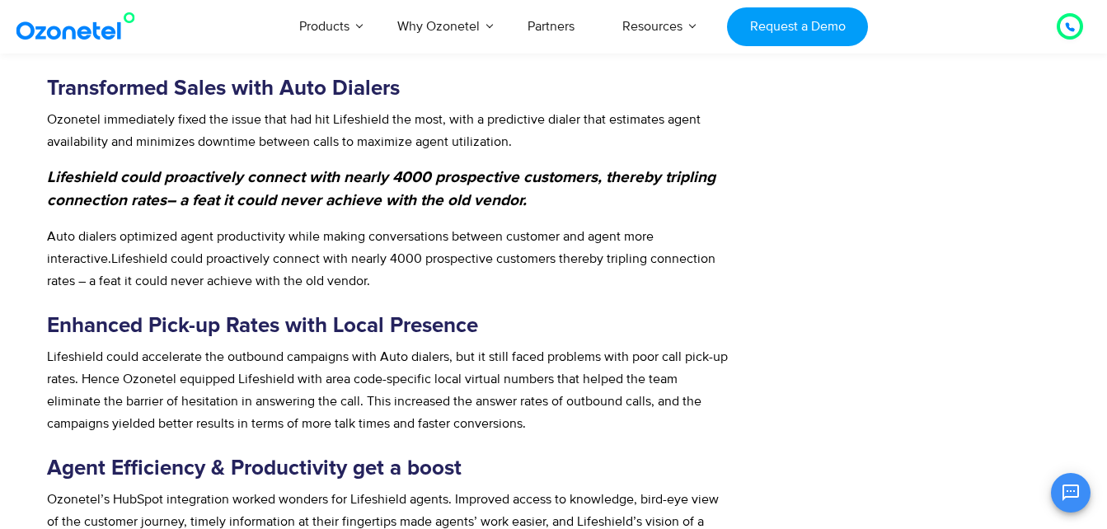
click at [47, 177] on icon "Lifeshield could proactively connect with nearly 4000 prospective customers, th…" at bounding box center [381, 189] width 669 height 39
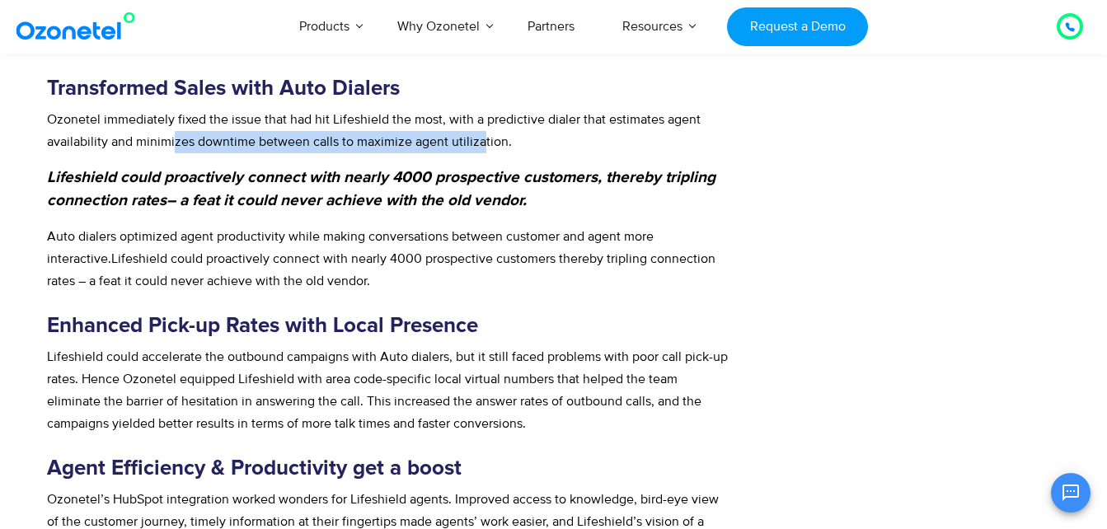
drag, startPoint x: 480, startPoint y: 140, endPoint x: 171, endPoint y: 136, distance: 308.3
click at [171, 136] on span "Ozonetel immediately fixed the issue that had hit Lifeshield the most, with a p…" at bounding box center [374, 130] width 654 height 39
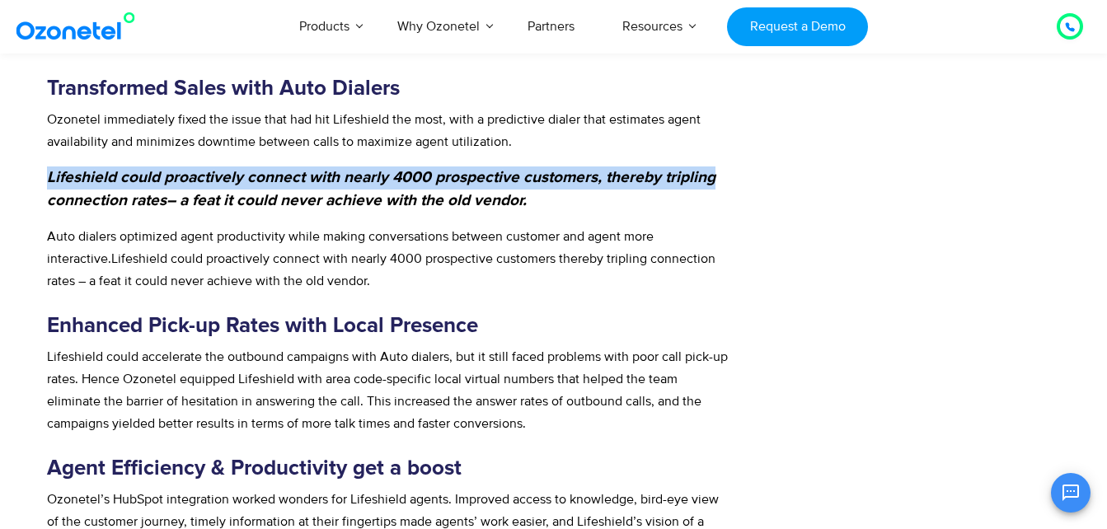
drag, startPoint x: 171, startPoint y: 136, endPoint x: 730, endPoint y: 183, distance: 560.1
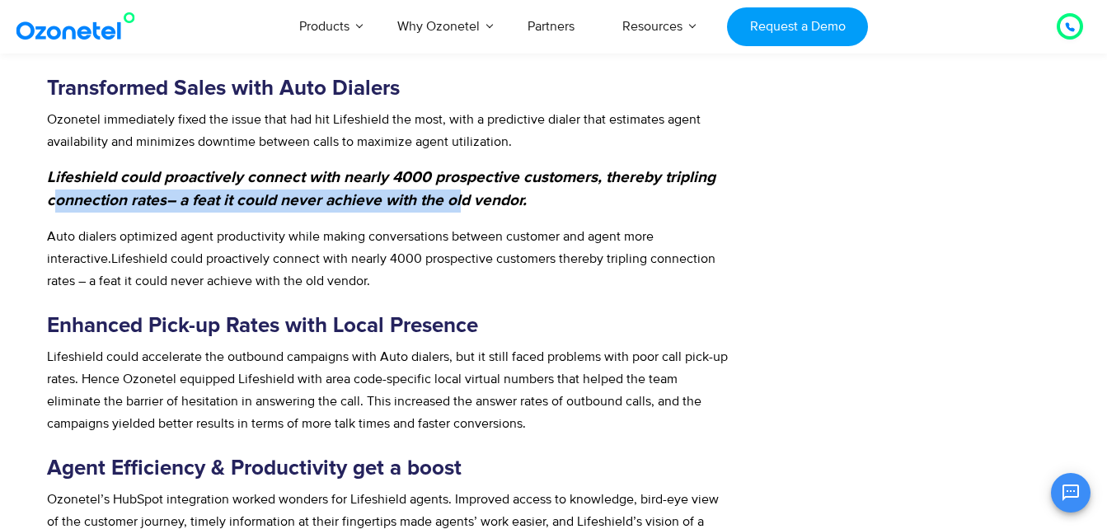
drag, startPoint x: 52, startPoint y: 202, endPoint x: 467, endPoint y: 197, distance: 414.7
click at [467, 197] on strong "Lifeshield could proactively connect with nearly 4000 prospective customers, th…" at bounding box center [381, 189] width 669 height 39
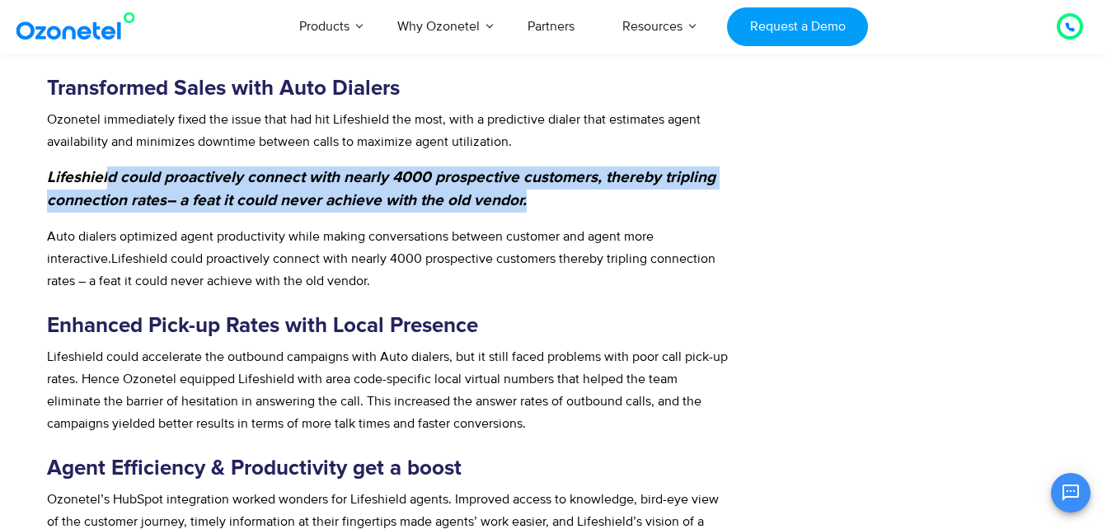
drag, startPoint x: 565, startPoint y: 198, endPoint x: 106, endPoint y: 173, distance: 459.0
click at [106, 173] on p "Lifeshield could proactively connect with nearly 4000 prospective customers, th…" at bounding box center [390, 190] width 686 height 46
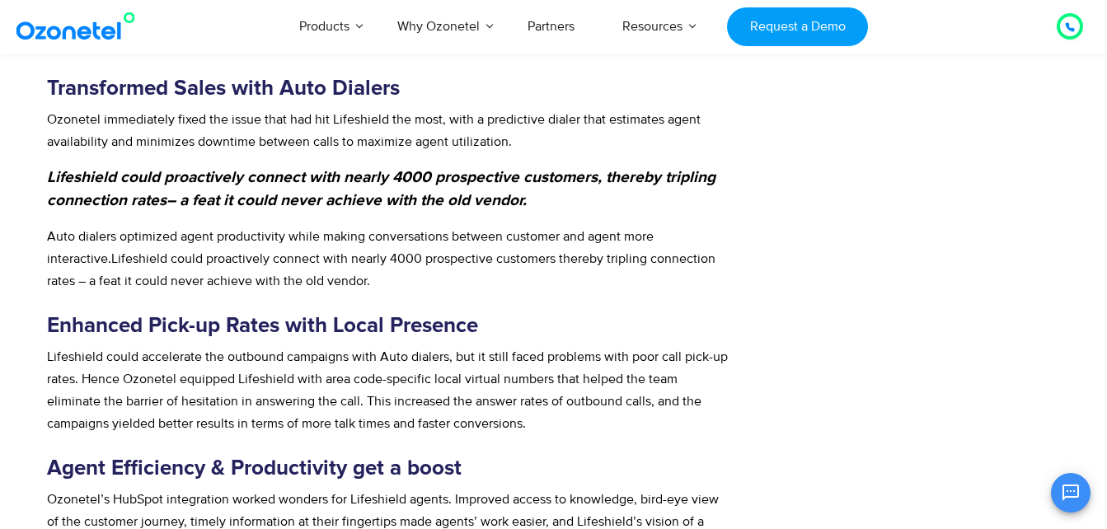
drag, startPoint x: 106, startPoint y: 173, endPoint x: 73, endPoint y: 175, distance: 33.0
click at [73, 175] on icon "Lifeshield could proactively connect with nearly 4000 prospective customers, th…" at bounding box center [381, 189] width 669 height 39
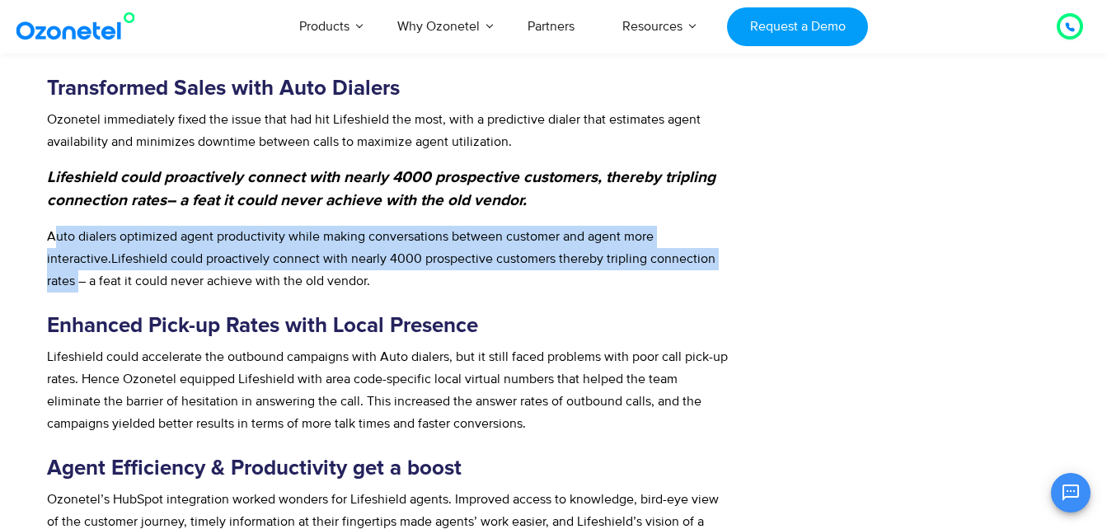
drag, startPoint x: 51, startPoint y: 232, endPoint x: 683, endPoint y: 256, distance: 632.7
click at [683, 256] on p "Auto dialers optimized agent productivity while making conversations between cu…" at bounding box center [390, 259] width 686 height 67
click at [552, 264] on span "Lifeshield could proactively connect with nearly 4000 prospective customers the…" at bounding box center [381, 270] width 669 height 39
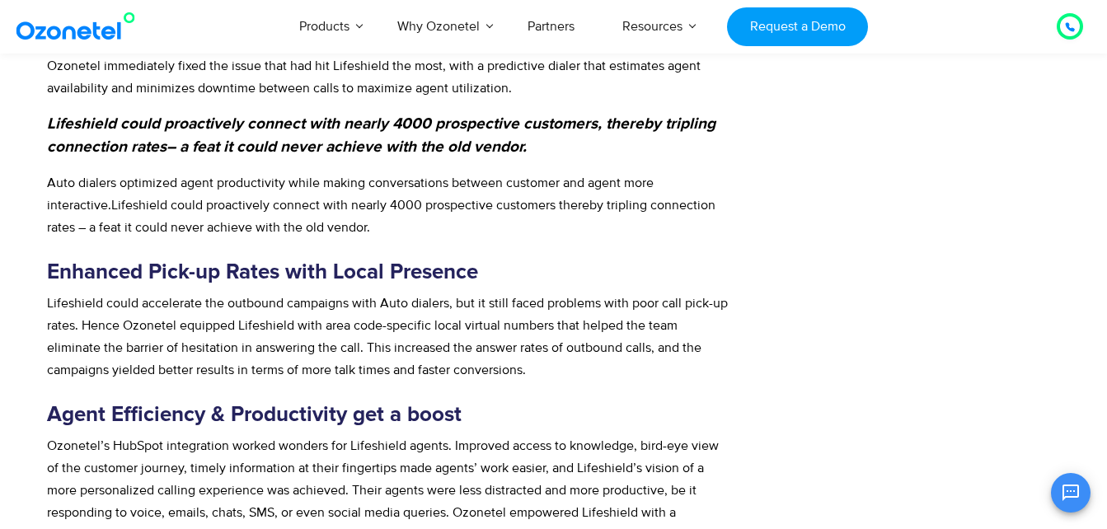
scroll to position [1731, 0]
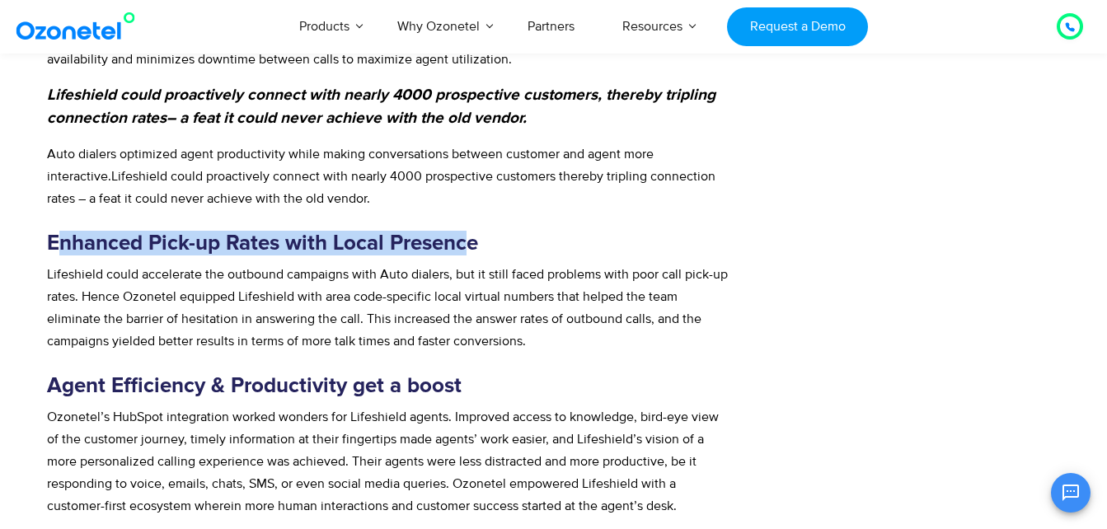
drag, startPoint x: 65, startPoint y: 238, endPoint x: 476, endPoint y: 238, distance: 411.4
click at [476, 238] on b "Enhanced Pick-up Rates with Local Presence" at bounding box center [262, 242] width 431 height 21
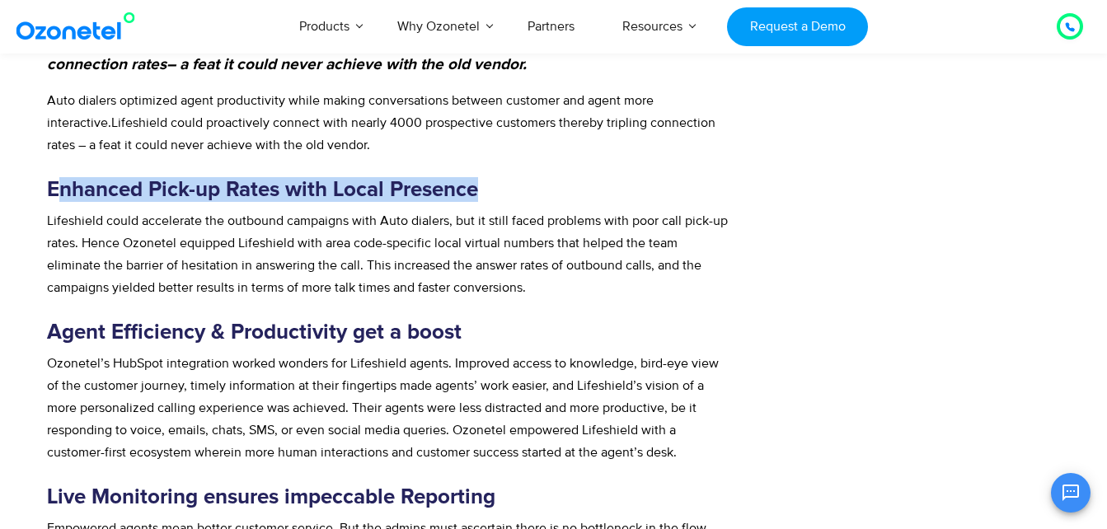
scroll to position [1814, 0]
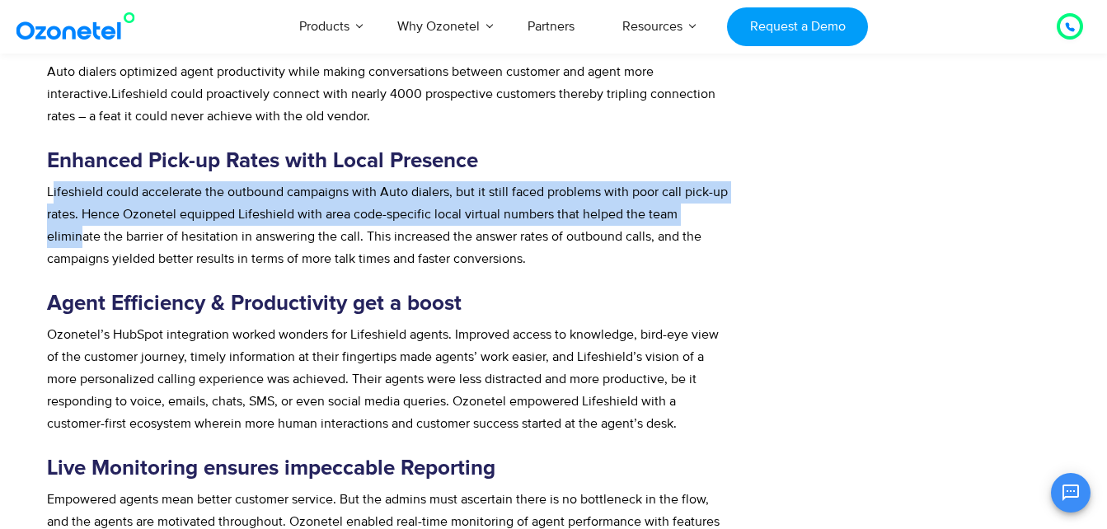
drag, startPoint x: 54, startPoint y: 193, endPoint x: 711, endPoint y: 218, distance: 656.7
click at [711, 218] on span "Lifeshield could accelerate the outbound campaigns with Auto dialers, but it st…" at bounding box center [387, 225] width 681 height 83
click at [129, 217] on span "Lifeshield could accelerate the outbound campaigns with Auto dialers, but it st…" at bounding box center [387, 225] width 681 height 83
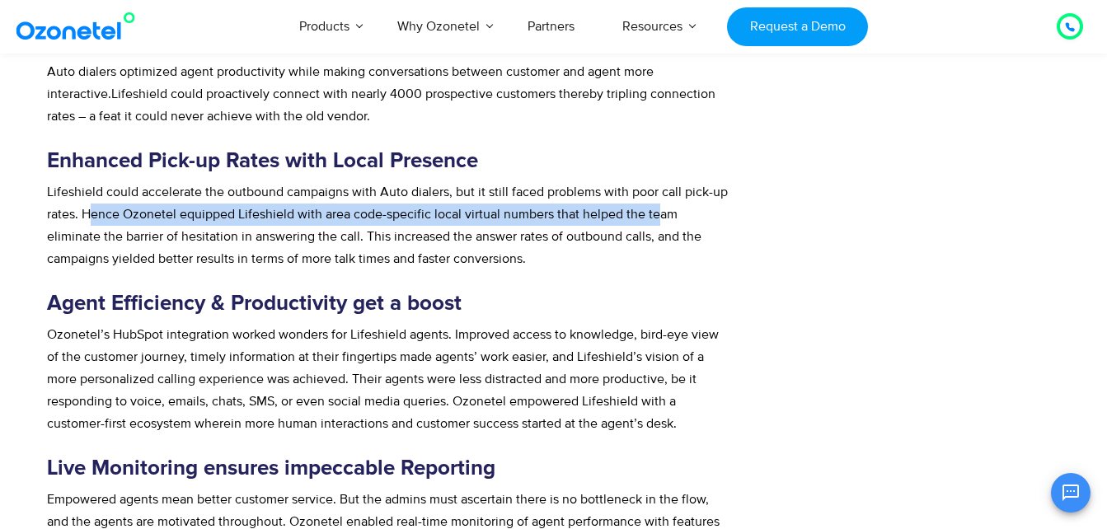
drag, startPoint x: 93, startPoint y: 214, endPoint x: 659, endPoint y: 223, distance: 565.6
click at [659, 223] on p "Lifeshield could accelerate the outbound campaigns with Auto dialers, but it st…" at bounding box center [390, 225] width 686 height 89
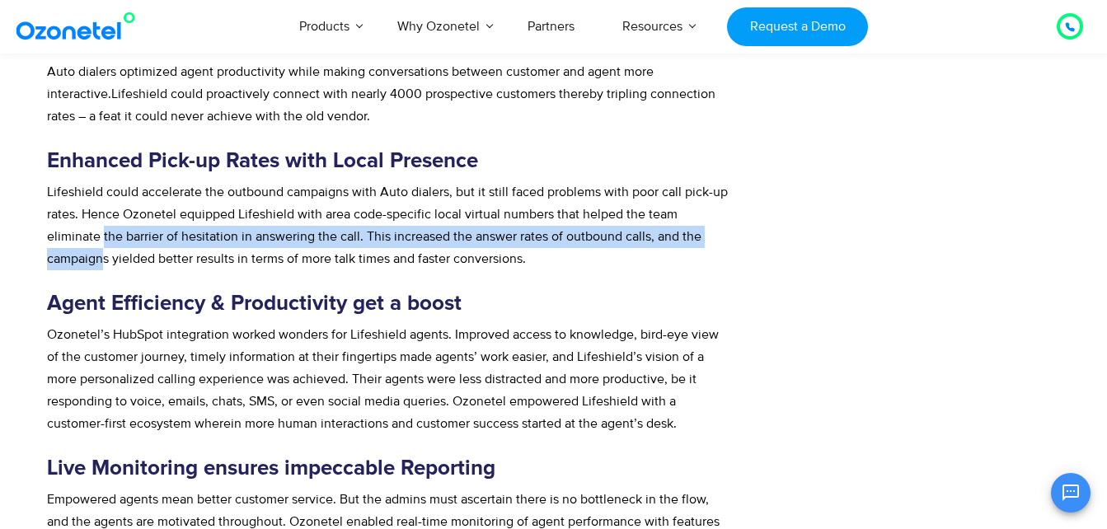
drag, startPoint x: 368, startPoint y: 241, endPoint x: 707, endPoint y: 235, distance: 338.9
click at [707, 235] on span "Lifeshield could accelerate the outbound campaigns with Auto dialers, but it st…" at bounding box center [387, 225] width 681 height 83
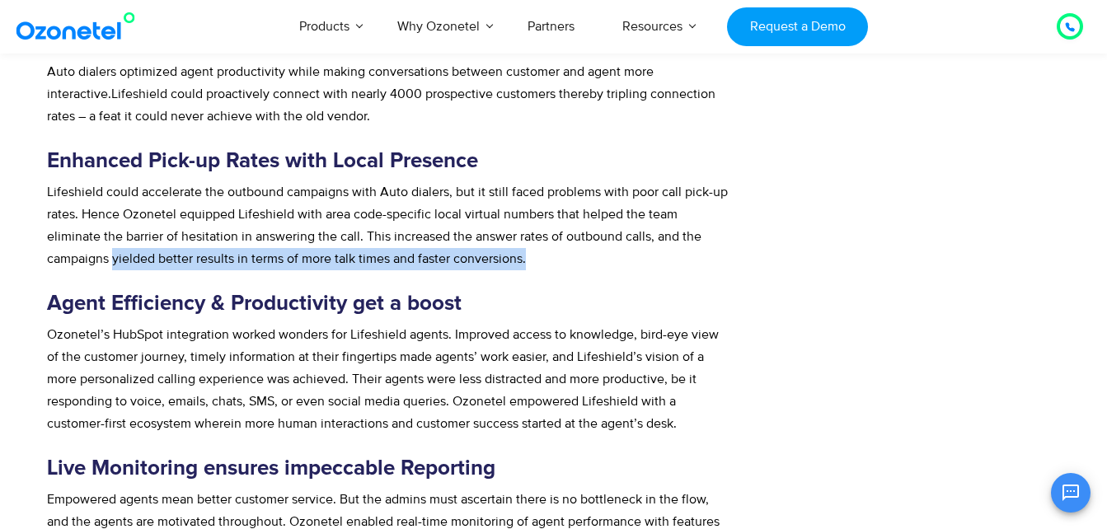
drag, startPoint x: 49, startPoint y: 255, endPoint x: 505, endPoint y: 265, distance: 456.0
click at [505, 265] on p "Lifeshield could accelerate the outbound campaigns with Auto dialers, but it st…" at bounding box center [390, 225] width 686 height 89
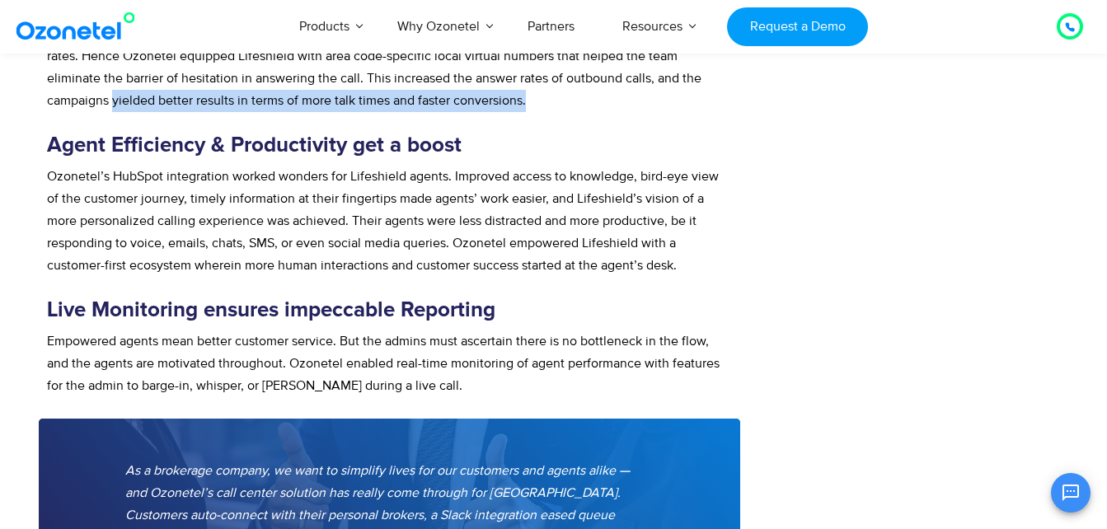
scroll to position [1978, 0]
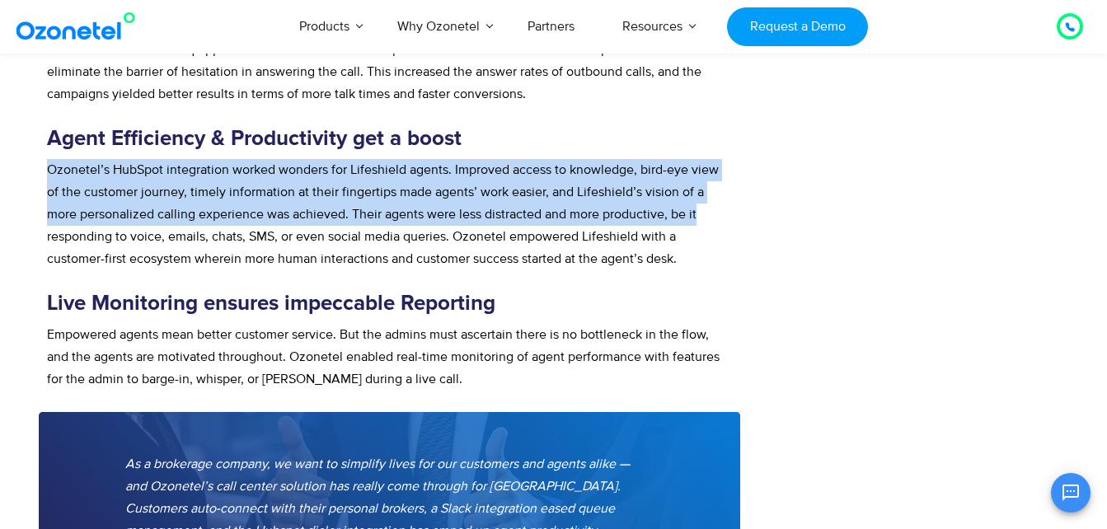
drag, startPoint x: 44, startPoint y: 169, endPoint x: 720, endPoint y: 219, distance: 678.7
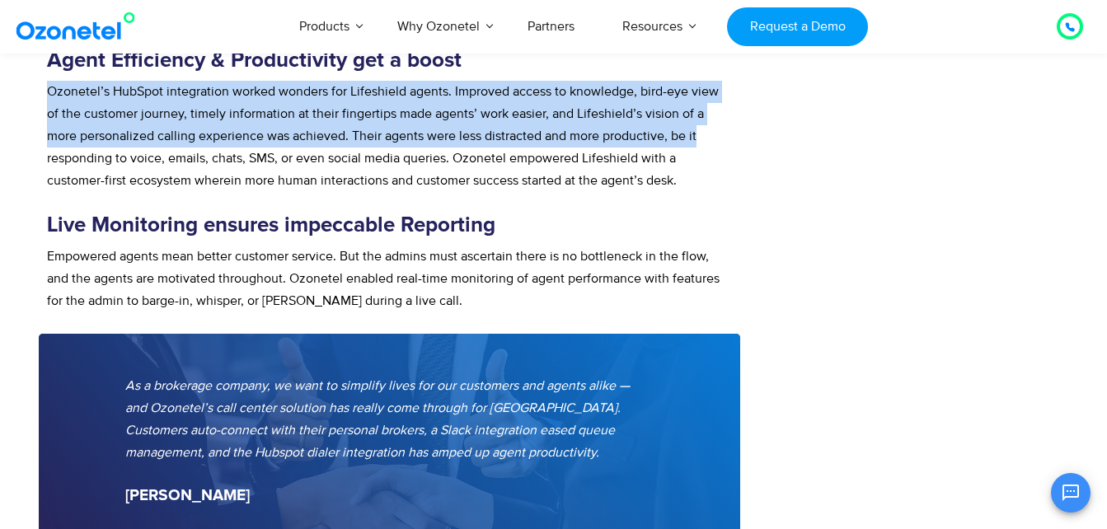
scroll to position [2143, 0]
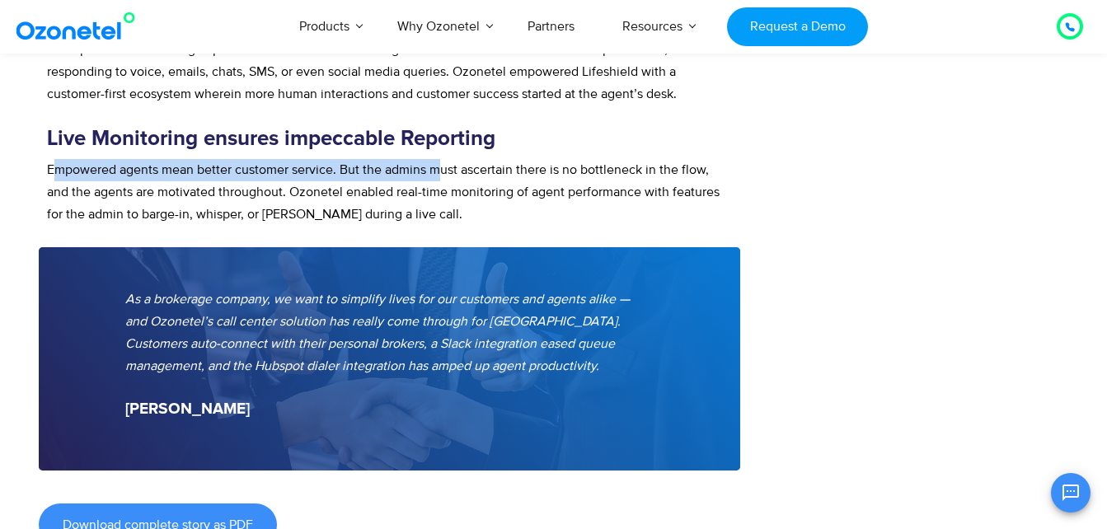
drag, startPoint x: 58, startPoint y: 167, endPoint x: 444, endPoint y: 162, distance: 385.8
click at [444, 162] on span "Empowered agents mean better customer service. But the admins must ascertain th…" at bounding box center [383, 192] width 673 height 61
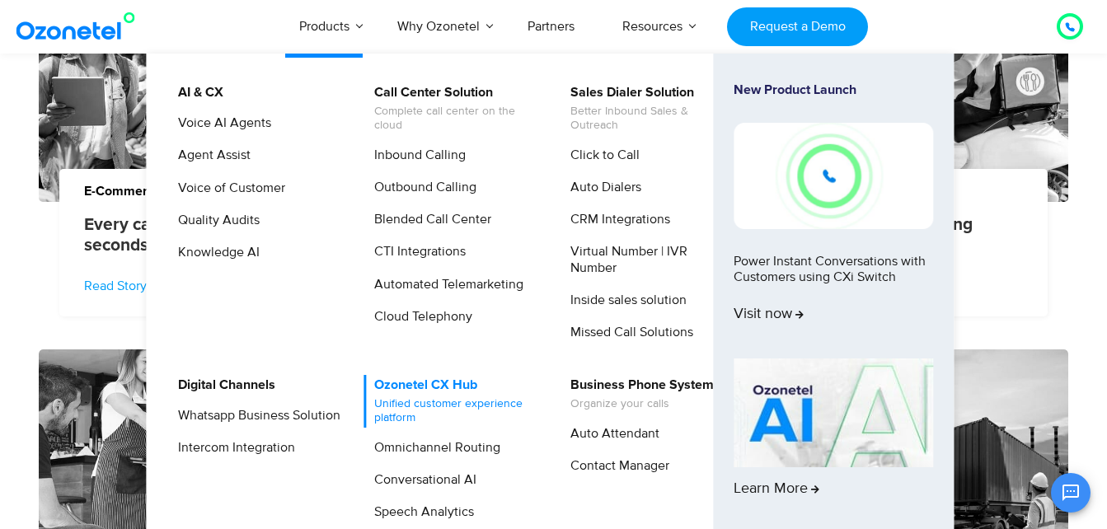
scroll to position [2885, 0]
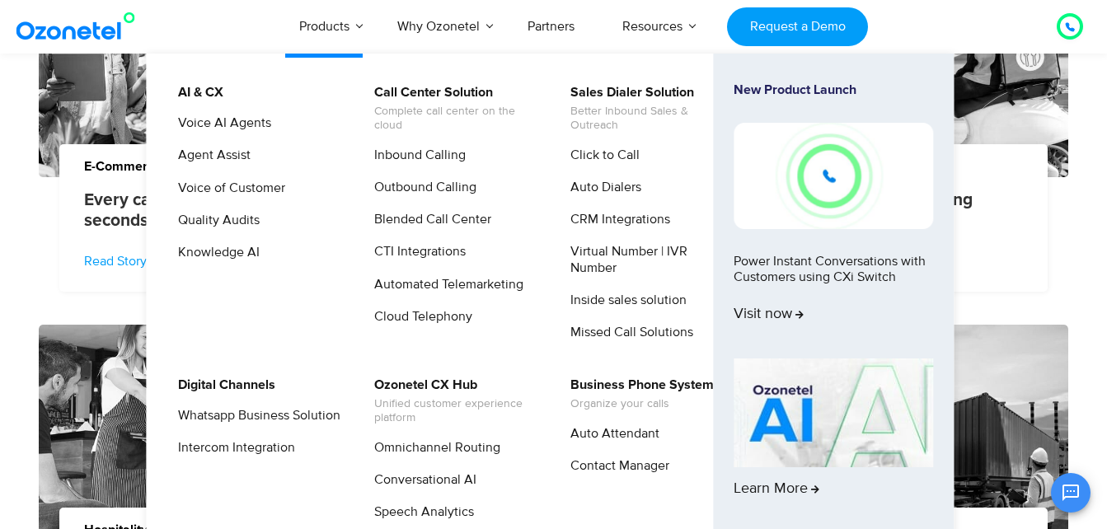
click at [828, 256] on link "New Product Launch Power Instant Conversations with Customers using CXi Switch …" at bounding box center [833, 217] width 199 height 270
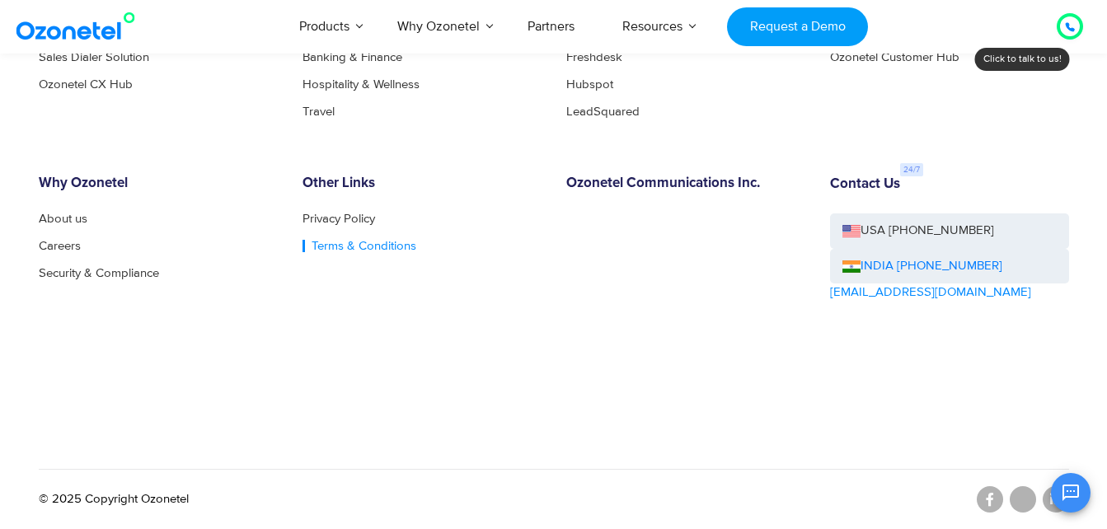
scroll to position [610, 0]
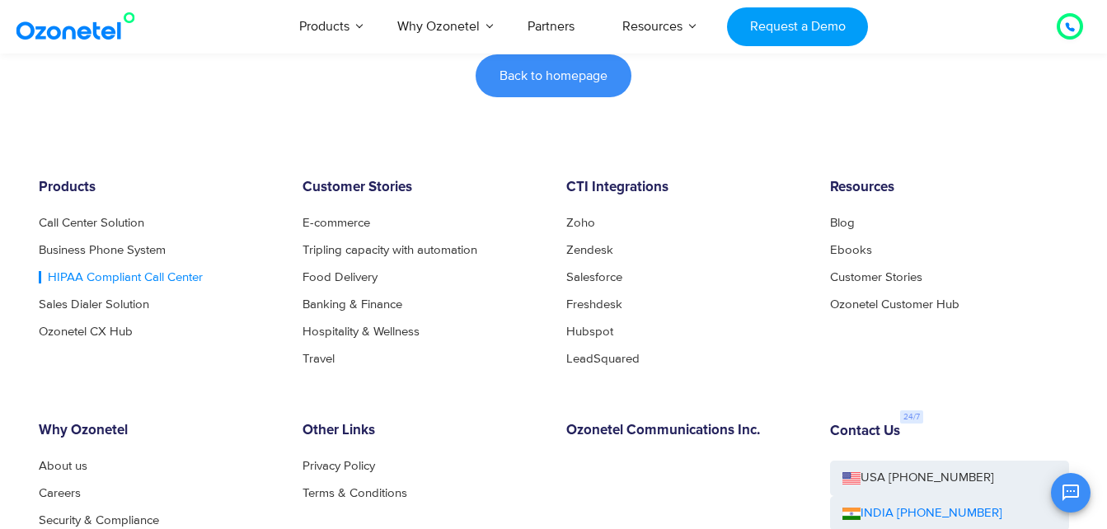
click at [88, 277] on link "HIPAA Compliant Call Center" at bounding box center [121, 277] width 164 height 12
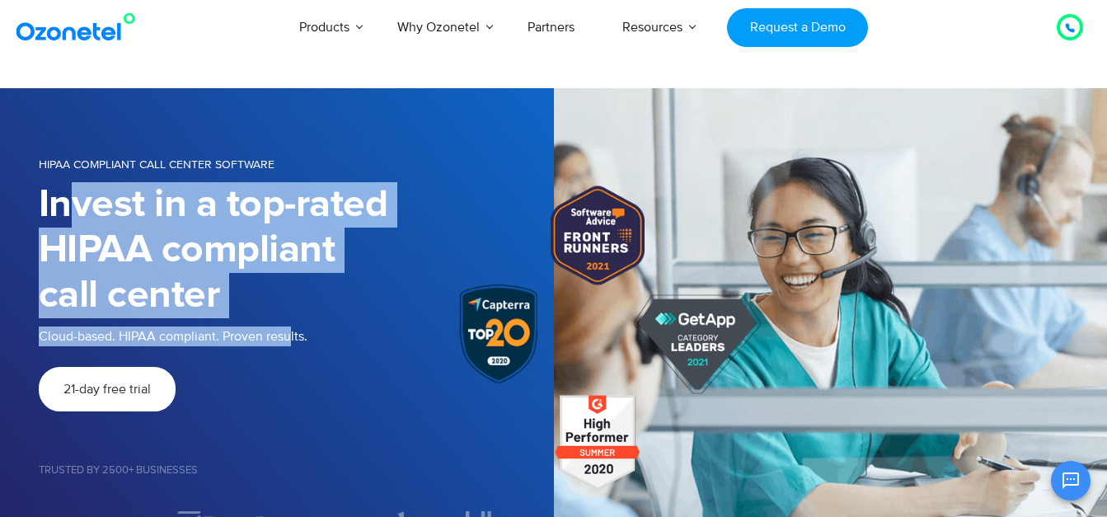
click at [289, 335] on div "HIPAA Compliant Call Center Software Invest in a top-rated HIPAA compliant call…" at bounding box center [296, 345] width 515 height 383
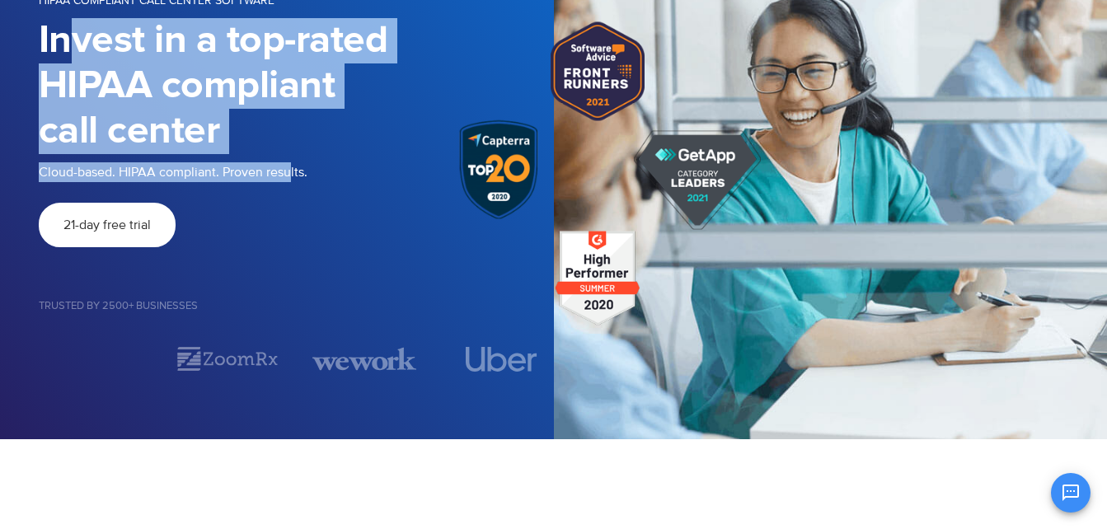
scroll to position [165, 0]
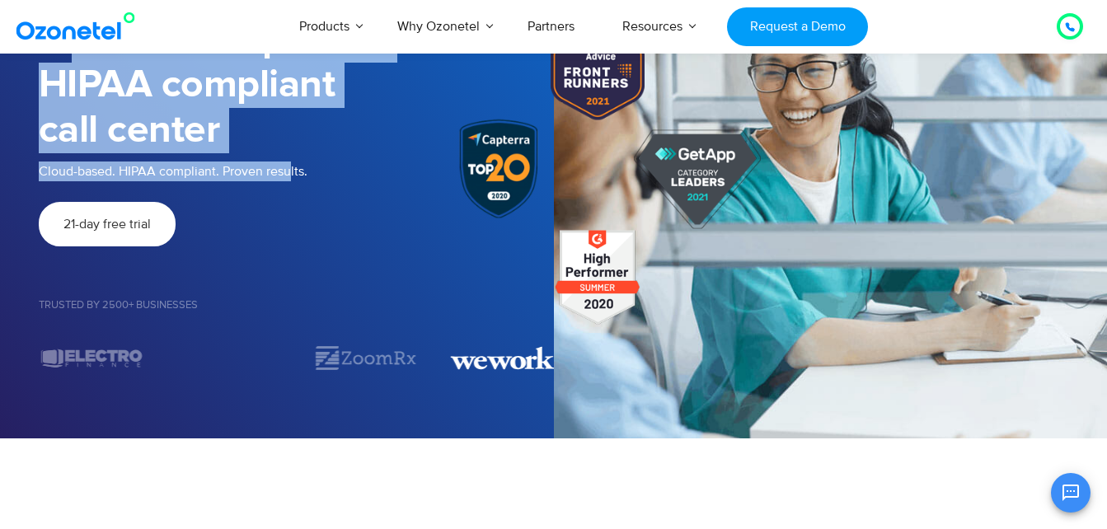
click at [508, 380] on div "HIPAA Compliant Call Center Software Invest in a top-rated HIPAA compliant call…" at bounding box center [553, 181] width 1055 height 400
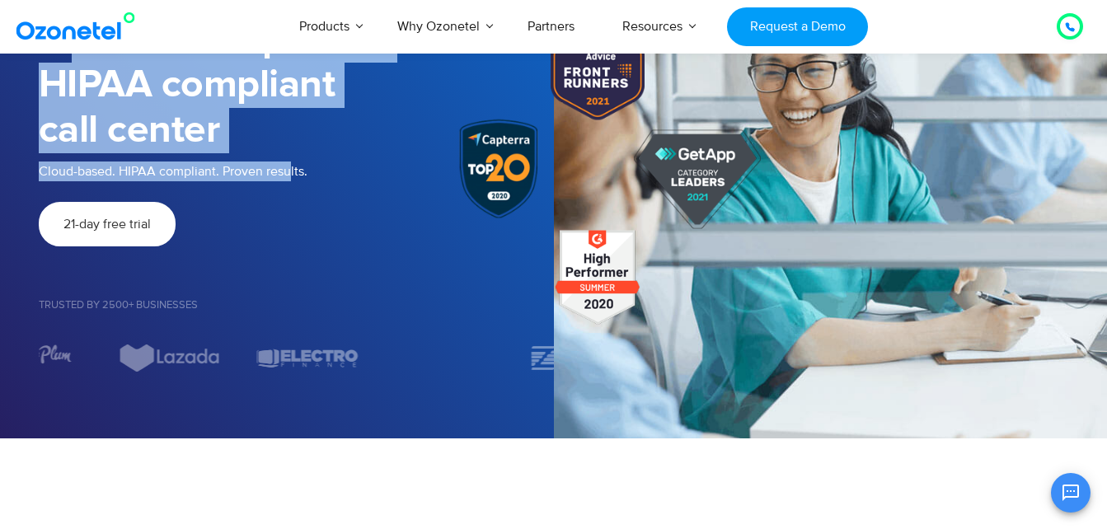
click at [415, 370] on div "Image Carousel" at bounding box center [296, 358] width 515 height 29
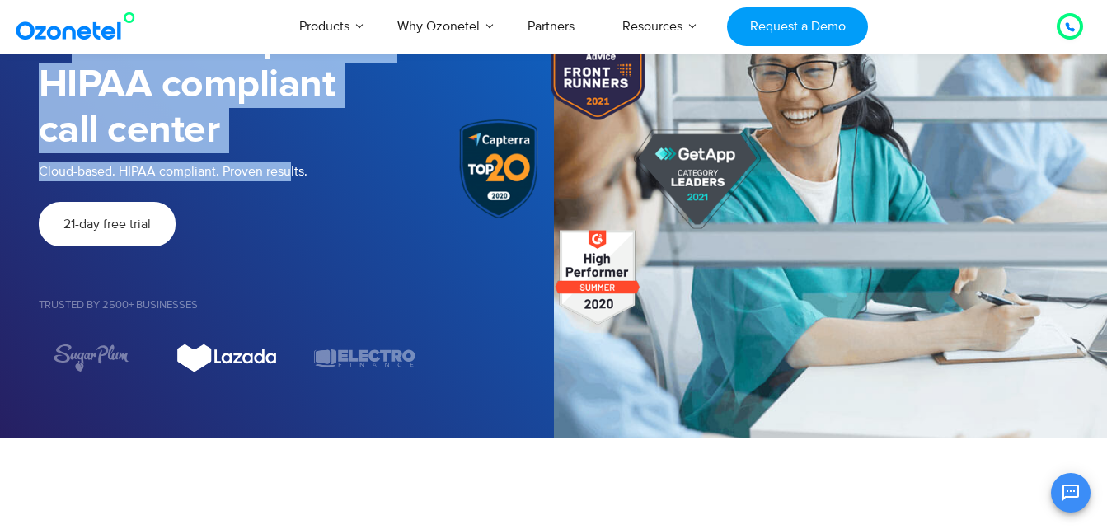
click at [279, 356] on img "6 / 7" at bounding box center [228, 358] width 104 height 29
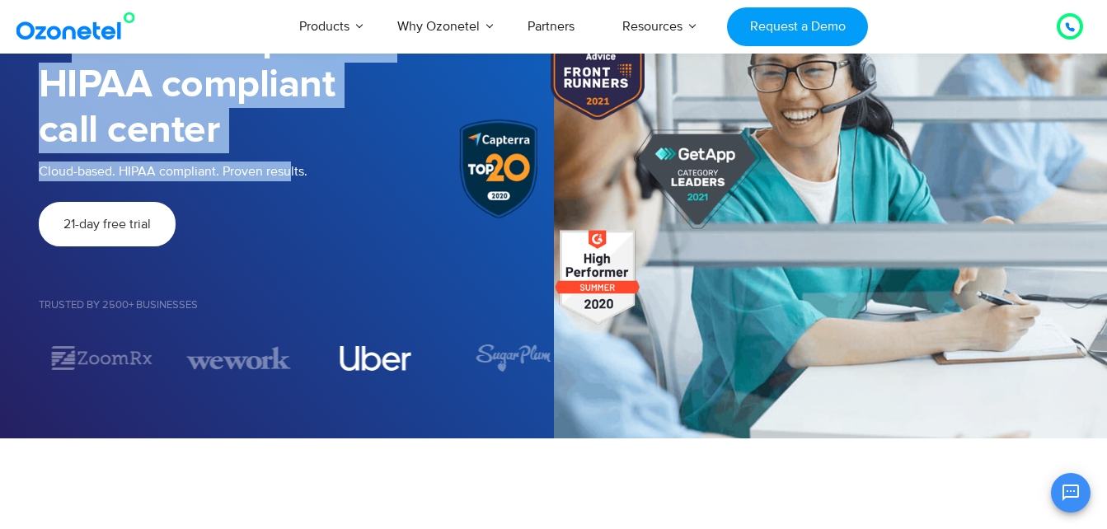
click at [411, 362] on img "4 / 7" at bounding box center [376, 358] width 72 height 25
click at [504, 371] on img "2 / 7" at bounding box center [503, 358] width 104 height 29
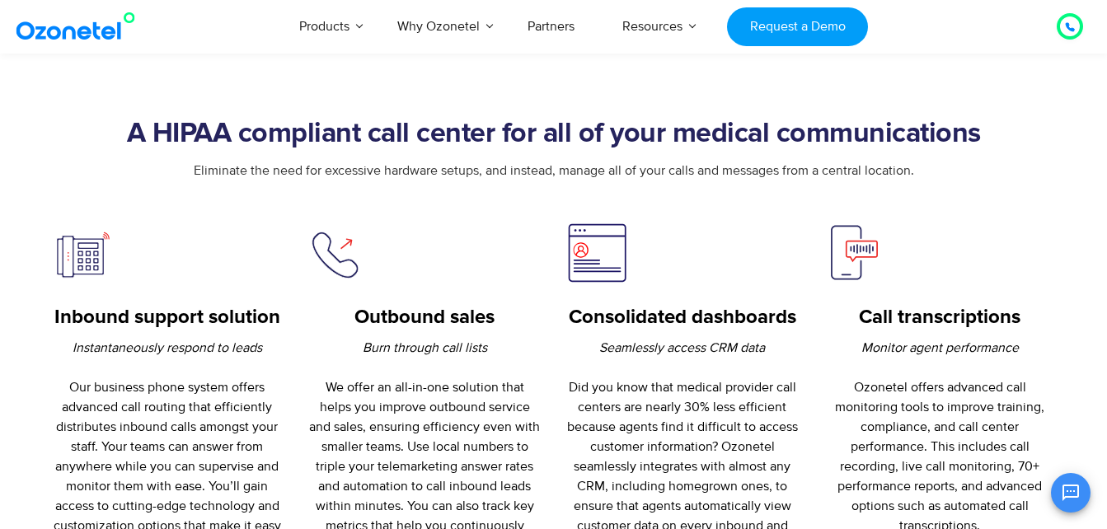
scroll to position [577, 0]
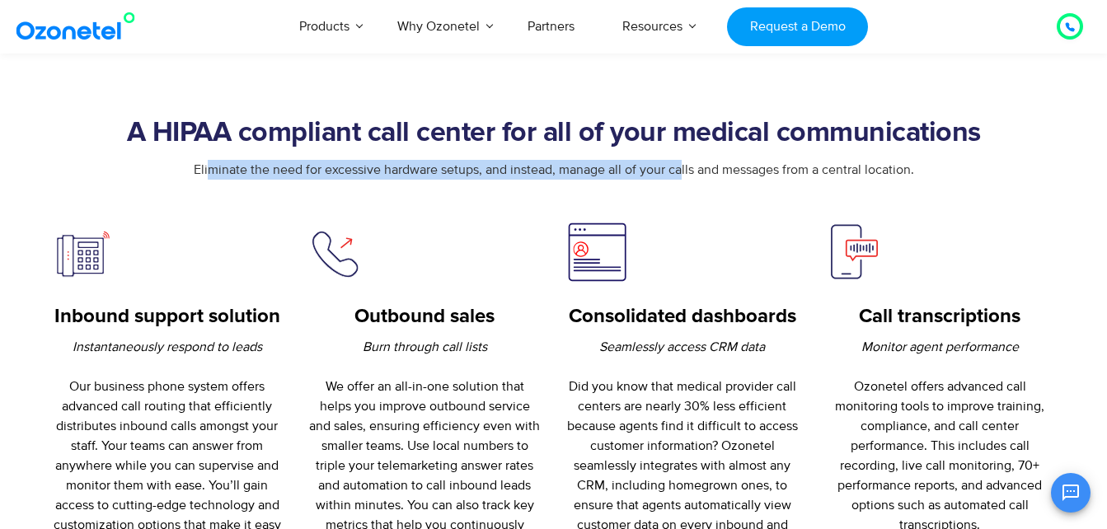
drag, startPoint x: 325, startPoint y: 166, endPoint x: 681, endPoint y: 166, distance: 356.1
click at [681, 166] on span "Eliminate the need for excessive hardware setups, and instead, manage all of yo…" at bounding box center [554, 170] width 720 height 16
click at [432, 170] on span "Eliminate the need for excessive hardware setups, and instead, manage all of yo…" at bounding box center [554, 170] width 720 height 16
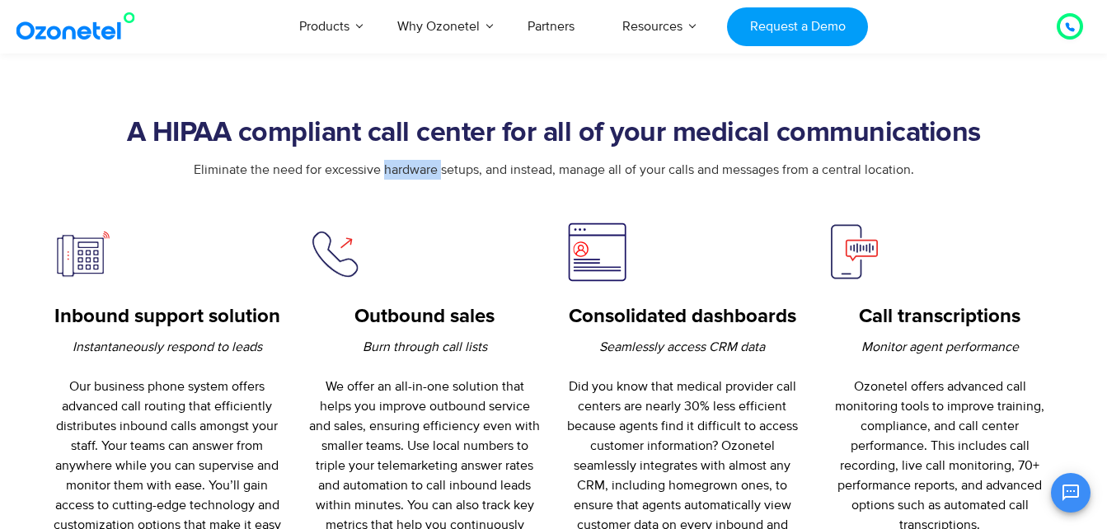
click at [432, 170] on span "Eliminate the need for excessive hardware setups, and instead, manage all of yo…" at bounding box center [554, 170] width 720 height 16
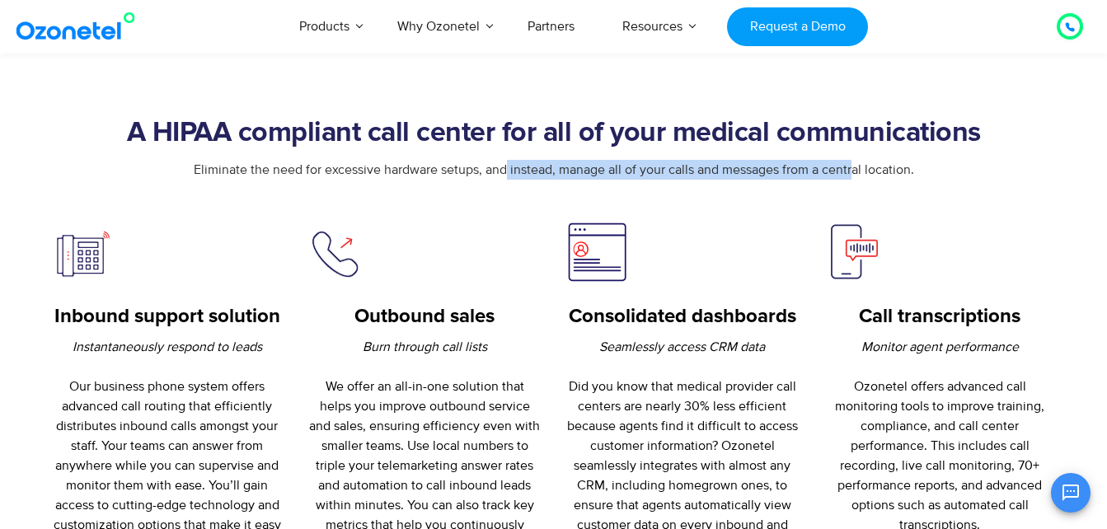
drag, startPoint x: 432, startPoint y: 170, endPoint x: 852, endPoint y: 171, distance: 420.4
click at [852, 171] on span "Eliminate the need for excessive hardware setups, and instead, manage all of yo…" at bounding box center [554, 170] width 720 height 16
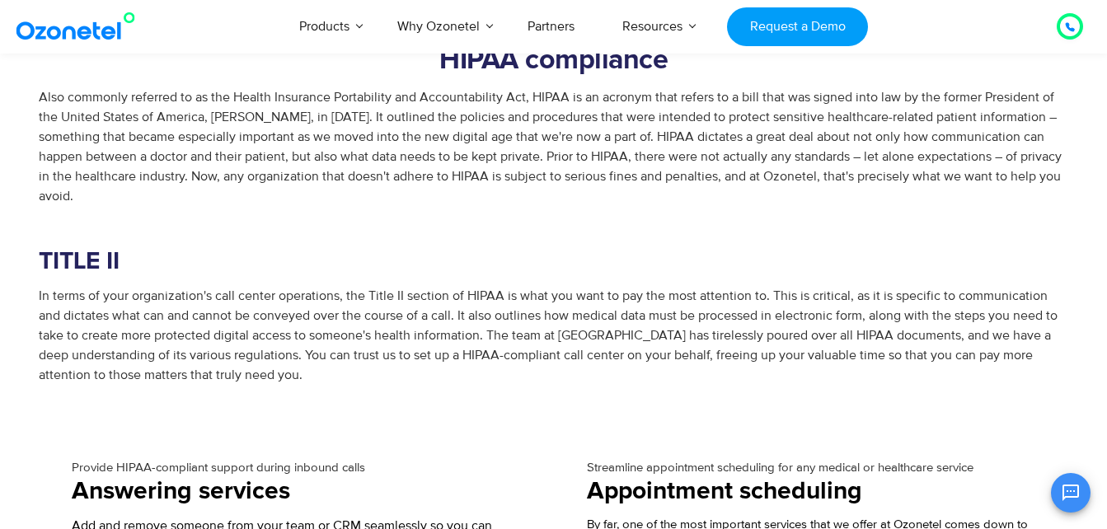
scroll to position [1237, 0]
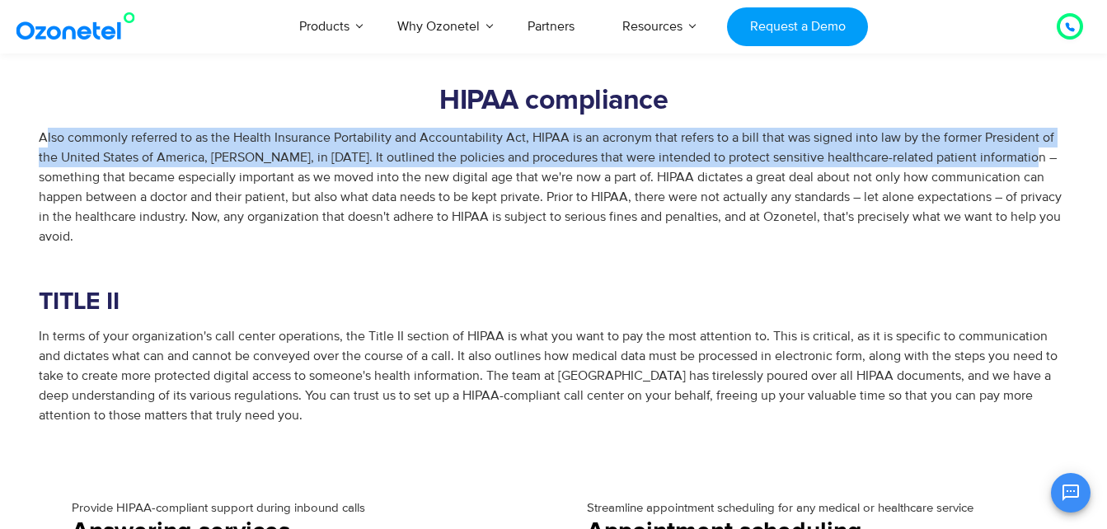
drag, startPoint x: 47, startPoint y: 131, endPoint x: 1042, endPoint y: 158, distance: 995.4
click at [1043, 158] on div "Also commonly referred to as the Health Insurance Portability and Accountabilit…" at bounding box center [554, 277] width 1030 height 298
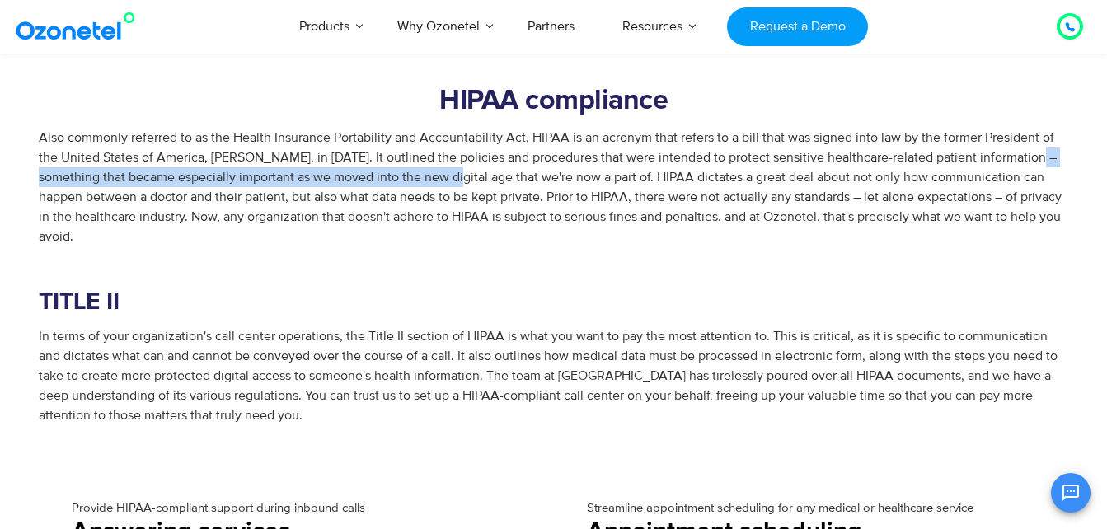
drag, startPoint x: 29, startPoint y: 180, endPoint x: 476, endPoint y: 181, distance: 446.8
click at [476, 181] on div "HIPAA compliance Also commonly referred to as the Health Insurance Portability …" at bounding box center [553, 414] width 1055 height 658
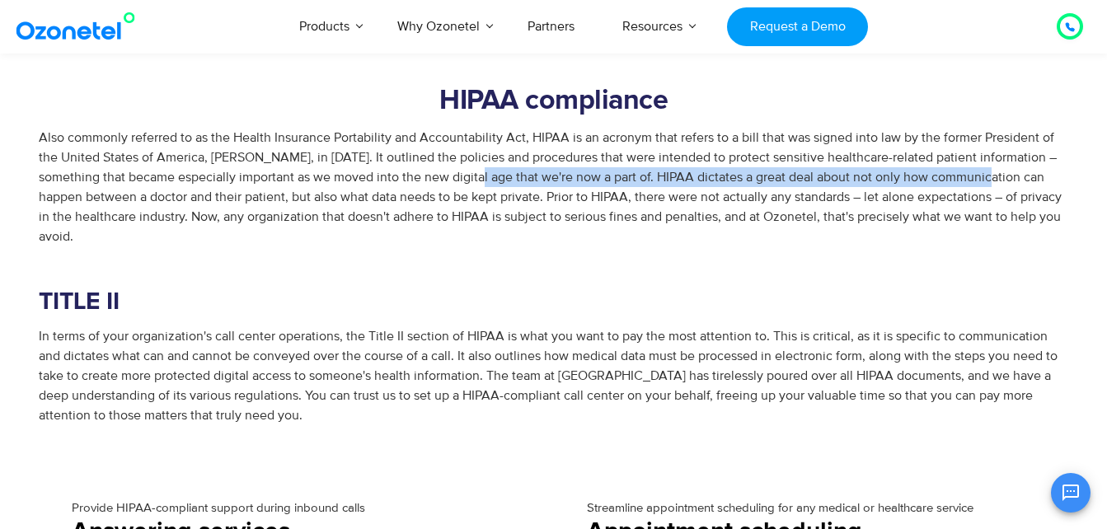
drag, startPoint x: 496, startPoint y: 174, endPoint x: 1006, endPoint y: 183, distance: 509.5
click at [1006, 183] on span "Also commonly referred to as the Health Insurance Portability and Accountabilit…" at bounding box center [554, 276] width 1030 height 294
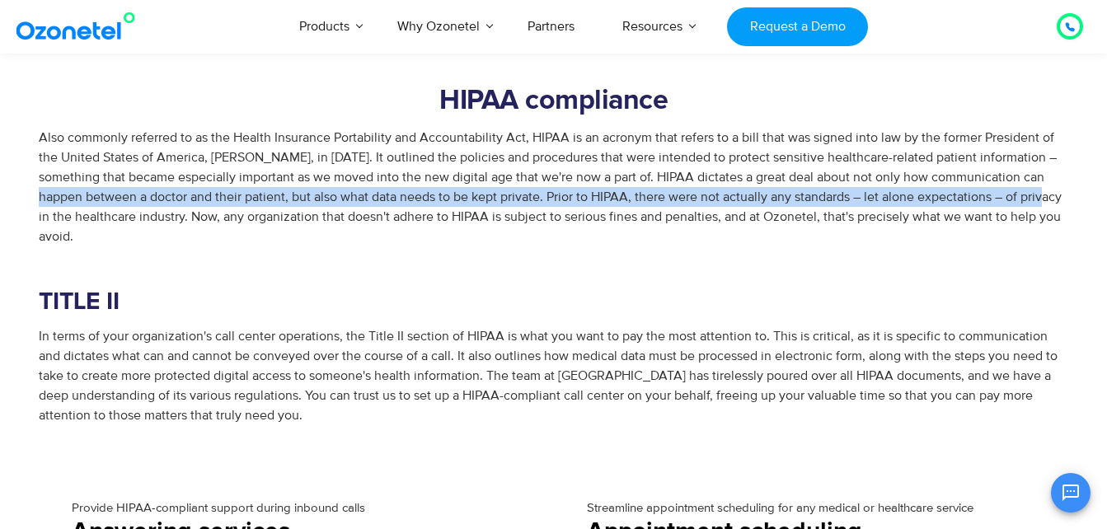
drag, startPoint x: 59, startPoint y: 199, endPoint x: 1076, endPoint y: 198, distance: 1016.4
click at [1076, 198] on div "HIPAA compliance Also commonly referred to as the Health Insurance Portability …" at bounding box center [553, 414] width 1055 height 658
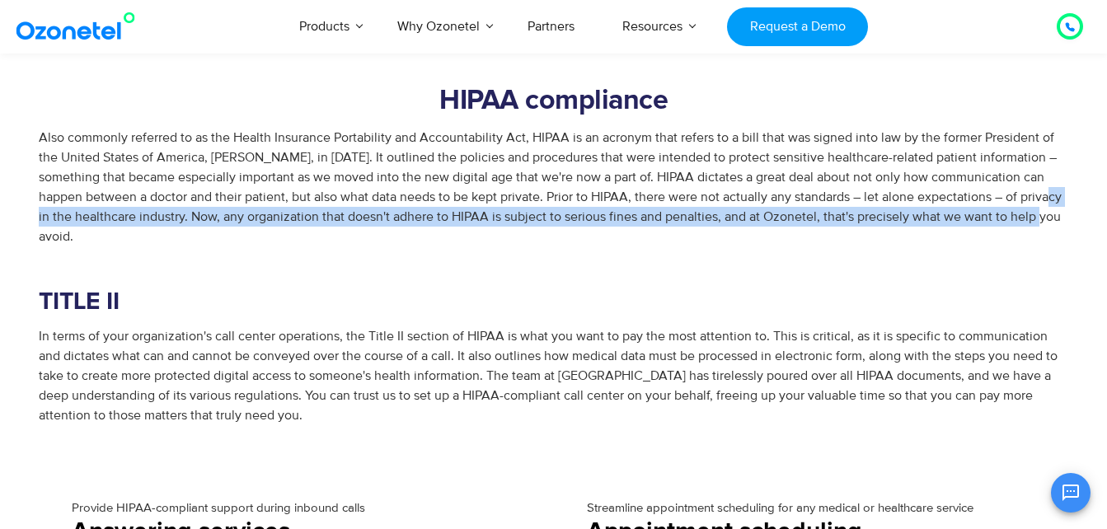
drag, startPoint x: 35, startPoint y: 217, endPoint x: 1060, endPoint y: 223, distance: 1025.5
click at [1060, 223] on div "HIPAA compliance Also commonly referred to as the Health Insurance Portability …" at bounding box center [553, 414] width 1055 height 658
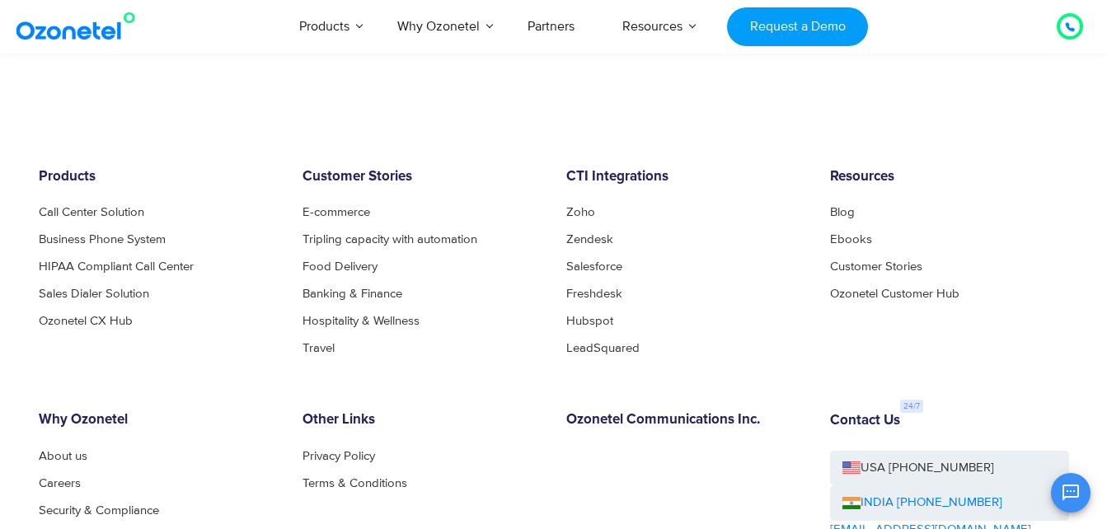
scroll to position [5508, 0]
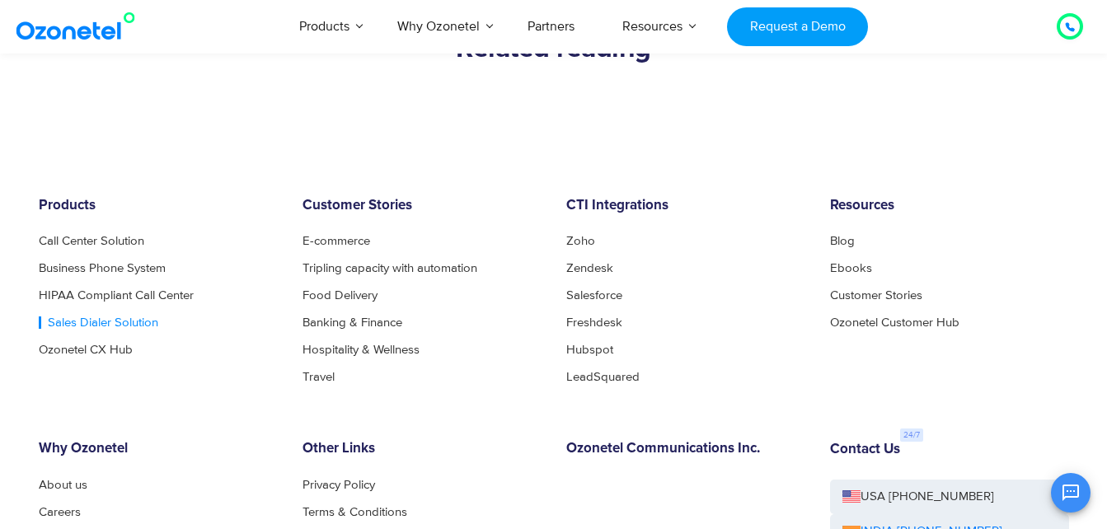
click at [108, 317] on link "Sales Dialer Solution" at bounding box center [99, 323] width 120 height 12
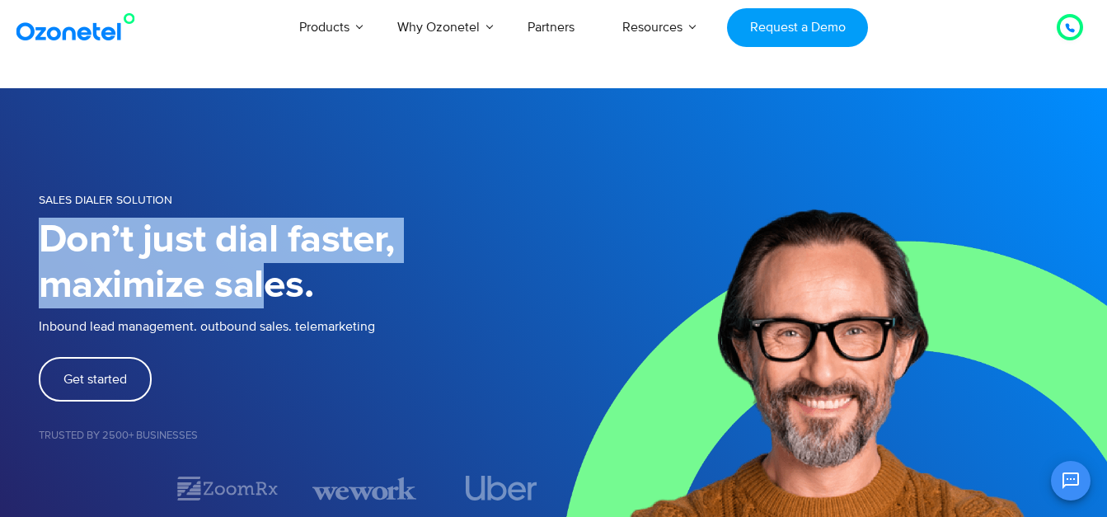
click at [267, 301] on h1 "Don’t just dial faster, maximize sales." at bounding box center [296, 263] width 515 height 91
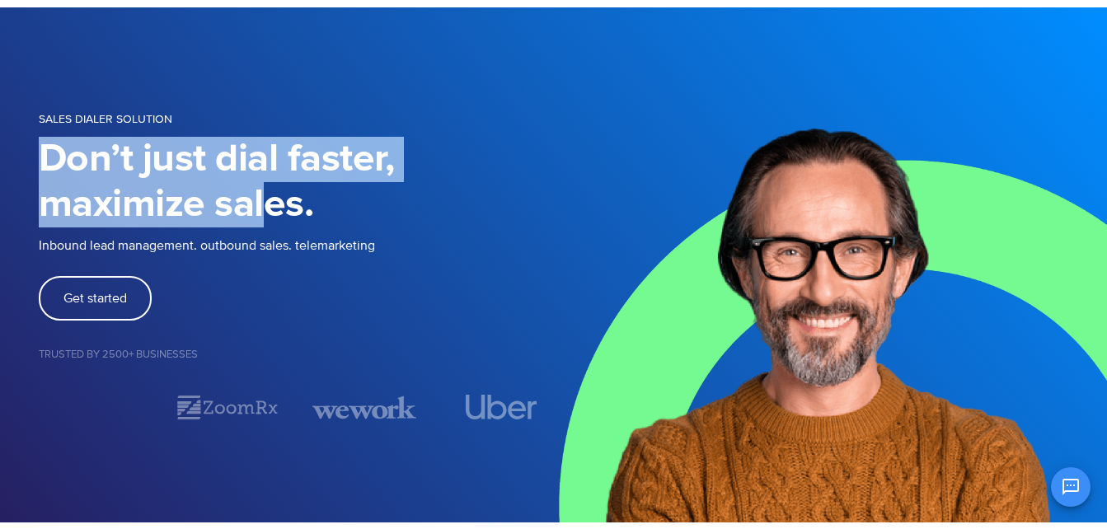
scroll to position [165, 0]
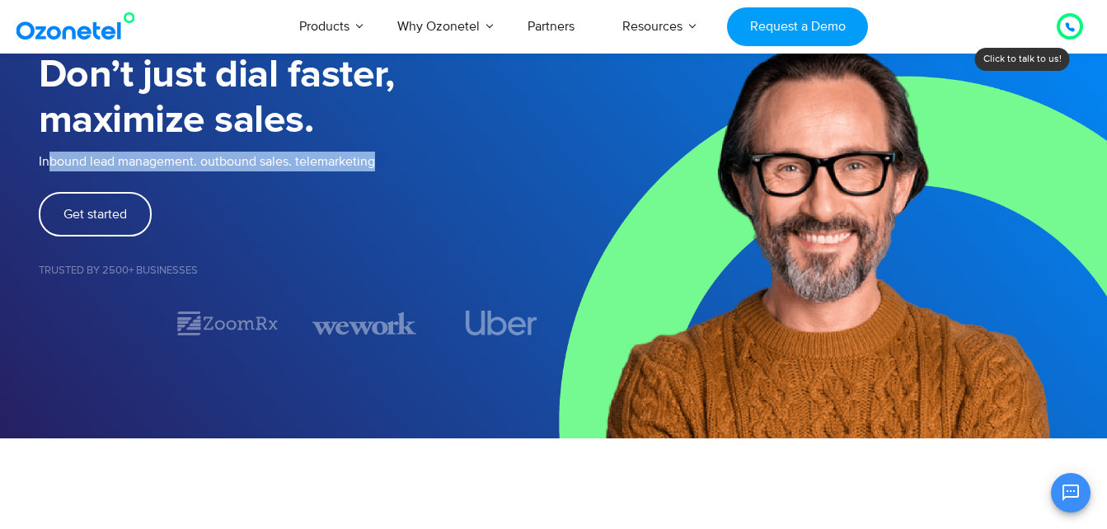
drag, startPoint x: 47, startPoint y: 162, endPoint x: 383, endPoint y: 167, distance: 336.4
click at [383, 167] on p "Inbound lead management. outbound sales. telemarketing" at bounding box center [296, 162] width 515 height 20
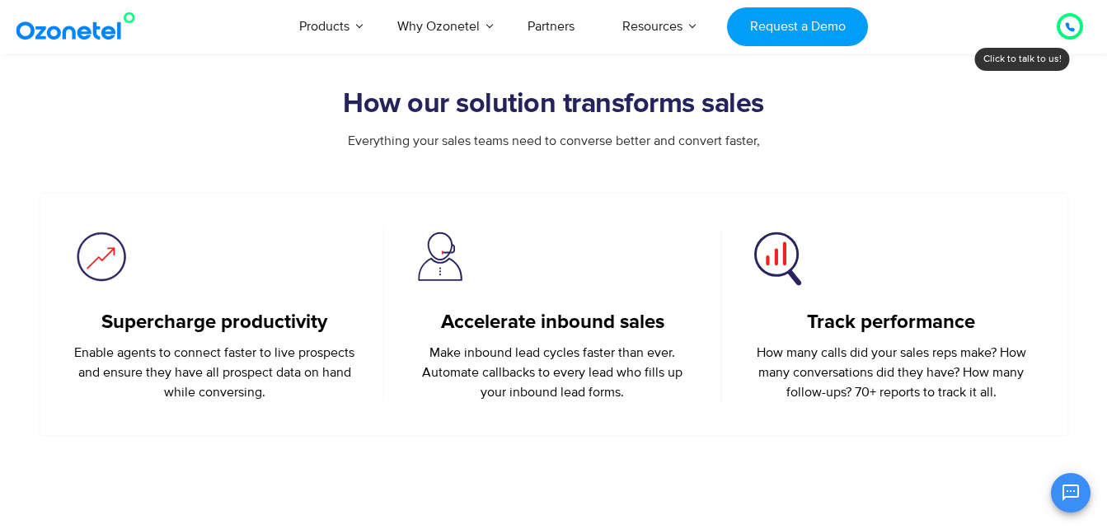
scroll to position [577, 0]
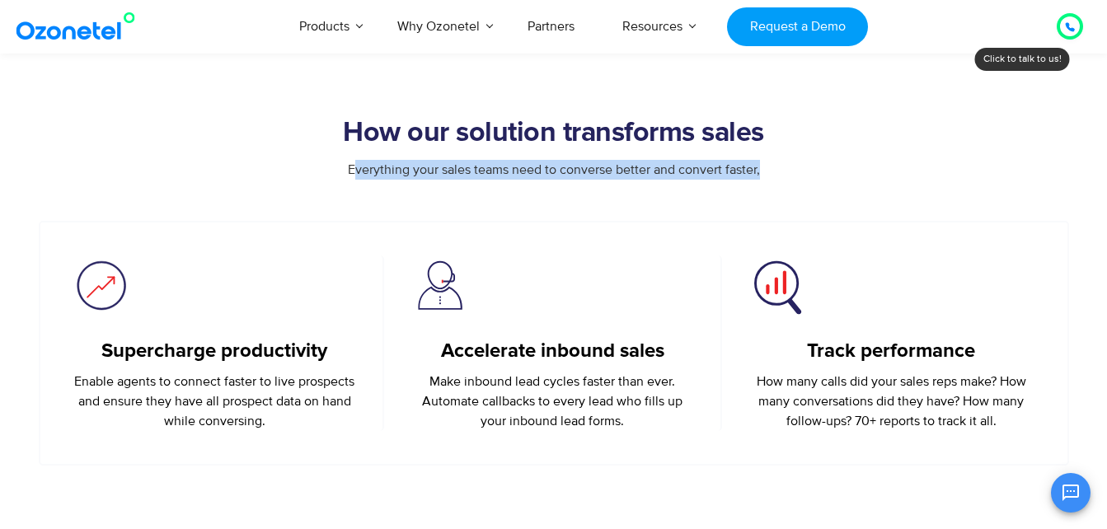
drag, startPoint x: 354, startPoint y: 170, endPoint x: 800, endPoint y: 164, distance: 445.2
click at [809, 164] on div "Everything your sales teams need to converse better and convert faster," at bounding box center [554, 170] width 1030 height 20
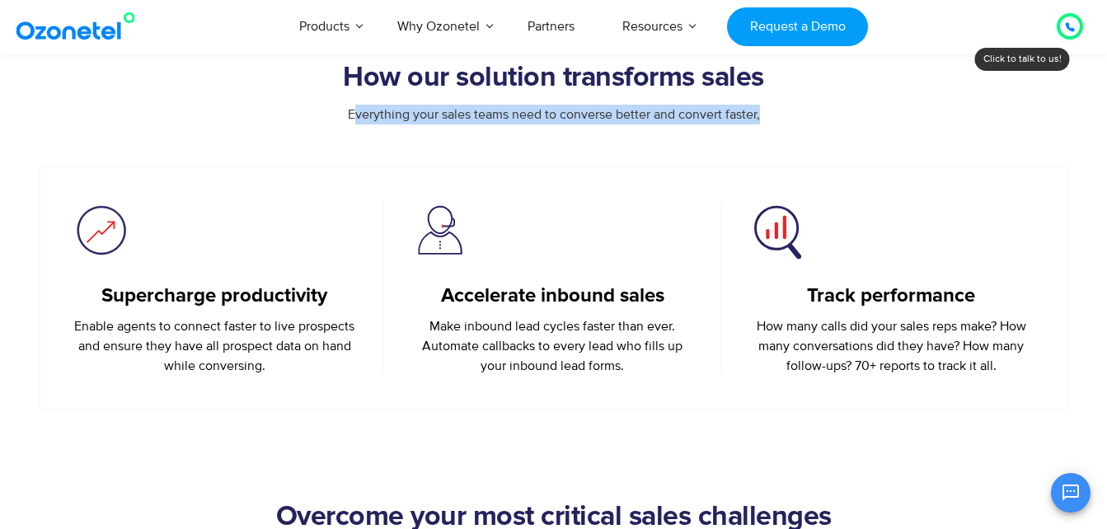
scroll to position [659, 0]
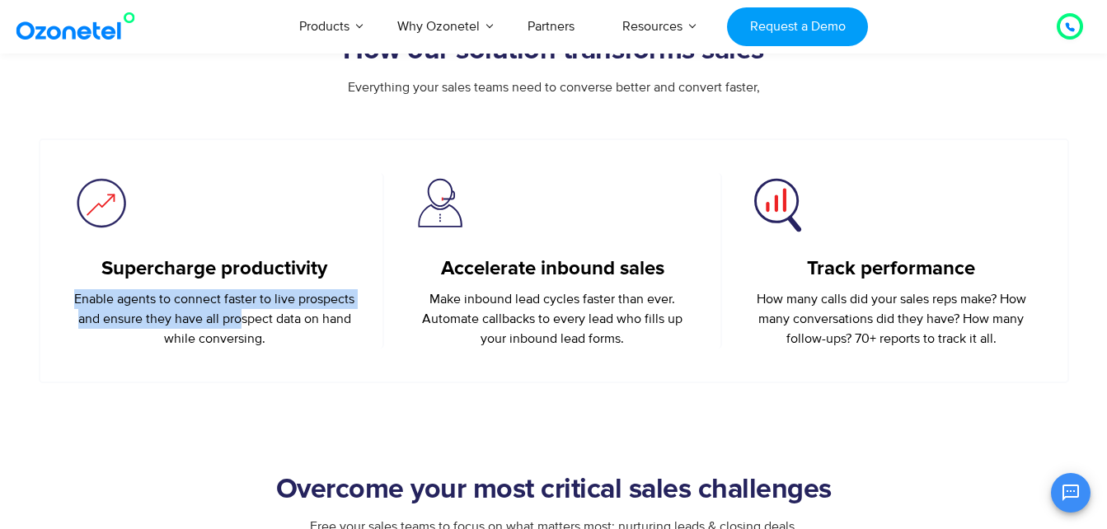
drag, startPoint x: 77, startPoint y: 299, endPoint x: 242, endPoint y: 321, distance: 167.2
click at [242, 321] on p "Enable agents to connect faster to live prospects and ensure they have all pros…" at bounding box center [215, 318] width 287 height 59
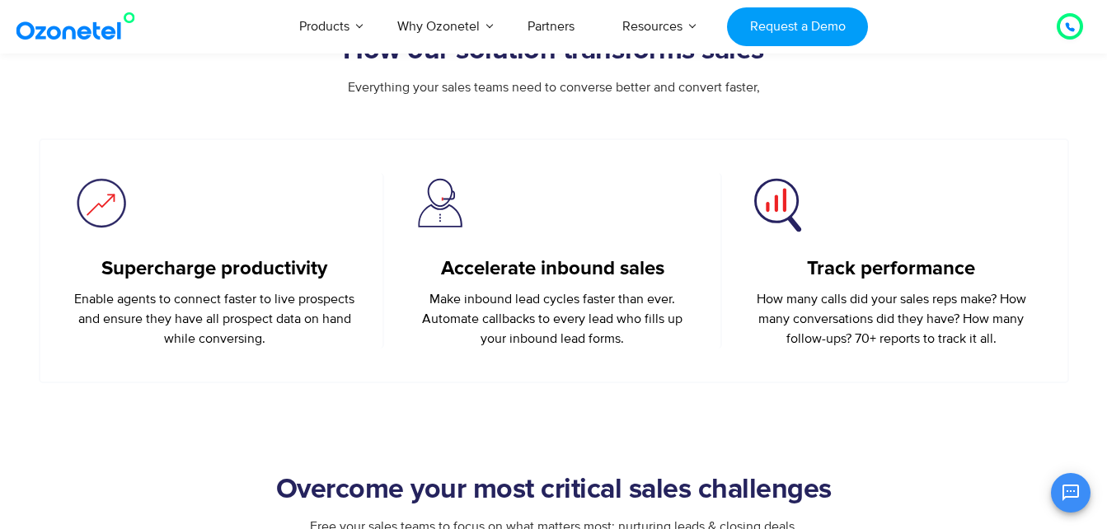
drag, startPoint x: 242, startPoint y: 321, endPoint x: 141, endPoint y: 386, distance: 120.1
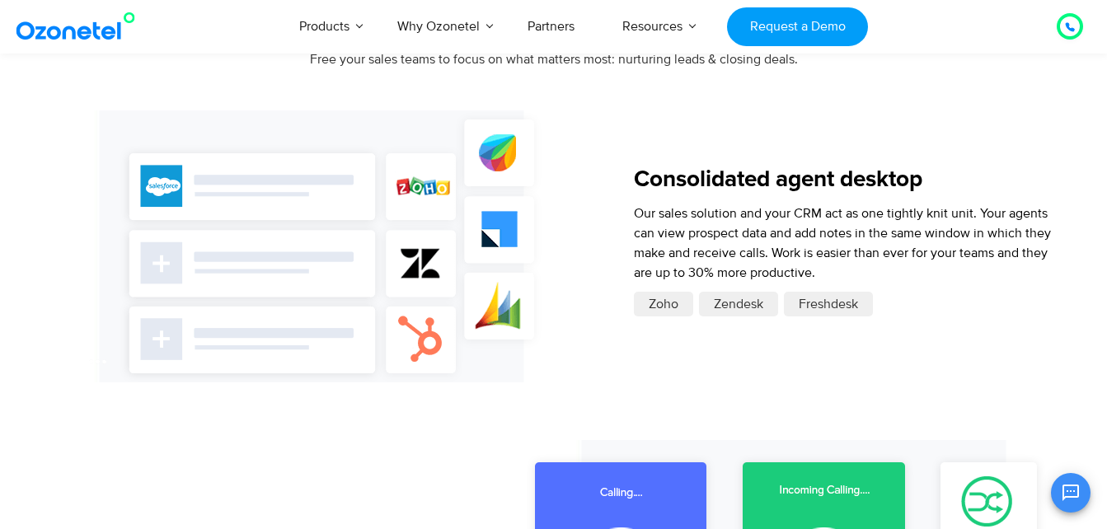
scroll to position [1154, 0]
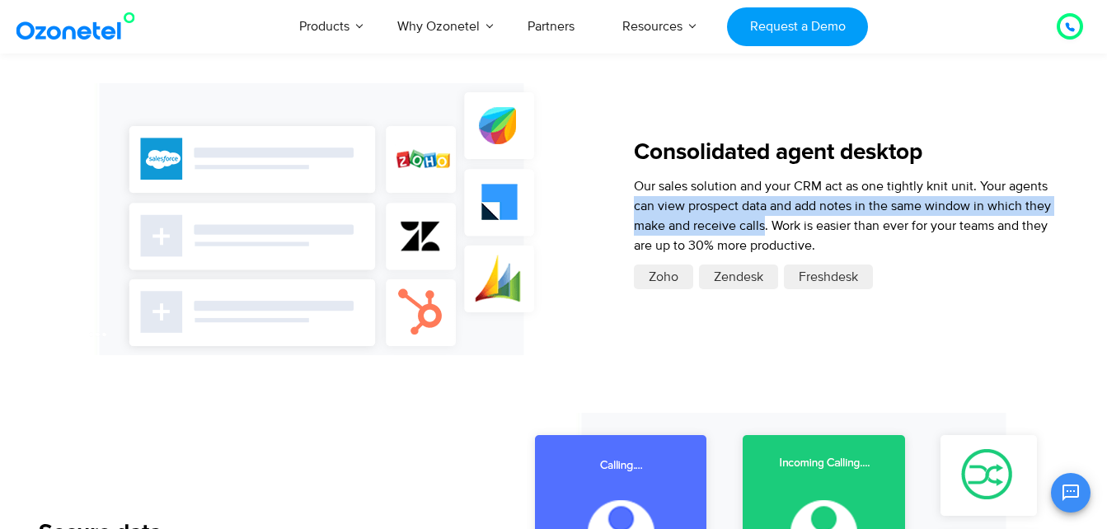
drag, startPoint x: 636, startPoint y: 207, endPoint x: 767, endPoint y: 227, distance: 131.7
click at [767, 227] on span "Our sales solution and your CRM act as one tightly knit unit. Your agents can v…" at bounding box center [842, 216] width 417 height 76
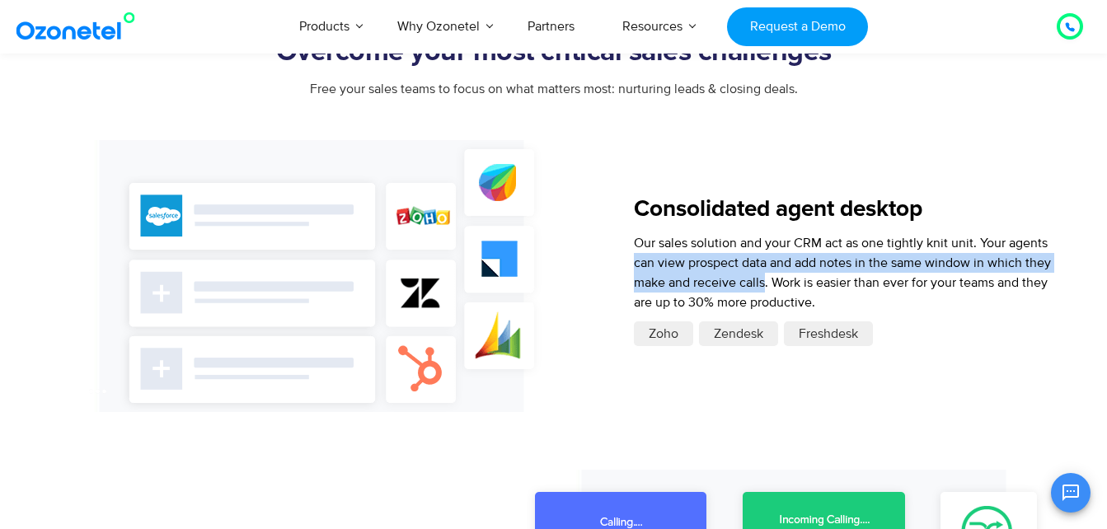
scroll to position [1072, 0]
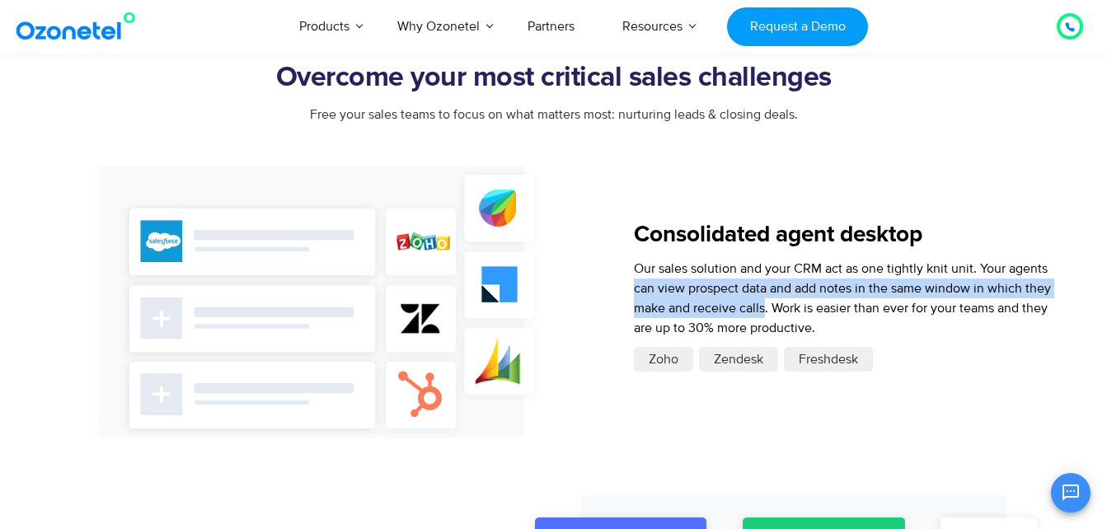
drag, startPoint x: 642, startPoint y: 265, endPoint x: 1030, endPoint y: 332, distance: 394.1
click at [1030, 332] on p "Our sales solution and your CRM act as one tightly knit unit. Your agents can v…" at bounding box center [850, 298] width 433 height 79
click at [655, 288] on span "Our sales solution and your CRM act as one tightly knit unit. Your agents can v…" at bounding box center [842, 298] width 417 height 76
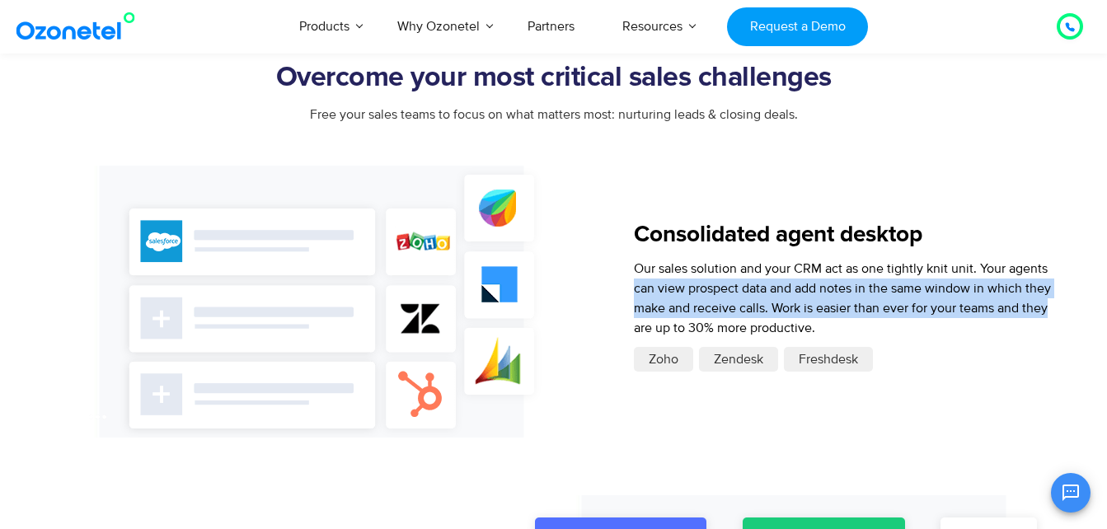
drag, startPoint x: 637, startPoint y: 289, endPoint x: 1066, endPoint y: 311, distance: 429.2
click at [1066, 311] on p "Our sales solution and your CRM act as one tightly knit unit. Your agents can v…" at bounding box center [850, 298] width 433 height 79
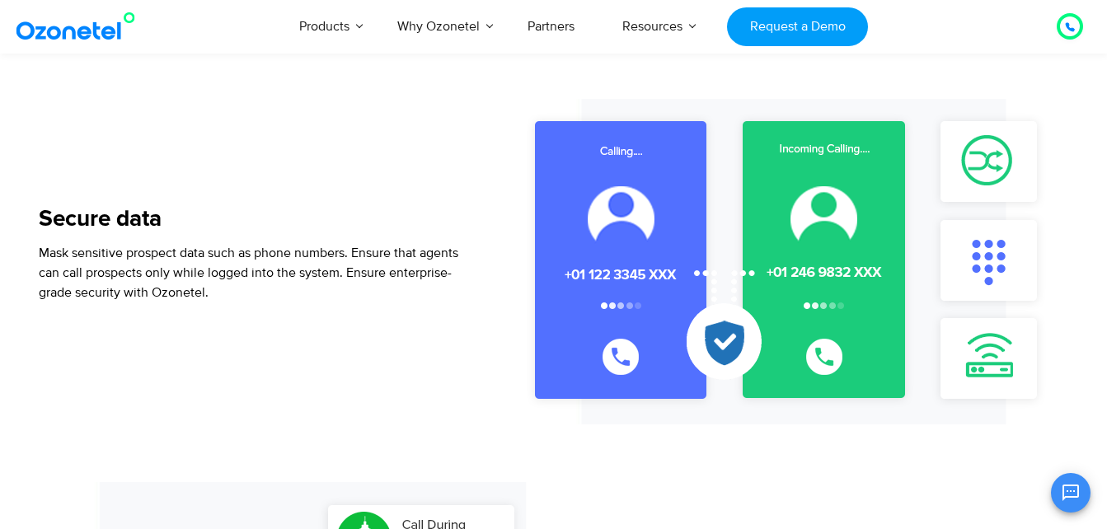
scroll to position [1484, 0]
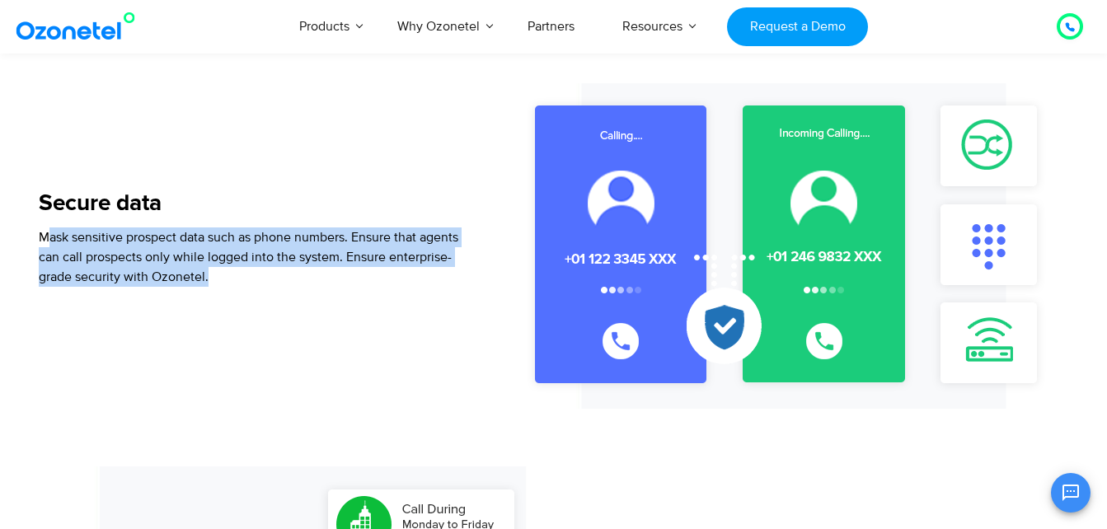
drag, startPoint x: 45, startPoint y: 237, endPoint x: 502, endPoint y: 207, distance: 458.5
click at [502, 207] on div "Secure data Mask sensitive prospect data such as phone numbers. Ensure that age…" at bounding box center [554, 246] width 1030 height 326
drag, startPoint x: 502, startPoint y: 207, endPoint x: 277, endPoint y: 255, distance: 230.1
click at [277, 255] on span "sensitive prospect data such as phone numbers. Ensure that agents can call pros…" at bounding box center [249, 257] width 420 height 56
drag, startPoint x: 211, startPoint y: 237, endPoint x: 450, endPoint y: 276, distance: 242.3
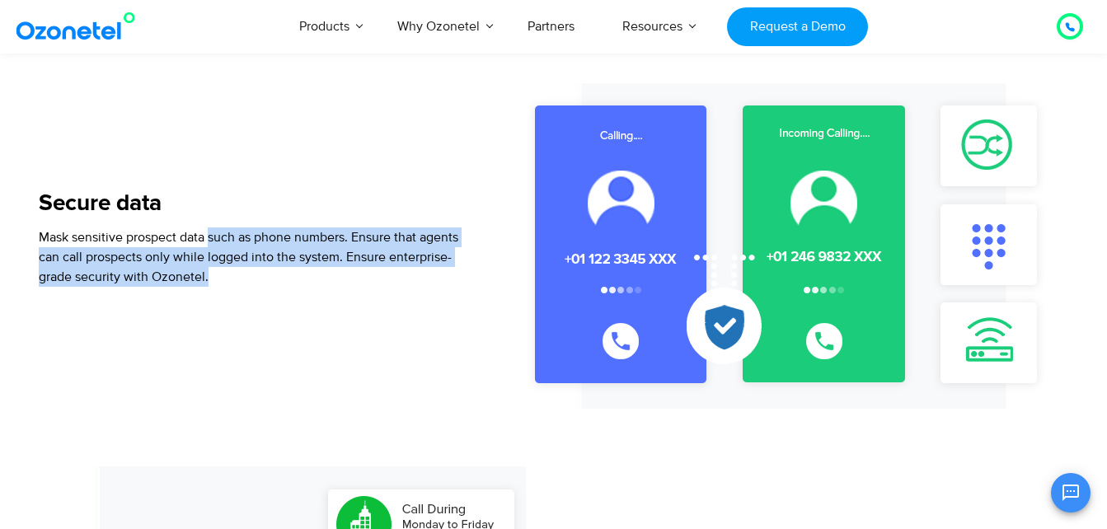
click at [450, 276] on p "Mask sensitive prospect data such as phone numbers. Ensure that agents can call…" at bounding box center [255, 257] width 433 height 59
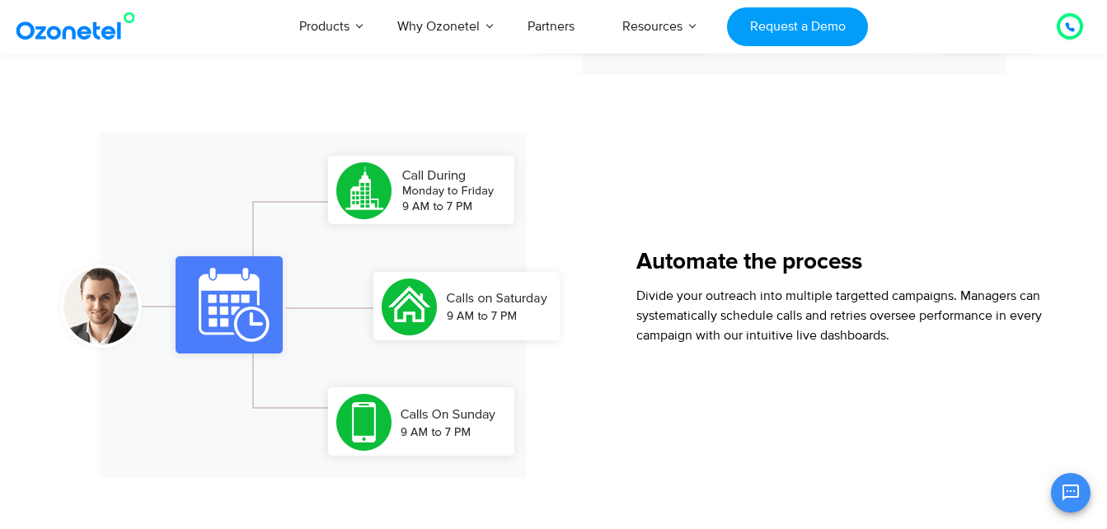
scroll to position [1896, 0]
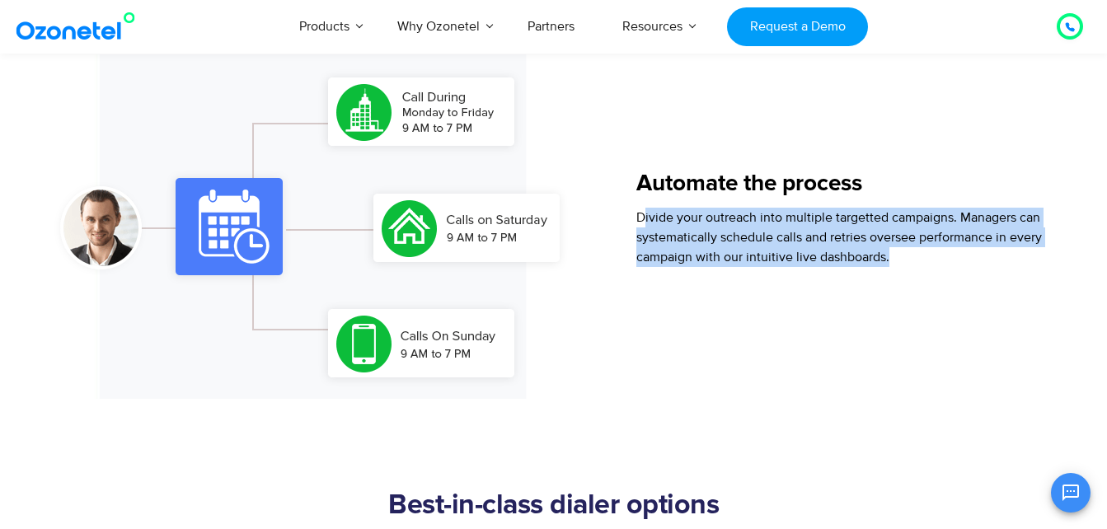
drag, startPoint x: 646, startPoint y: 215, endPoint x: 892, endPoint y: 260, distance: 249.8
click at [892, 260] on p "Divide your outreach into multiple targetted campaigns. Managers can systematic…" at bounding box center [851, 237] width 431 height 59
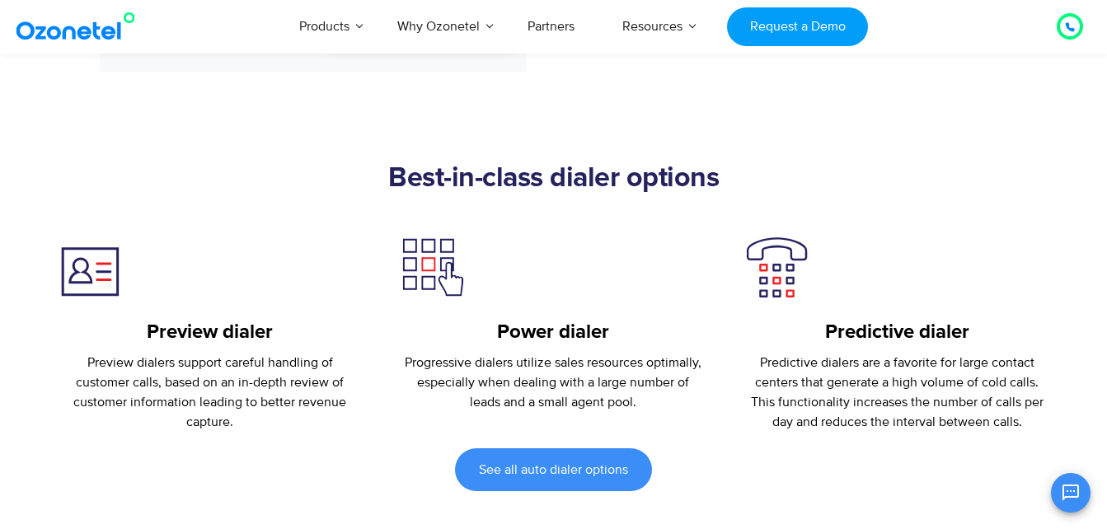
scroll to position [2226, 0]
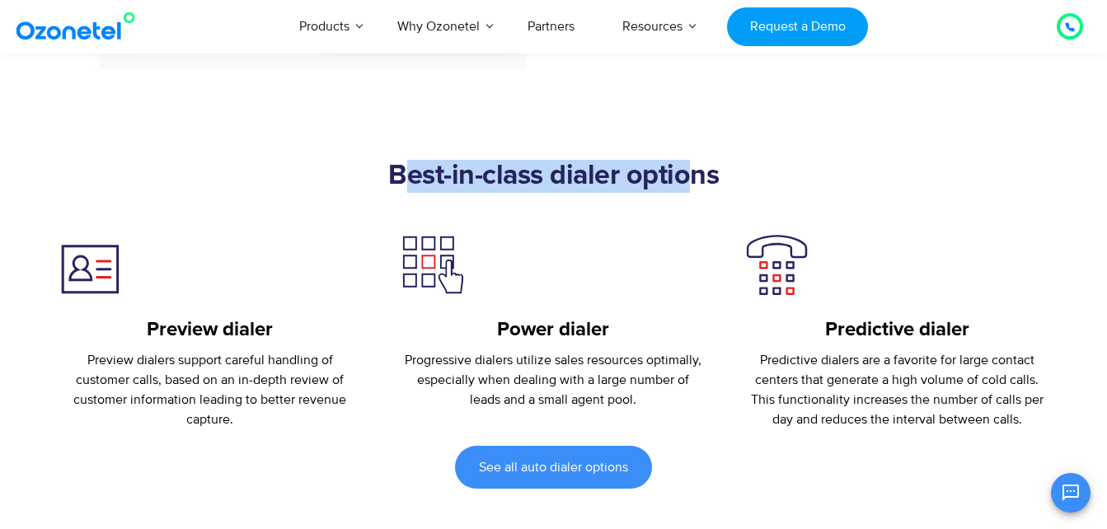
drag, startPoint x: 417, startPoint y: 179, endPoint x: 688, endPoint y: 181, distance: 270.4
click at [688, 181] on h2 "Best-in-class dialer options" at bounding box center [554, 176] width 1030 height 33
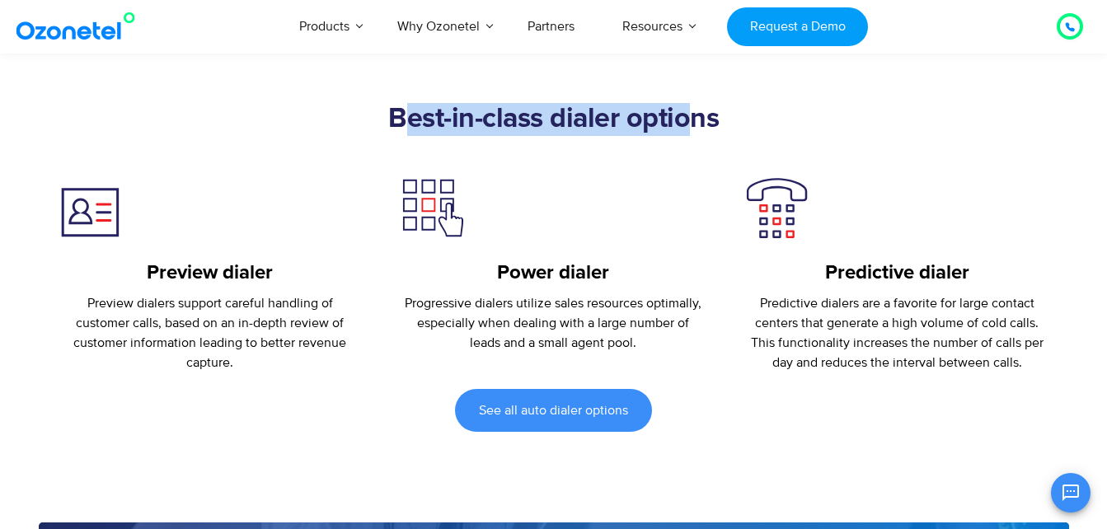
scroll to position [2308, 0]
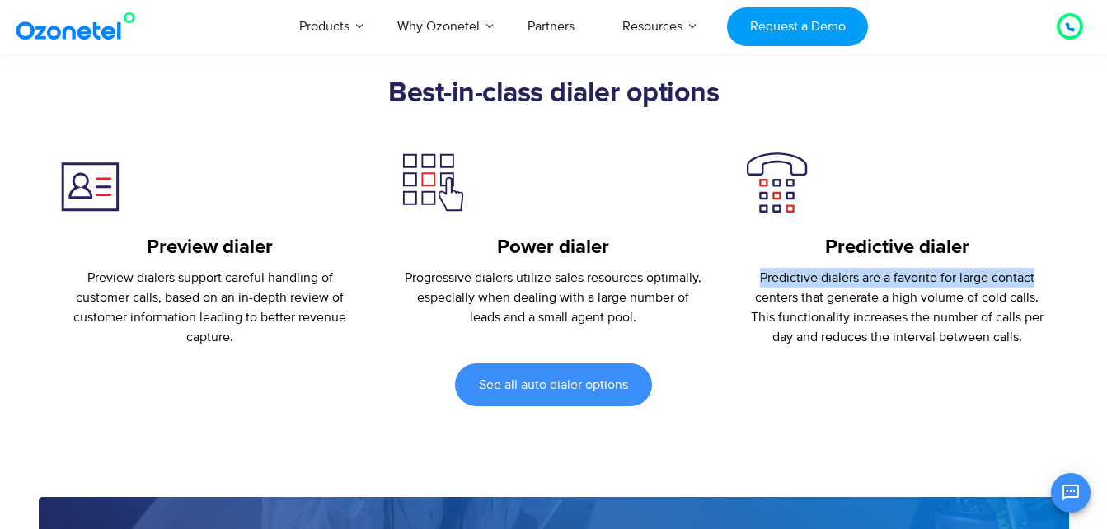
drag, startPoint x: 760, startPoint y: 276, endPoint x: 1042, endPoint y: 279, distance: 281.9
click at [1042, 279] on p "Predictive dialers are a favorite for large contact centers that generate a hig…" at bounding box center [897, 307] width 303 height 79
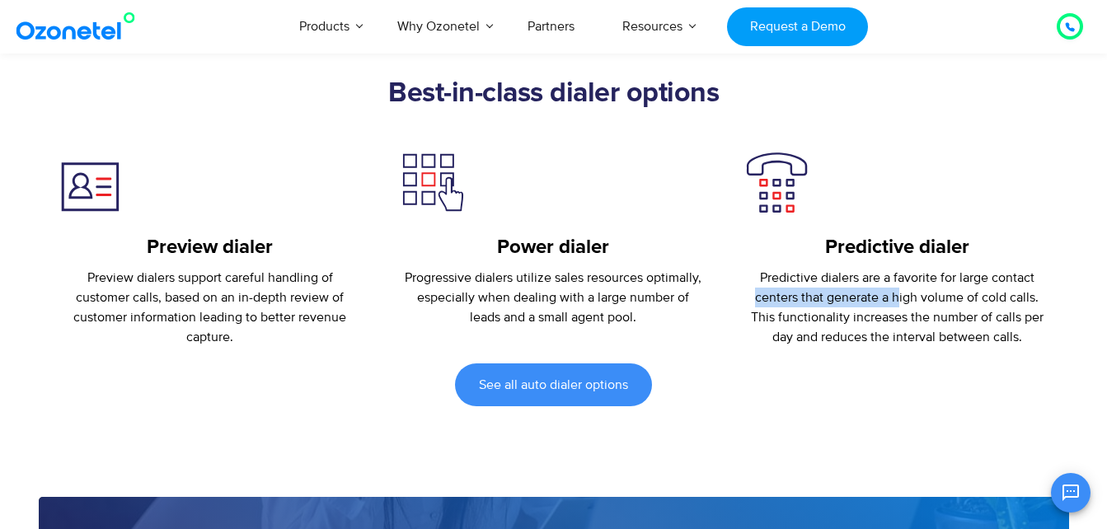
drag, startPoint x: 760, startPoint y: 298, endPoint x: 900, endPoint y: 301, distance: 140.2
click at [900, 301] on p "Predictive dialers are a favorite for large contact centers that generate a hig…" at bounding box center [897, 307] width 303 height 79
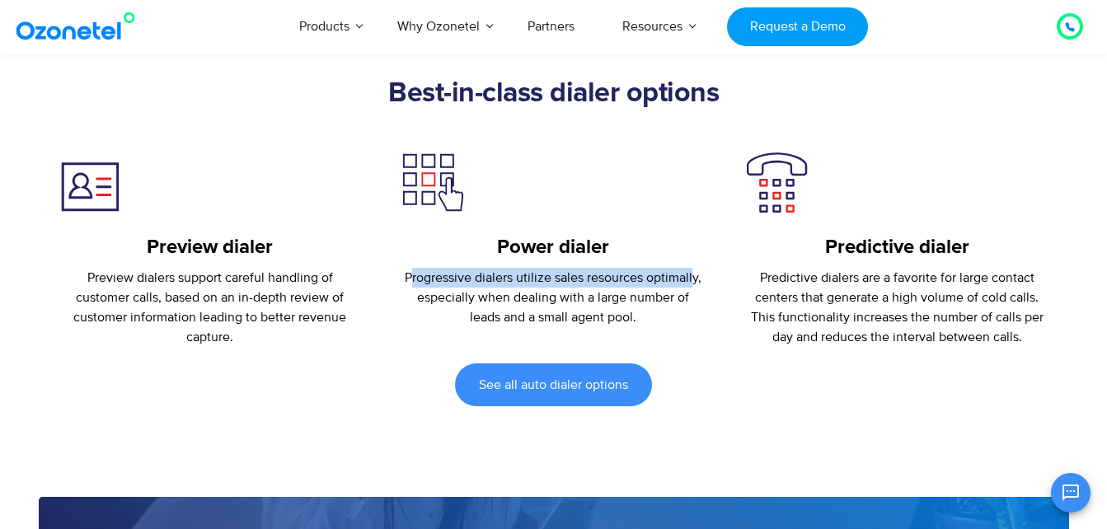
drag, startPoint x: 411, startPoint y: 275, endPoint x: 696, endPoint y: 281, distance: 285.3
click at [696, 281] on p "Progressive dialers utilize sales resources optimally, especially when dealing …" at bounding box center [553, 297] width 303 height 59
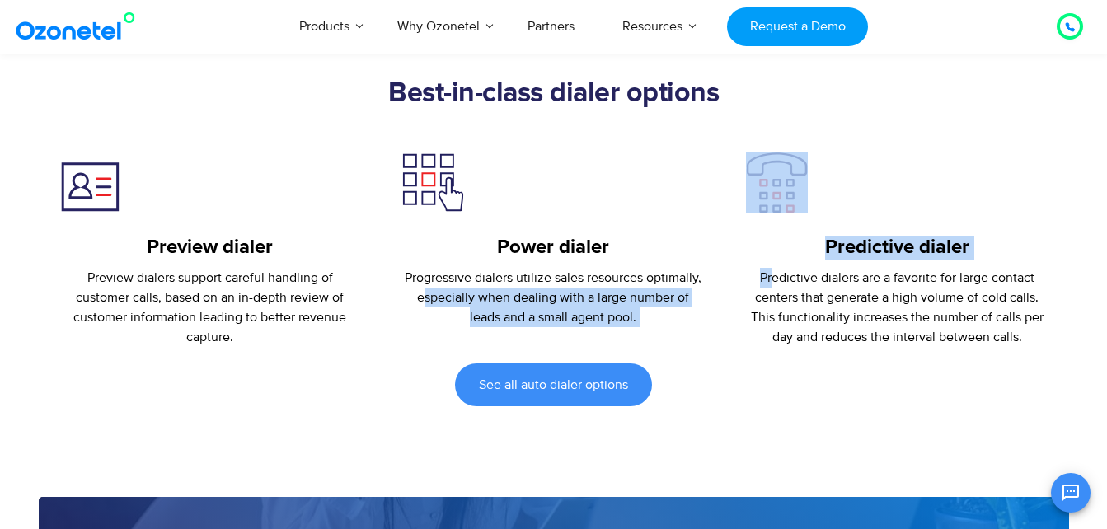
drag, startPoint x: 425, startPoint y: 299, endPoint x: 769, endPoint y: 283, distance: 344.2
click at [769, 283] on div "Preview dialer Preview dialers support careful handling of customer calls, base…" at bounding box center [554, 249] width 1030 height 195
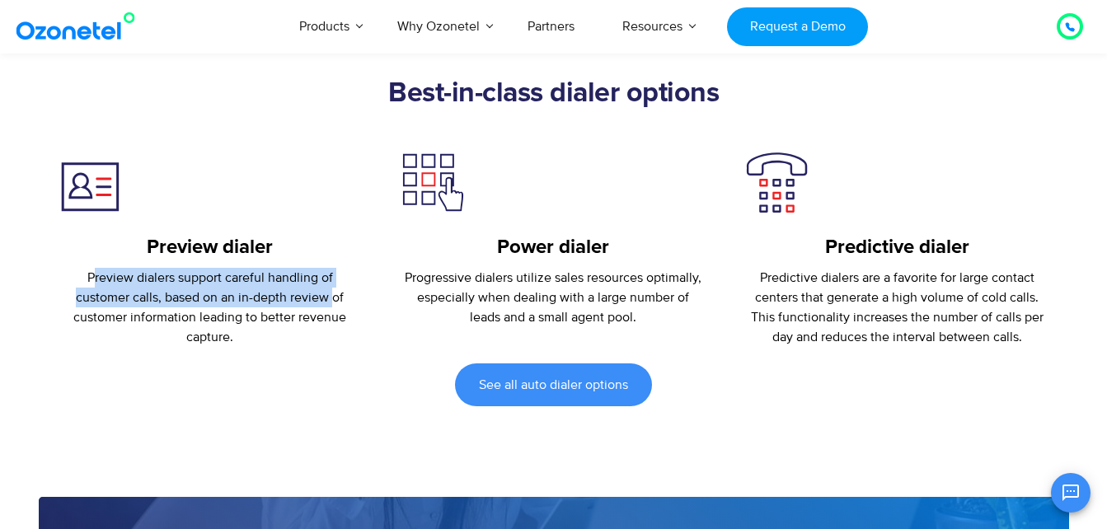
drag, startPoint x: 93, startPoint y: 279, endPoint x: 334, endPoint y: 306, distance: 242.2
click at [334, 306] on p "Preview dialers support careful handling of customer calls, based on an in-dept…" at bounding box center [210, 307] width 303 height 79
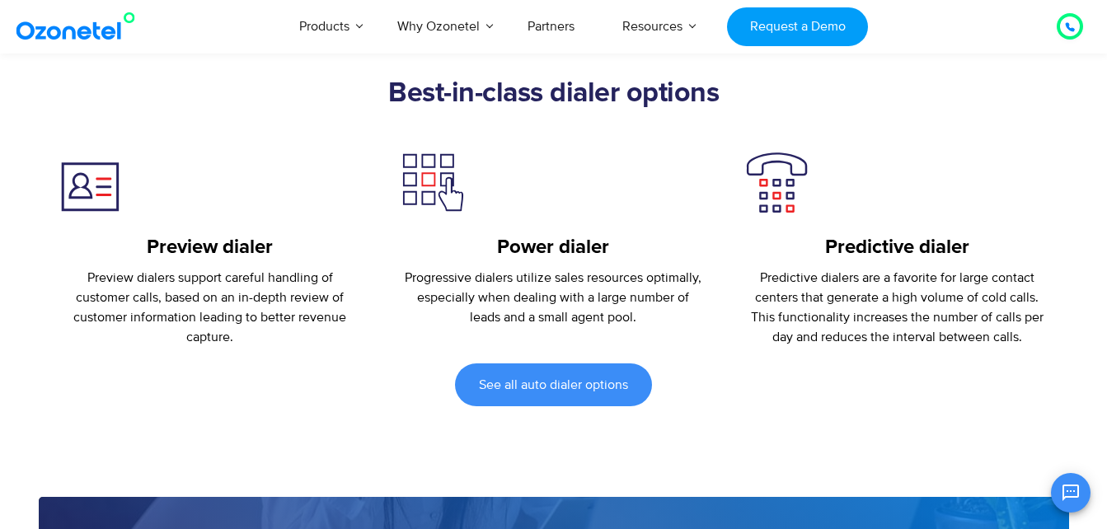
drag, startPoint x: 334, startPoint y: 306, endPoint x: 300, endPoint y: 332, distance: 42.9
click at [300, 331] on p "Preview dialers support careful handling of customer calls, based on an in-dept…" at bounding box center [210, 307] width 303 height 79
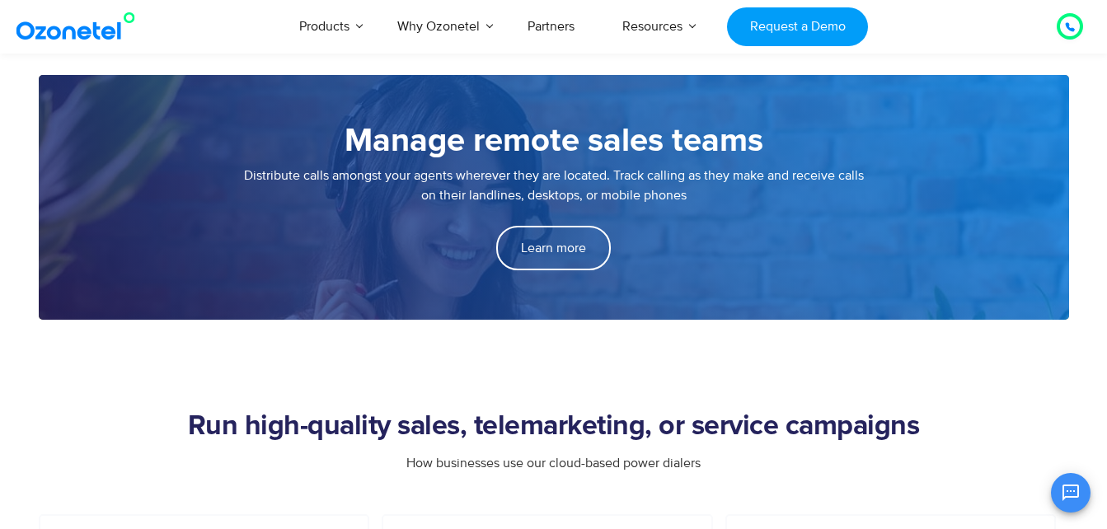
scroll to position [2720, 0]
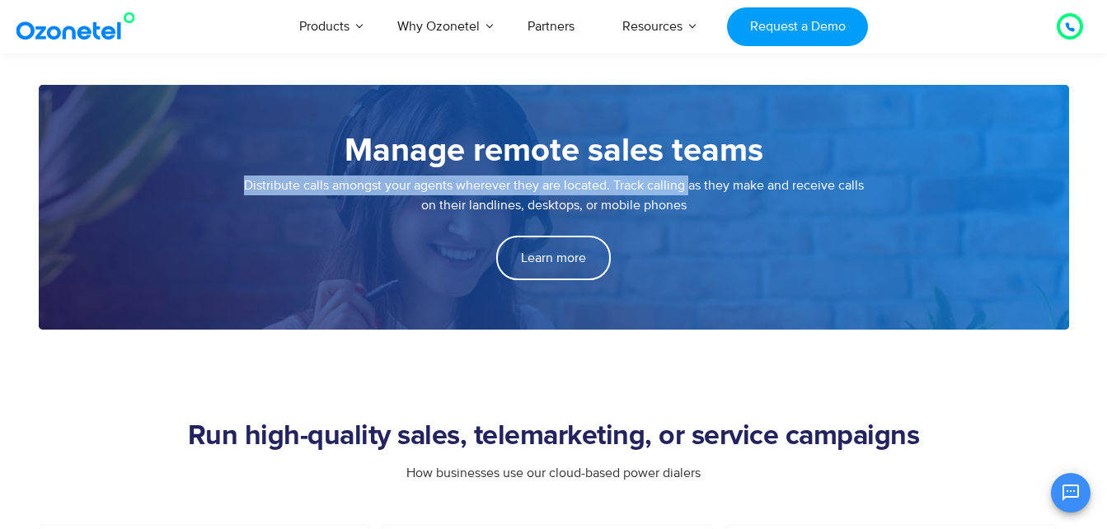
drag, startPoint x: 245, startPoint y: 194, endPoint x: 695, endPoint y: 183, distance: 450.2
click at [694, 183] on p "Distribute calls amongst your agents wherever they are located. Track calling a…" at bounding box center [554, 196] width 964 height 40
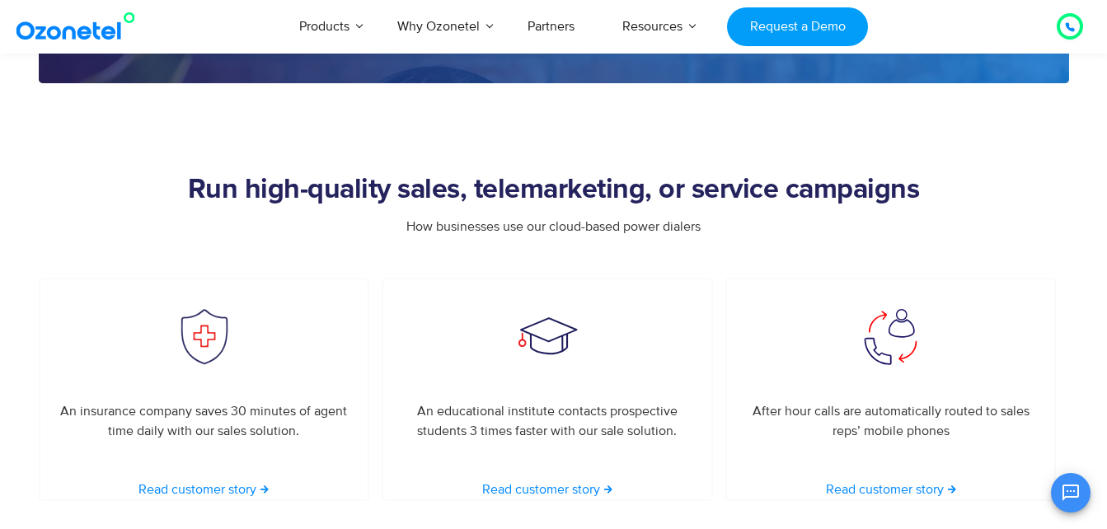
scroll to position [2968, 0]
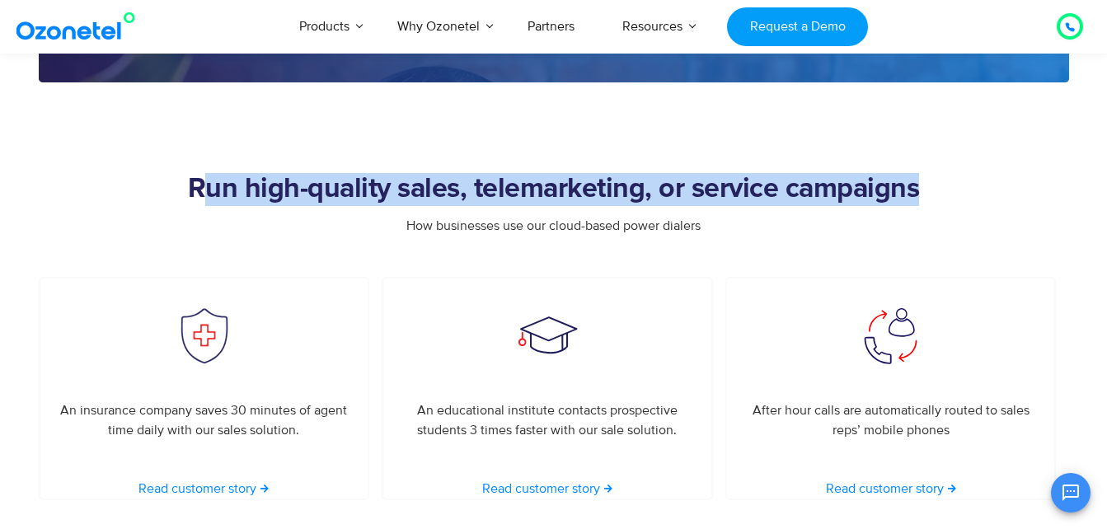
drag, startPoint x: 209, startPoint y: 178, endPoint x: 992, endPoint y: 142, distance: 784.0
click at [992, 142] on section "Run high-quality sales, telemarketing, or service campaigns How businesses use …" at bounding box center [553, 291] width 1107 height 418
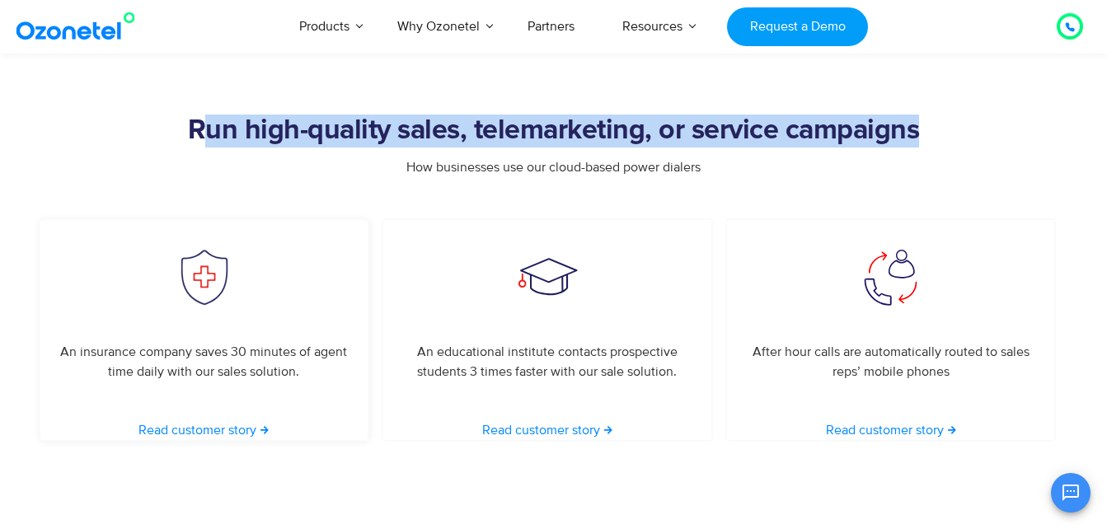
scroll to position [3133, 0]
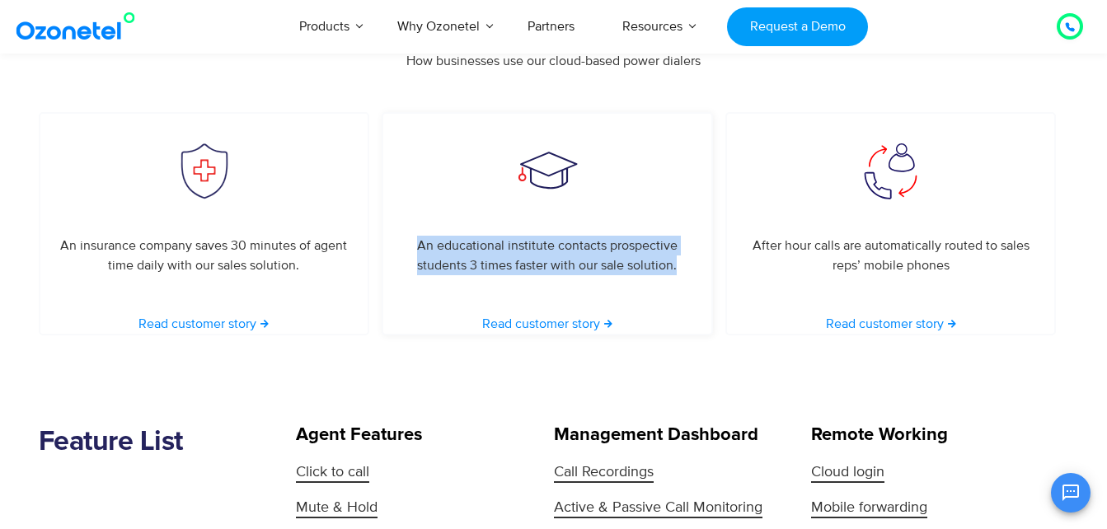
drag, startPoint x: 420, startPoint y: 246, endPoint x: 721, endPoint y: 256, distance: 301.1
click at [721, 256] on div "An educational institute contacts prospective students 3 times faster with our …" at bounding box center [554, 223] width 344 height 223
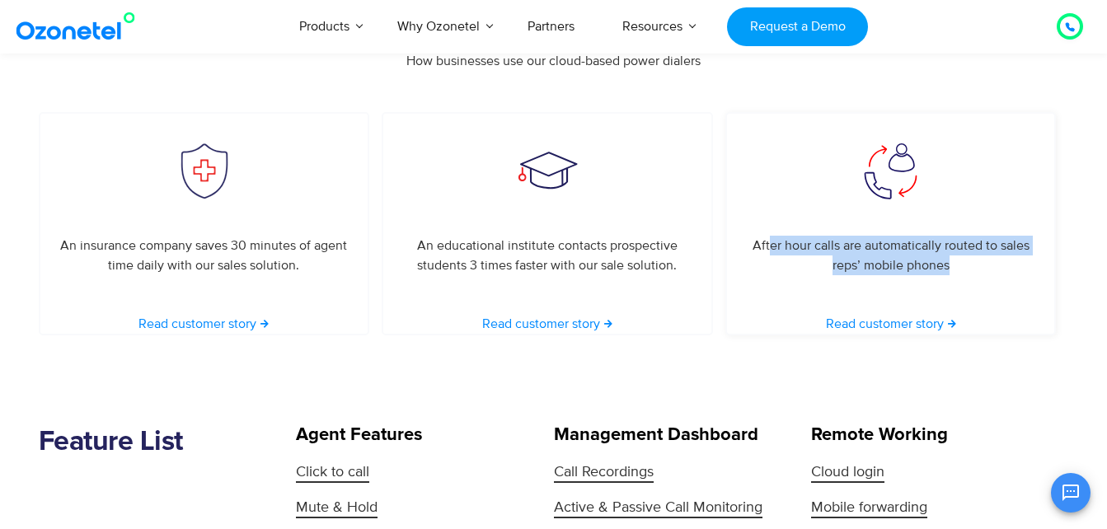
drag, startPoint x: 721, startPoint y: 256, endPoint x: 1004, endPoint y: 269, distance: 283.0
click at [1004, 269] on p "After hour calls are automatically routed to sales reps’ mobile phones" at bounding box center [891, 256] width 298 height 40
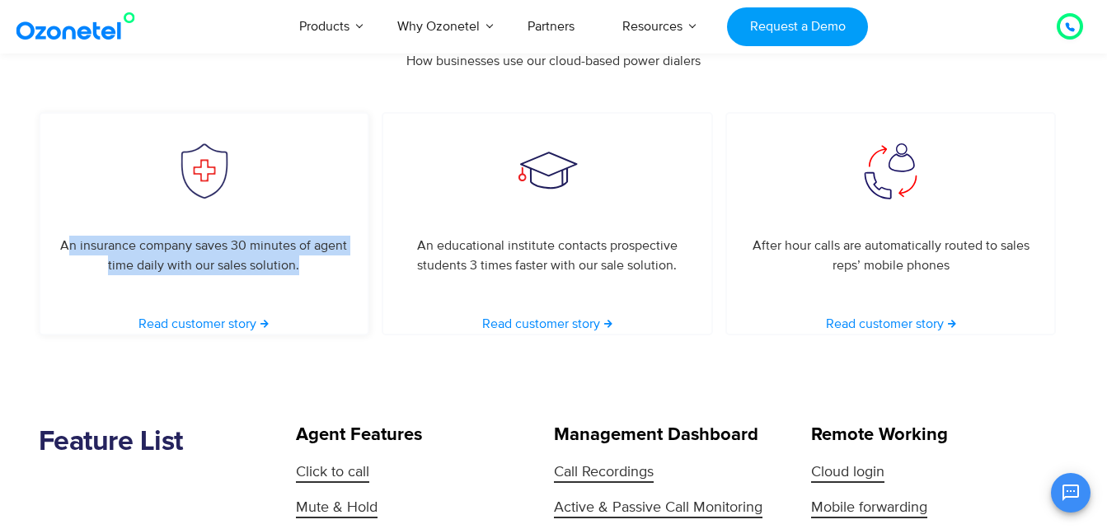
drag, startPoint x: 68, startPoint y: 242, endPoint x: 345, endPoint y: 267, distance: 278.2
click at [345, 267] on p "An insurance company saves 30 minutes of agent time daily with our sales soluti…" at bounding box center [204, 256] width 298 height 40
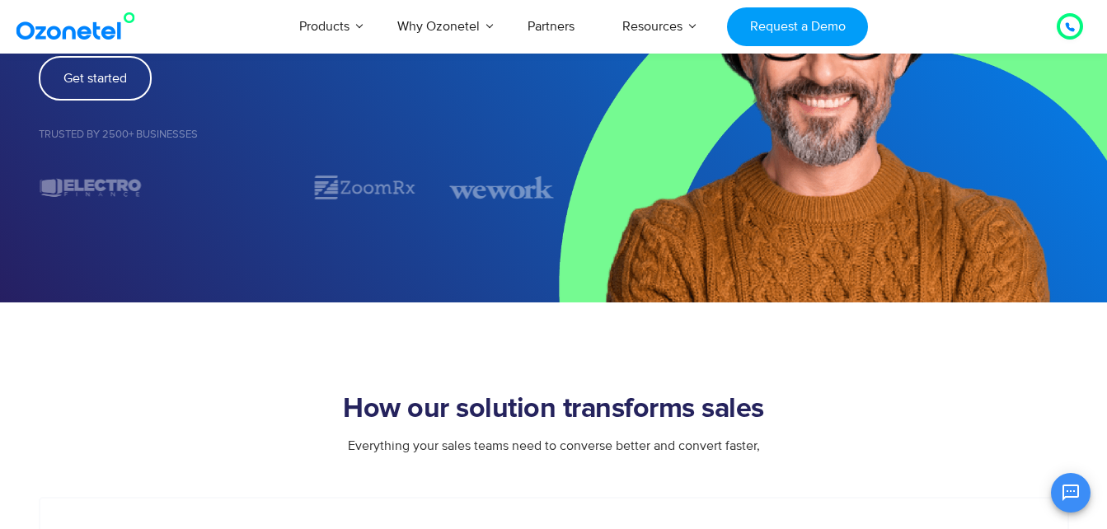
scroll to position [330, 0]
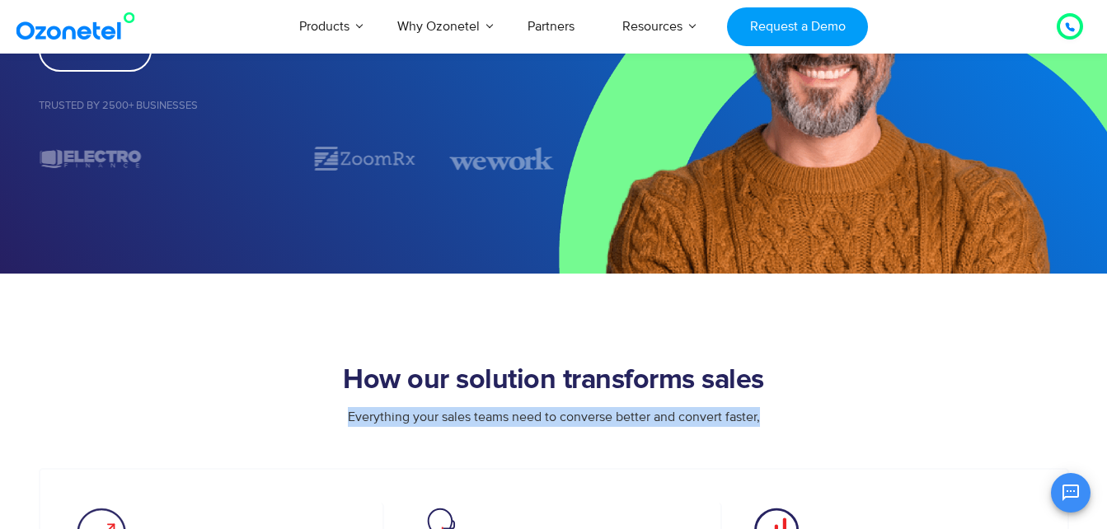
drag, startPoint x: 341, startPoint y: 421, endPoint x: 773, endPoint y: 415, distance: 432.0
click at [773, 415] on div "Everything your sales teams need to converse better and convert faster," at bounding box center [554, 417] width 1030 height 20
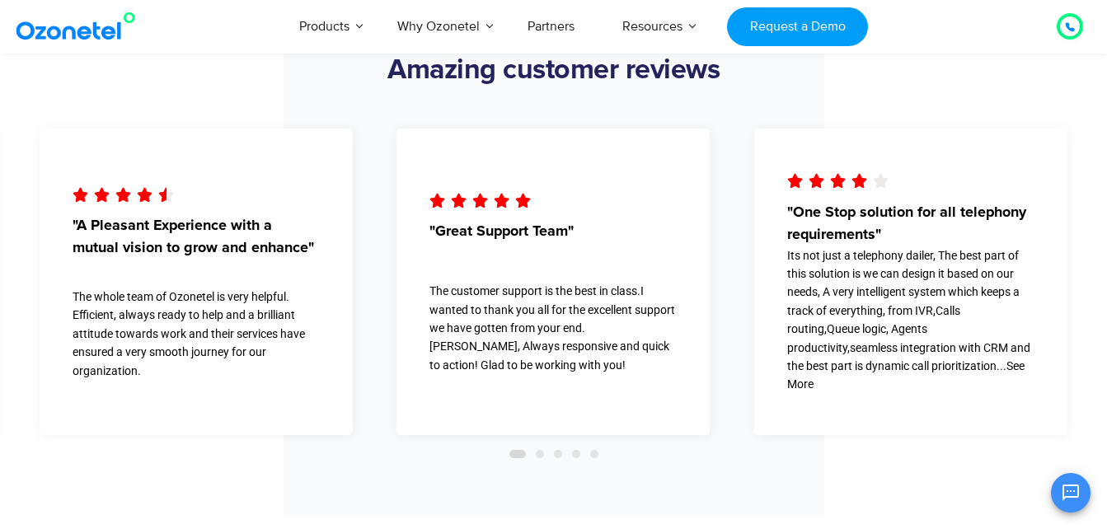
scroll to position [4797, 0]
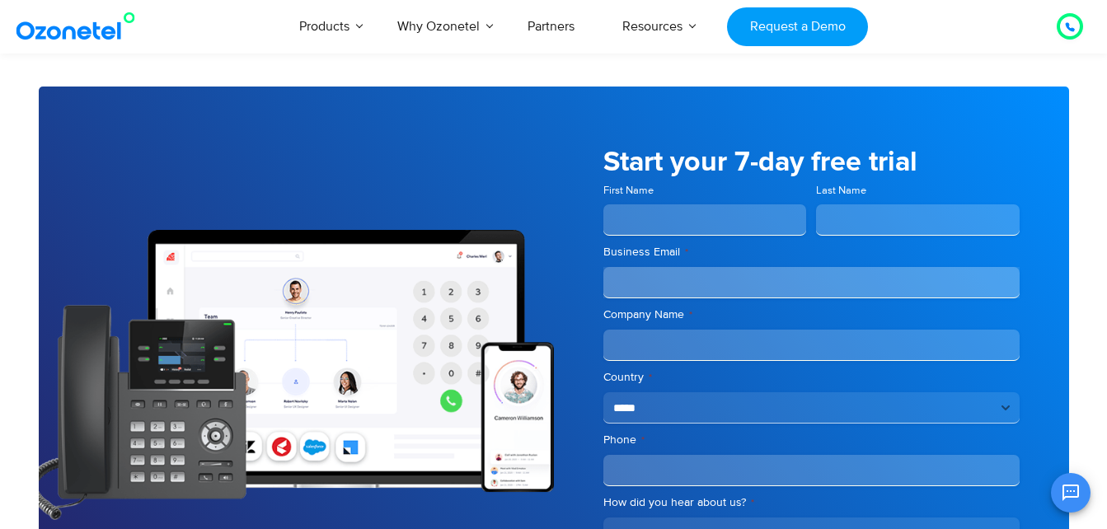
click at [65, 40] on img at bounding box center [79, 27] width 134 height 30
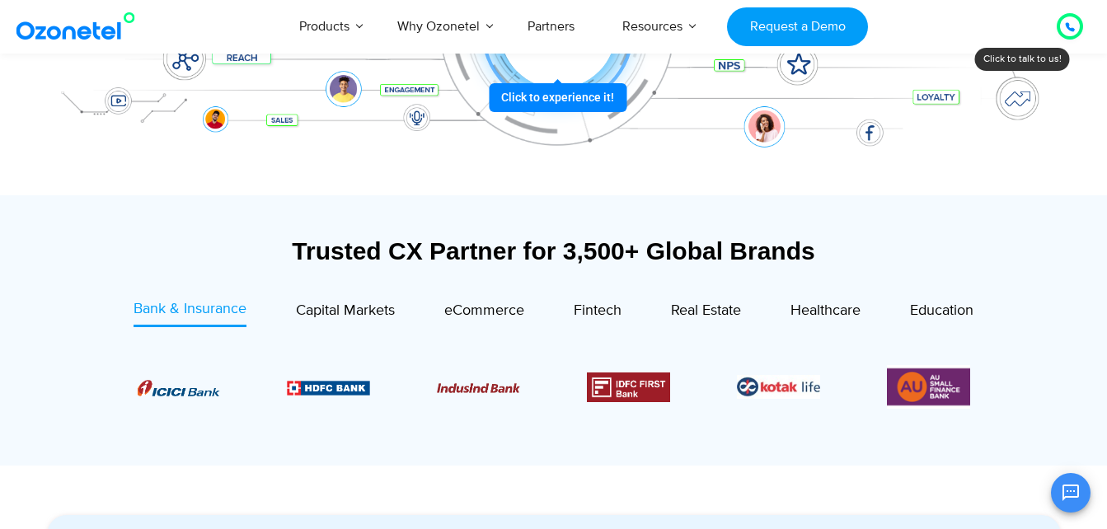
scroll to position [536, 0]
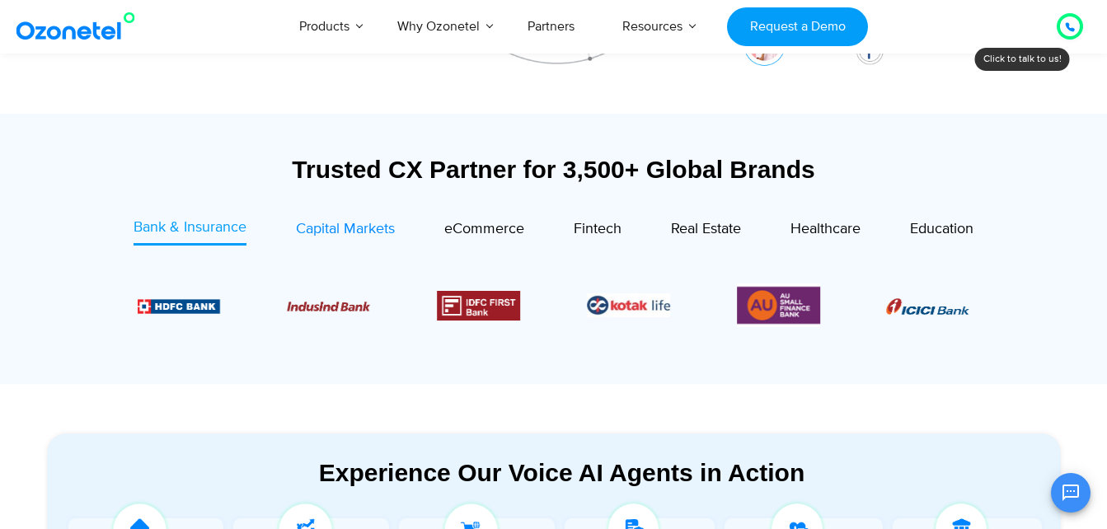
click at [374, 222] on span "Capital Markets" at bounding box center [345, 229] width 99 height 18
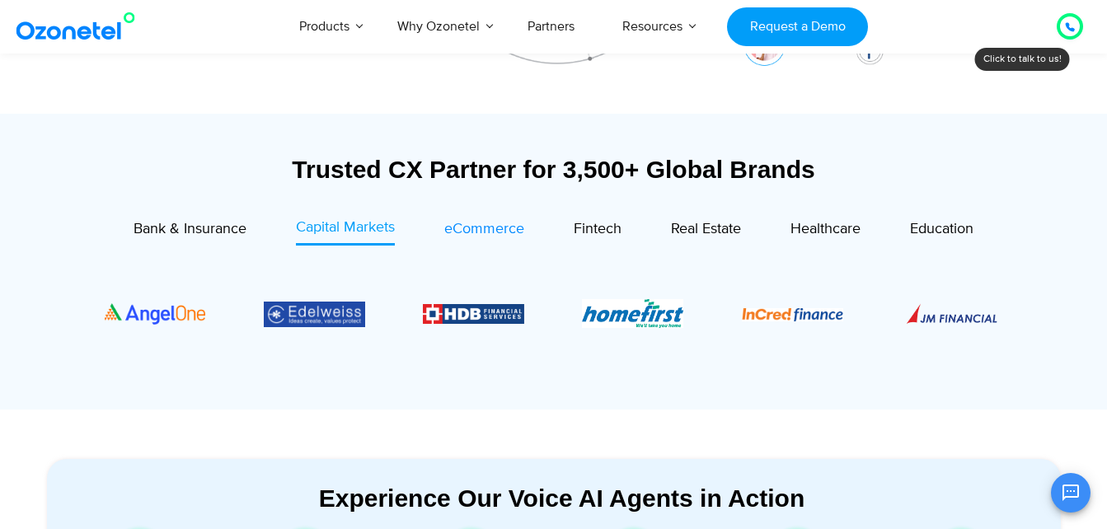
click at [455, 226] on span "eCommerce" at bounding box center [484, 229] width 80 height 18
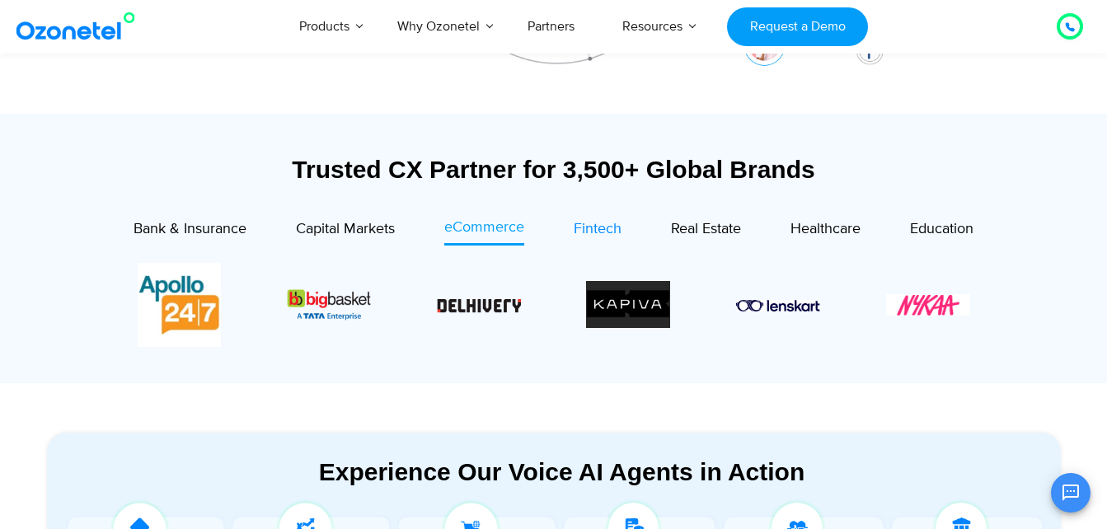
click at [602, 226] on span "Fintech" at bounding box center [598, 229] width 48 height 18
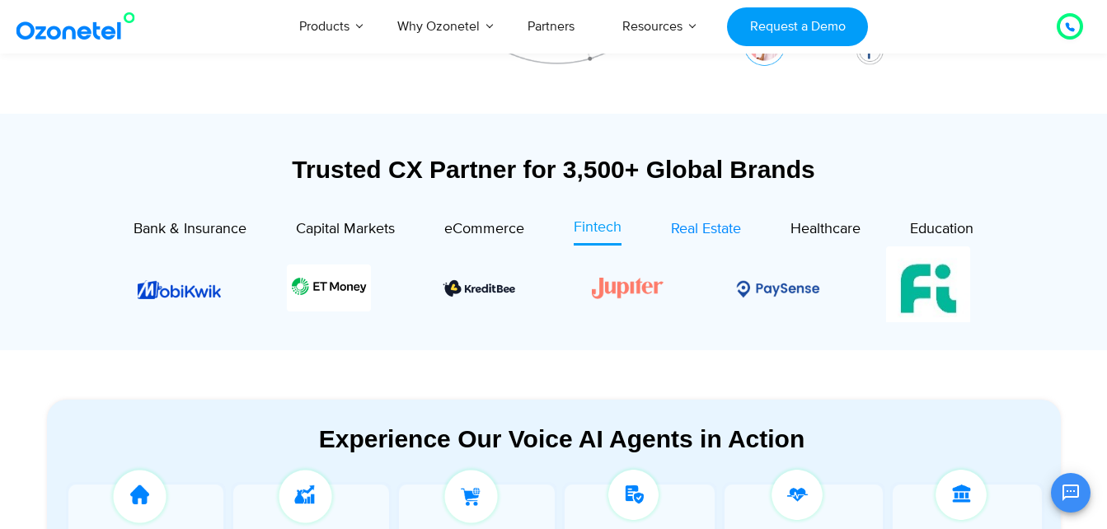
click at [693, 228] on span "Real Estate" at bounding box center [706, 229] width 70 height 18
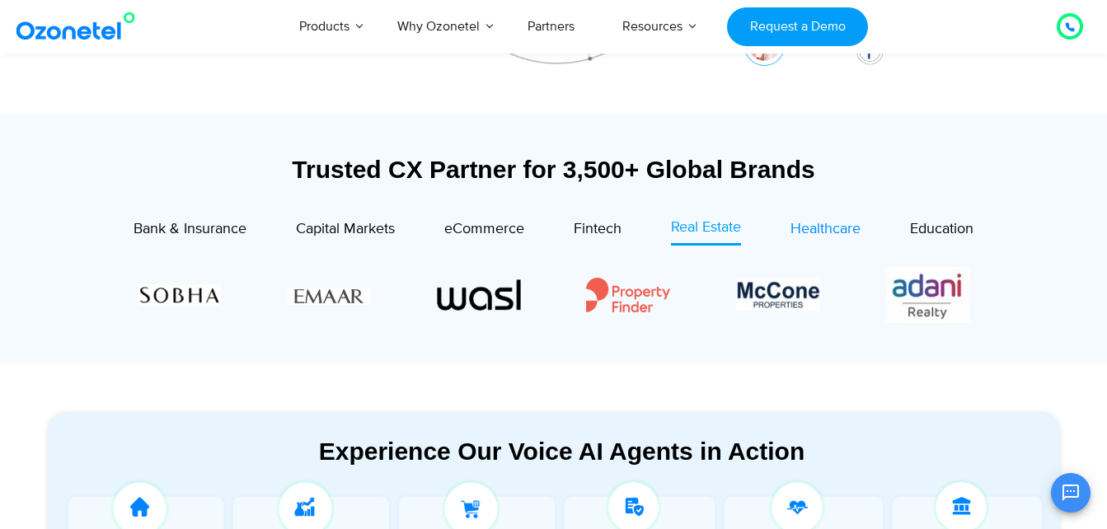
click at [812, 228] on span "Healthcare" at bounding box center [826, 229] width 70 height 18
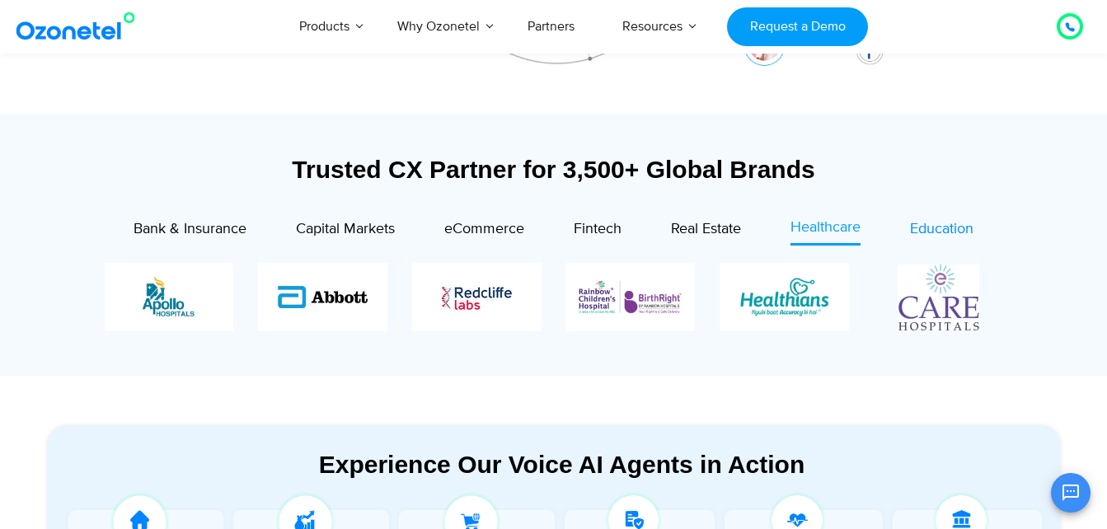
click at [941, 228] on span "Education" at bounding box center [941, 229] width 63 height 18
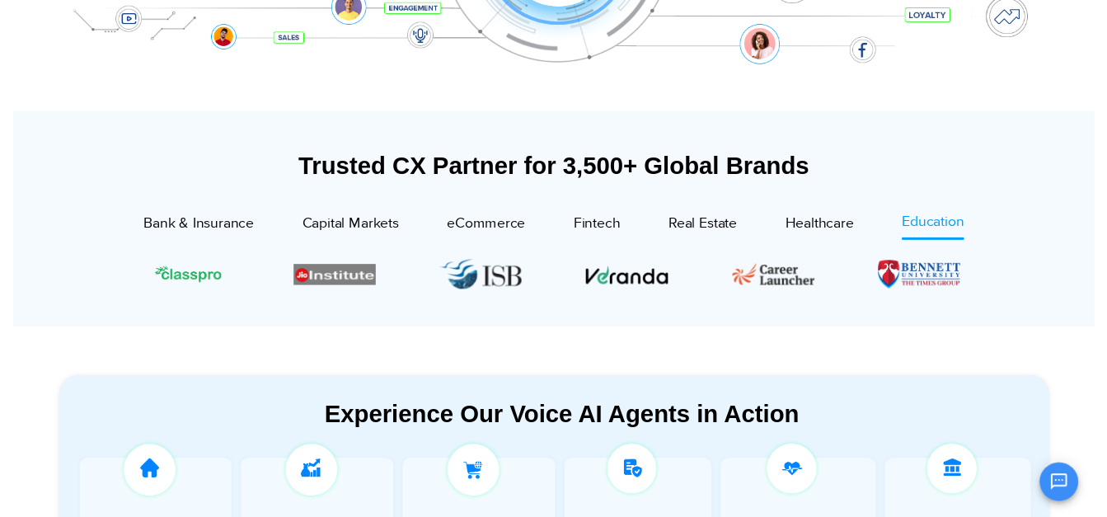
scroll to position [0, 0]
